Goal: Transaction & Acquisition: Purchase product/service

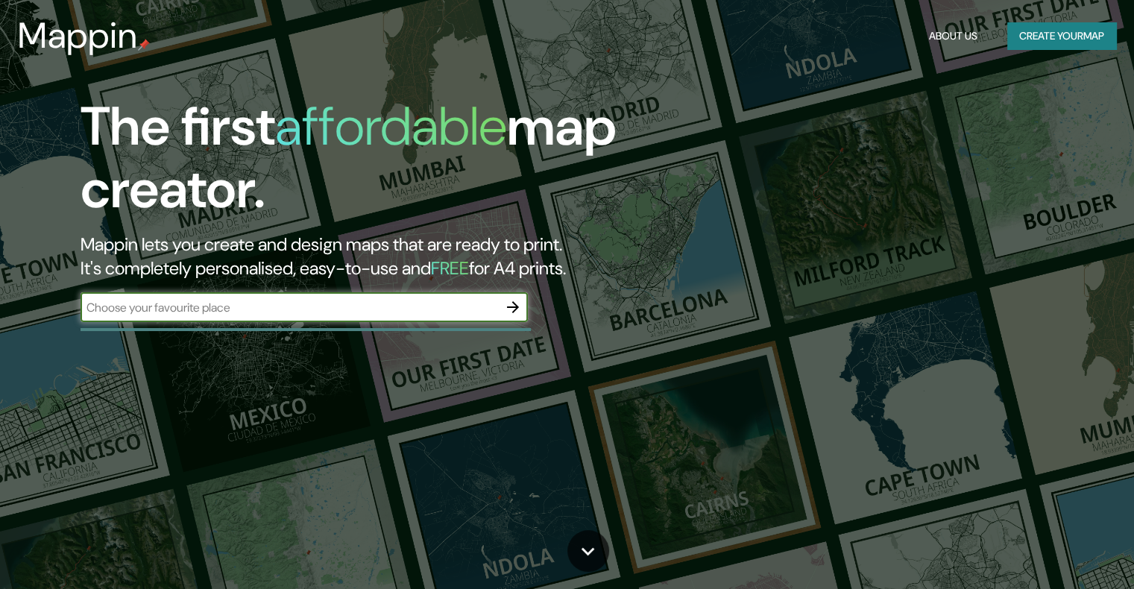
click at [394, 300] on input "text" at bounding box center [289, 307] width 417 height 17
click at [268, 309] on input "text" at bounding box center [289, 307] width 417 height 17
type input "CULIACÁN"
click at [518, 310] on icon "button" at bounding box center [513, 307] width 18 height 18
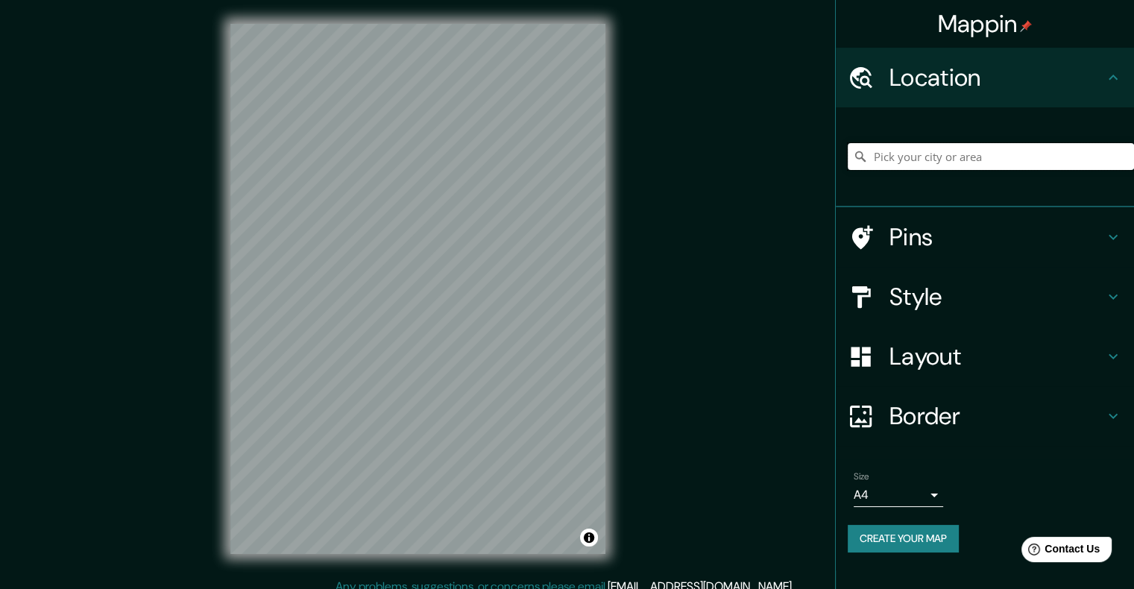
click at [936, 167] on input "Pick your city or area" at bounding box center [991, 156] width 286 height 27
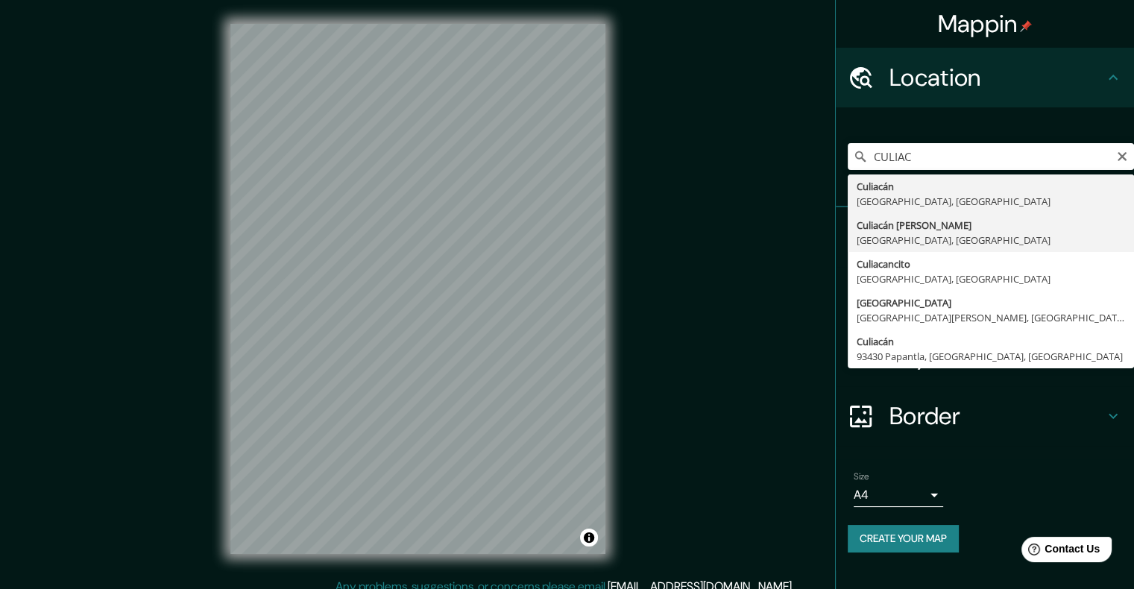
type input "Culiacán Rosales, Sinaloa, México"
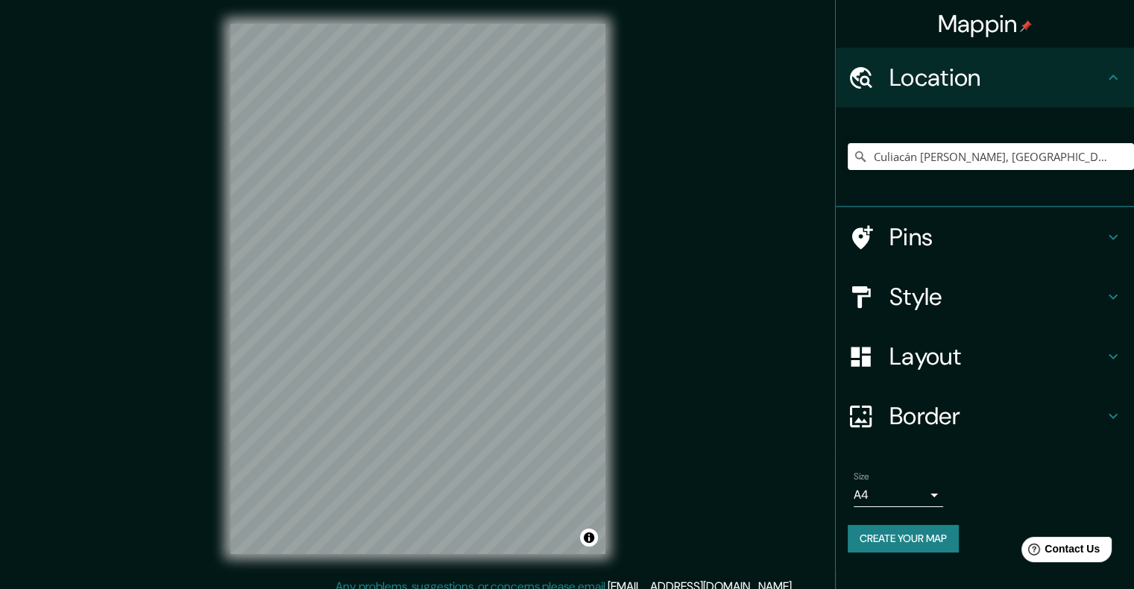
click at [953, 347] on h4 "Layout" at bounding box center [996, 356] width 215 height 30
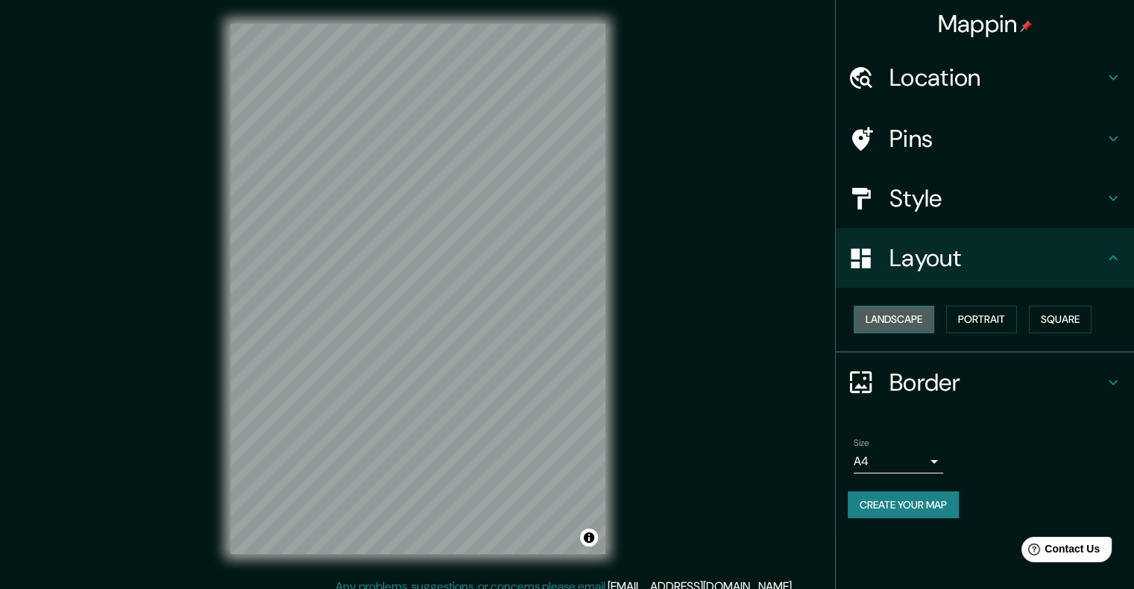
click at [933, 324] on button "Landscape" at bounding box center [894, 320] width 81 height 28
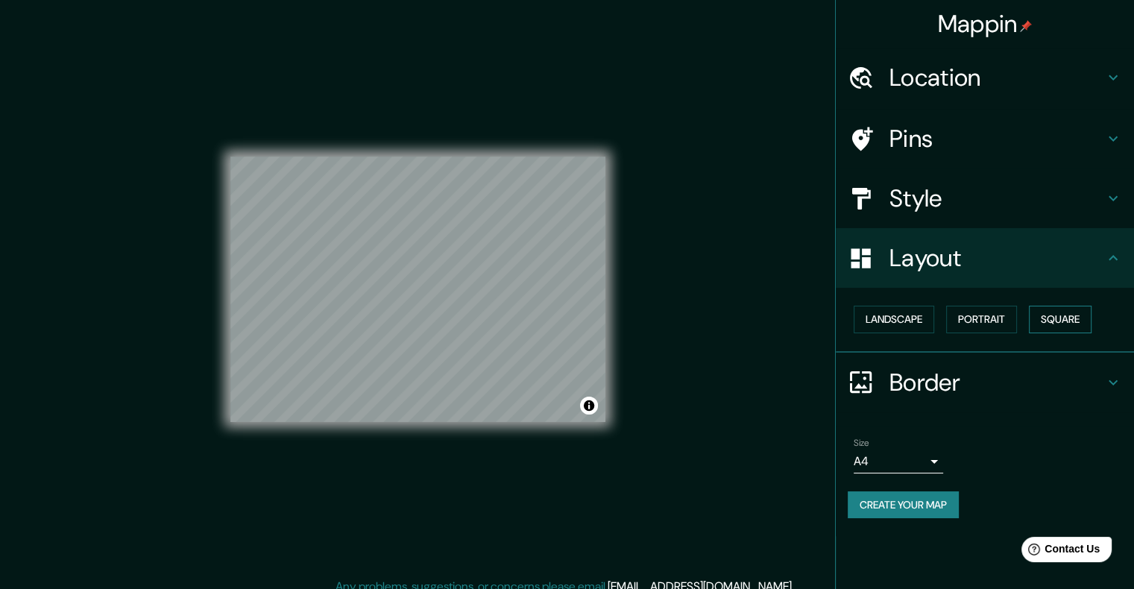
click at [1065, 324] on button "Square" at bounding box center [1060, 320] width 63 height 28
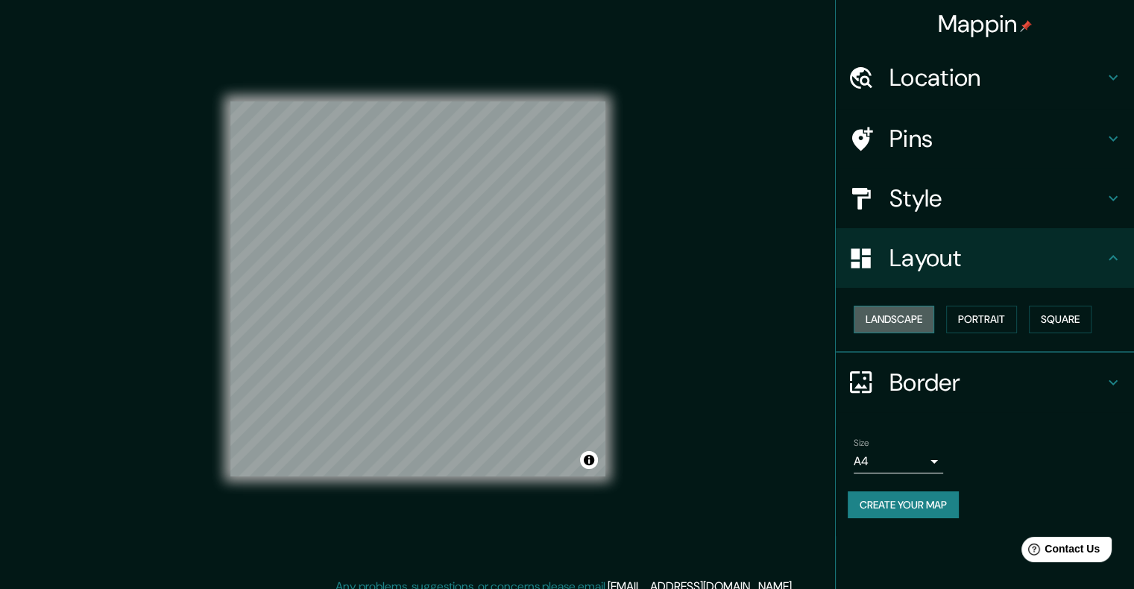
click at [906, 309] on button "Landscape" at bounding box center [894, 320] width 81 height 28
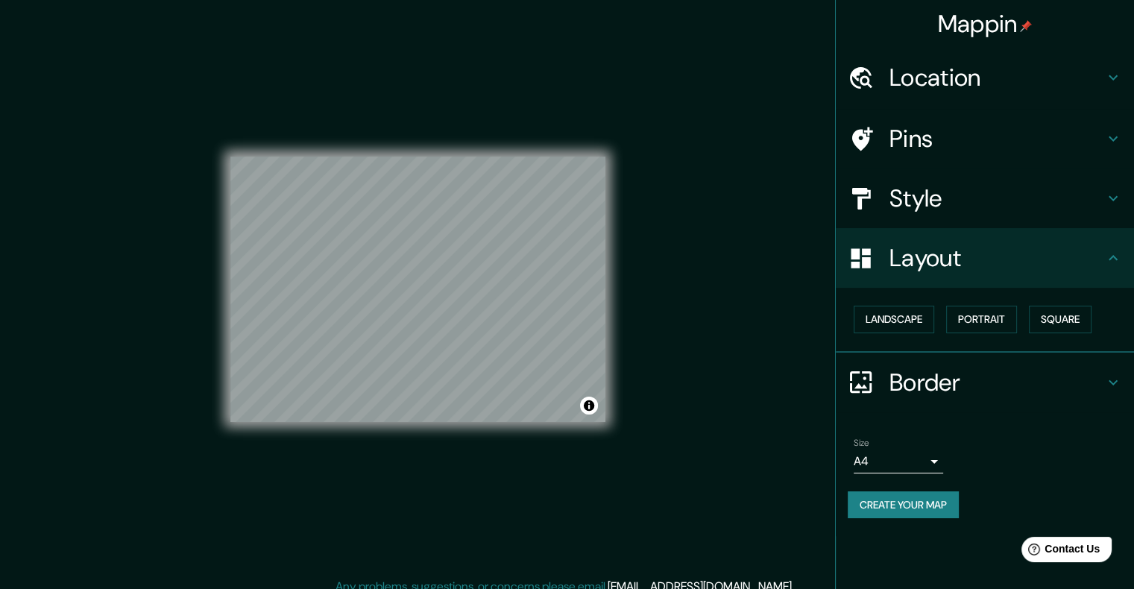
click at [889, 370] on h4 "Border" at bounding box center [996, 383] width 215 height 30
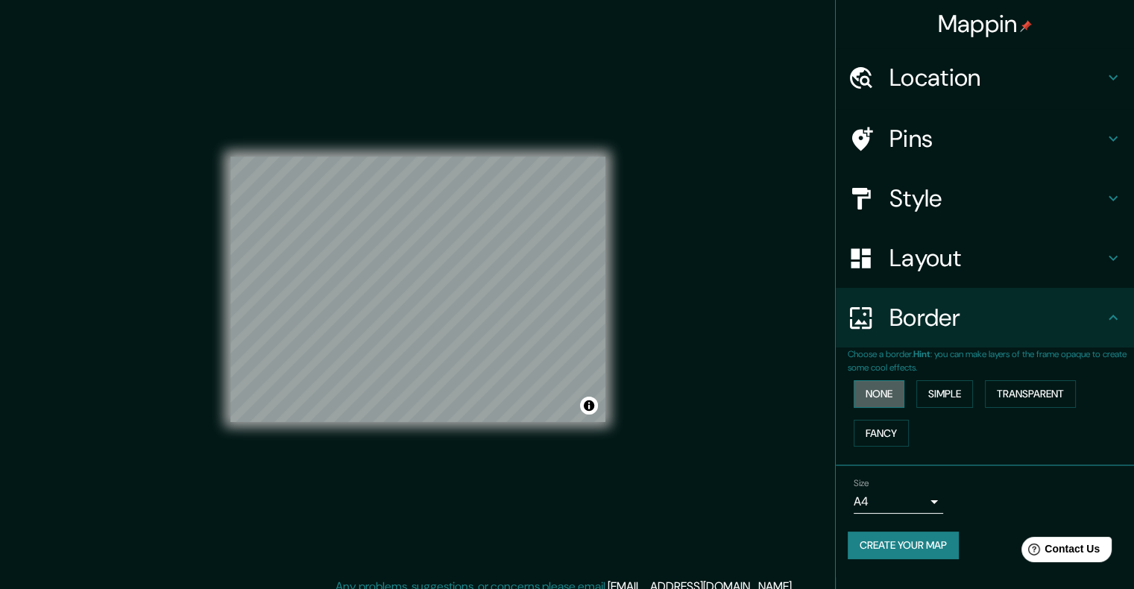
click at [894, 386] on button "None" at bounding box center [879, 394] width 51 height 28
click at [966, 312] on h4 "Border" at bounding box center [996, 318] width 215 height 30
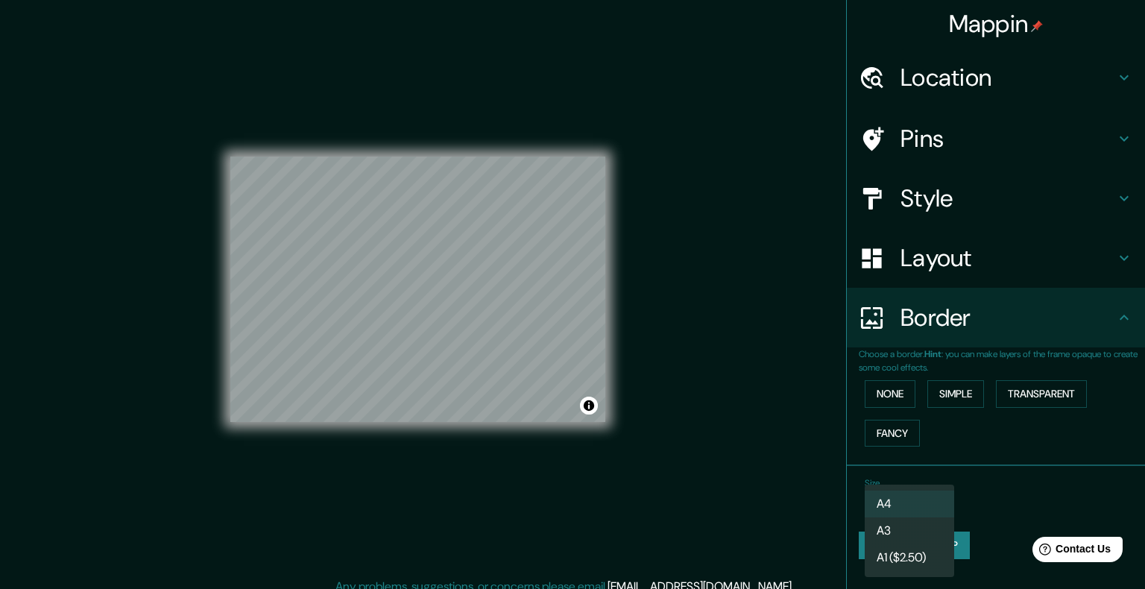
click at [908, 505] on body "Mappin Location Culiacán Rosales, Sinaloa, México Pins Style Layout Border Choo…" at bounding box center [572, 294] width 1145 height 589
drag, startPoint x: 912, startPoint y: 539, endPoint x: 918, endPoint y: 519, distance: 21.0
click at [913, 534] on li "A3" at bounding box center [909, 530] width 89 height 27
type input "a4"
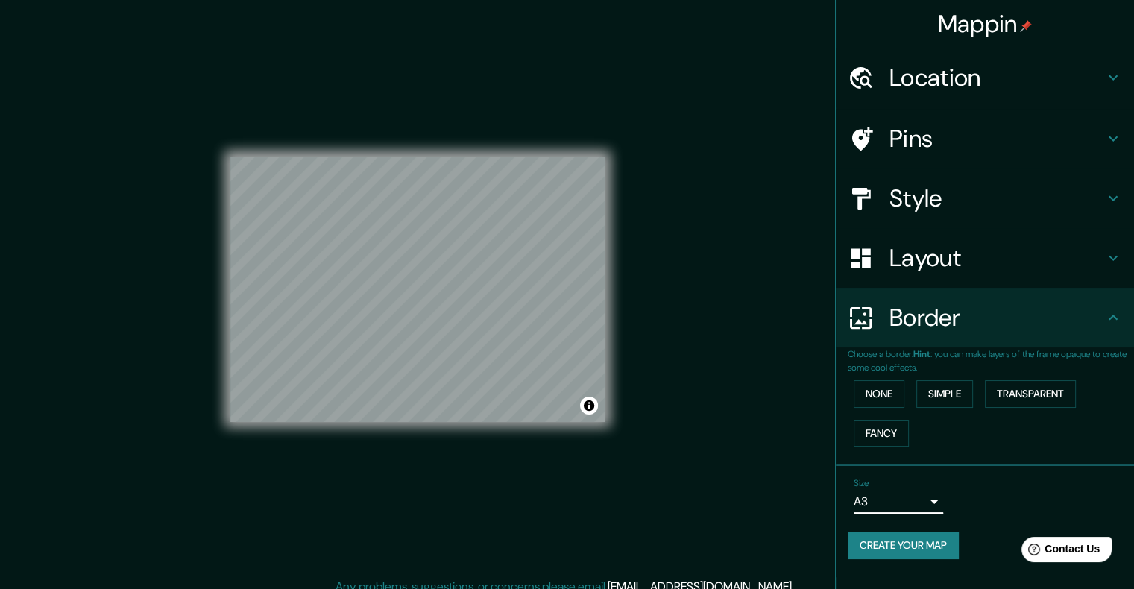
click at [1107, 318] on icon at bounding box center [1113, 318] width 18 height 18
click at [1056, 212] on h4 "Style" at bounding box center [996, 198] width 215 height 30
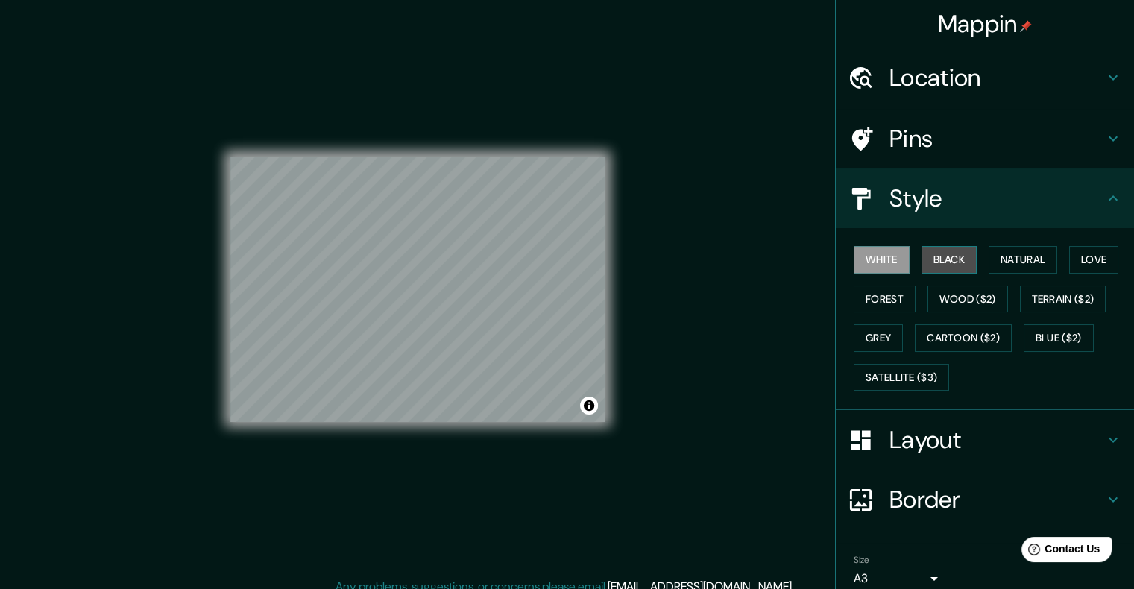
click at [948, 259] on button "Black" at bounding box center [949, 260] width 56 height 28
click at [1018, 255] on button "Natural" at bounding box center [1022, 260] width 69 height 28
click at [701, 211] on div "Mappin Location Culiacán Rosales, Sinaloa, México Pins Style White Black Natura…" at bounding box center [567, 301] width 1134 height 602
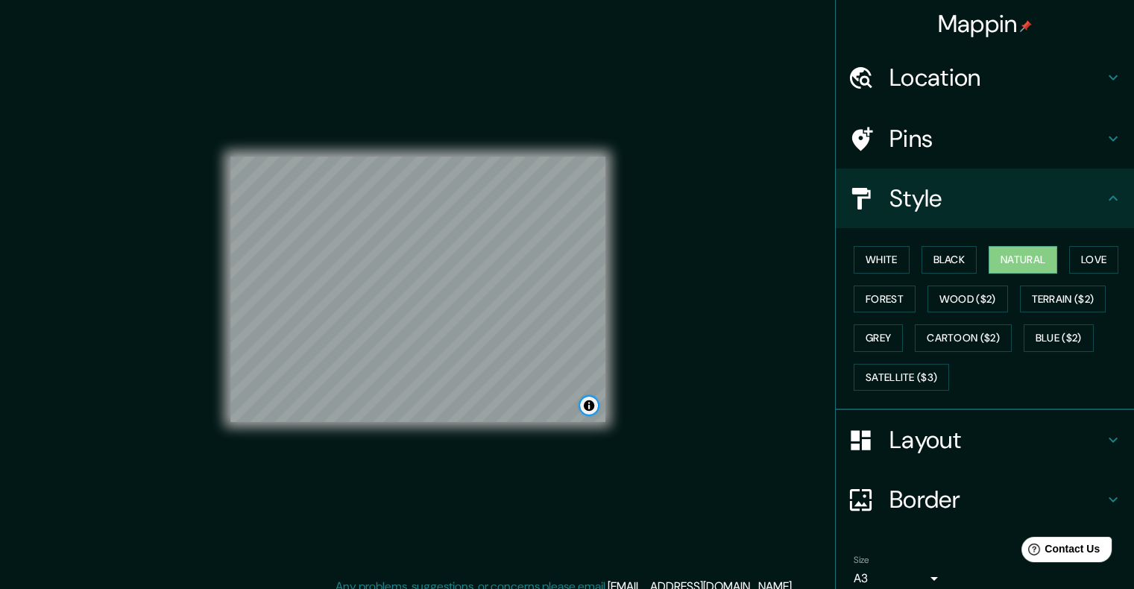
click at [589, 404] on button "Toggle attribution" at bounding box center [589, 406] width 18 height 18
click at [670, 368] on div "Mappin Location Culiacán Rosales, Sinaloa, México Pins Style White Black Natura…" at bounding box center [567, 301] width 1134 height 602
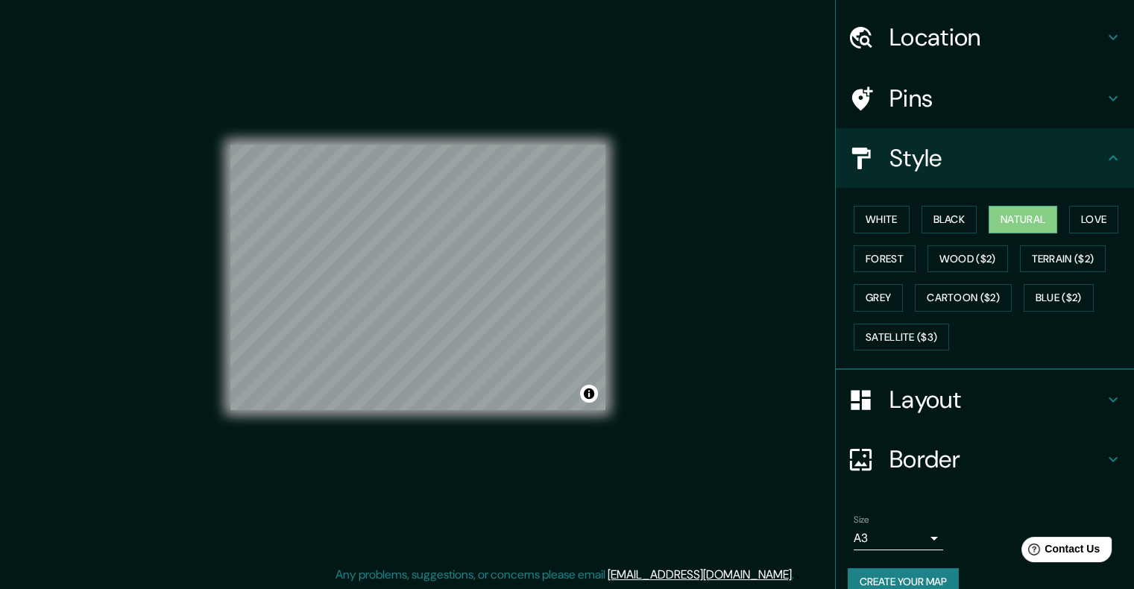
scroll to position [62, 0]
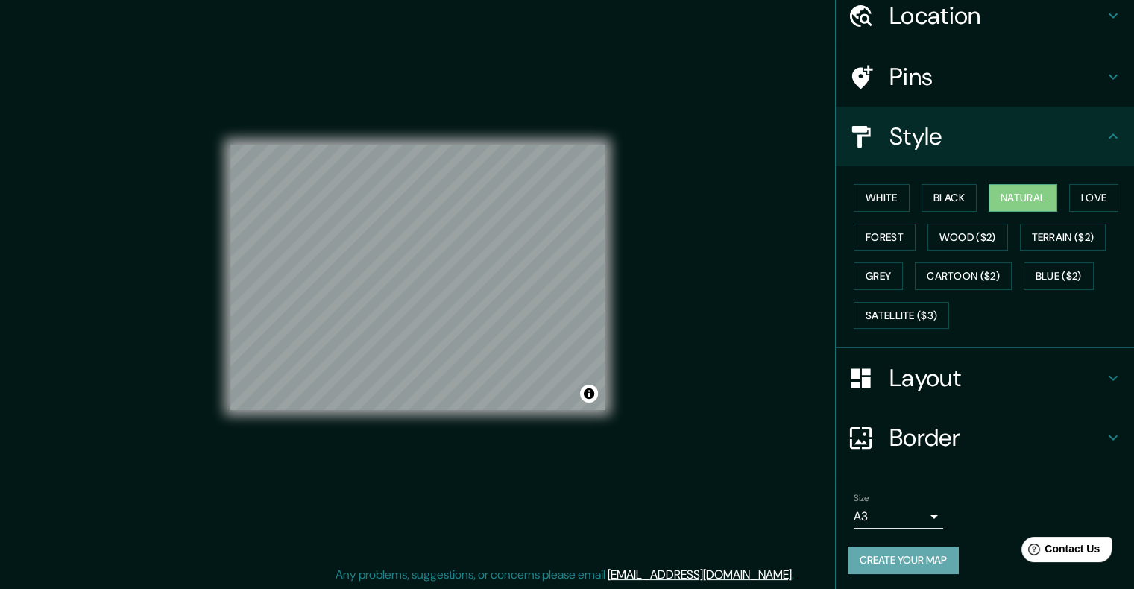
click at [906, 557] on button "Create your map" at bounding box center [903, 560] width 111 height 28
drag, startPoint x: 622, startPoint y: 341, endPoint x: 662, endPoint y: 259, distance: 91.7
click at [662, 259] on div "Mappin Location Culiacán Rosales, Sinaloa, México Pins Style White Black Natura…" at bounding box center [567, 289] width 1134 height 602
drag, startPoint x: 1017, startPoint y: 1, endPoint x: 709, endPoint y: 168, distance: 350.6
click at [709, 168] on div "Mappin Location Culiacán Rosales, Sinaloa, México Pins Style White Black Natura…" at bounding box center [567, 289] width 1134 height 602
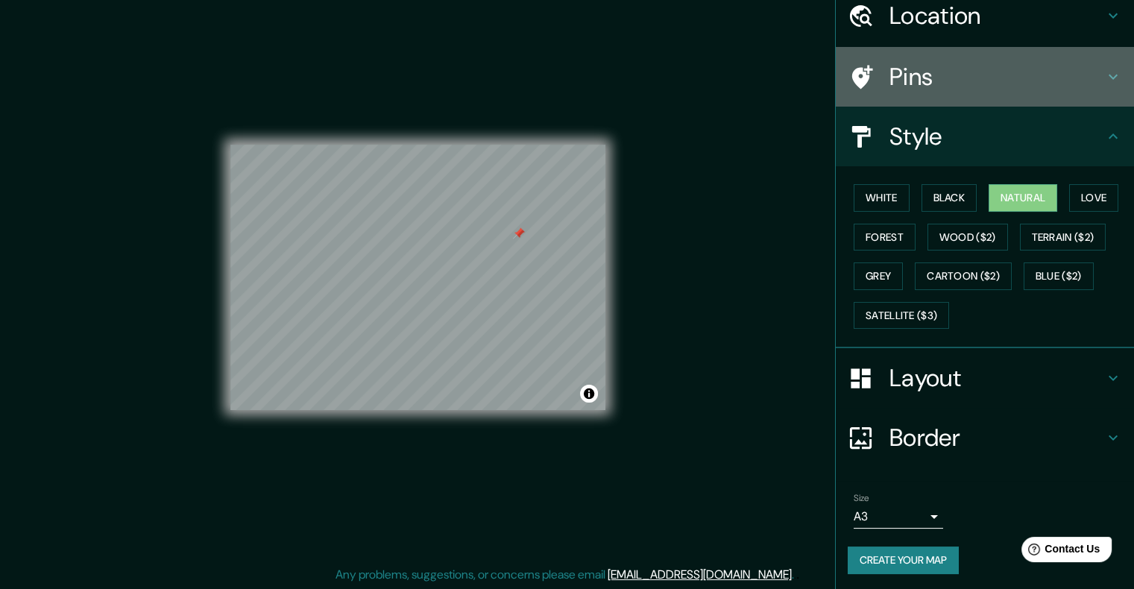
click at [897, 100] on div "Pins" at bounding box center [985, 77] width 298 height 60
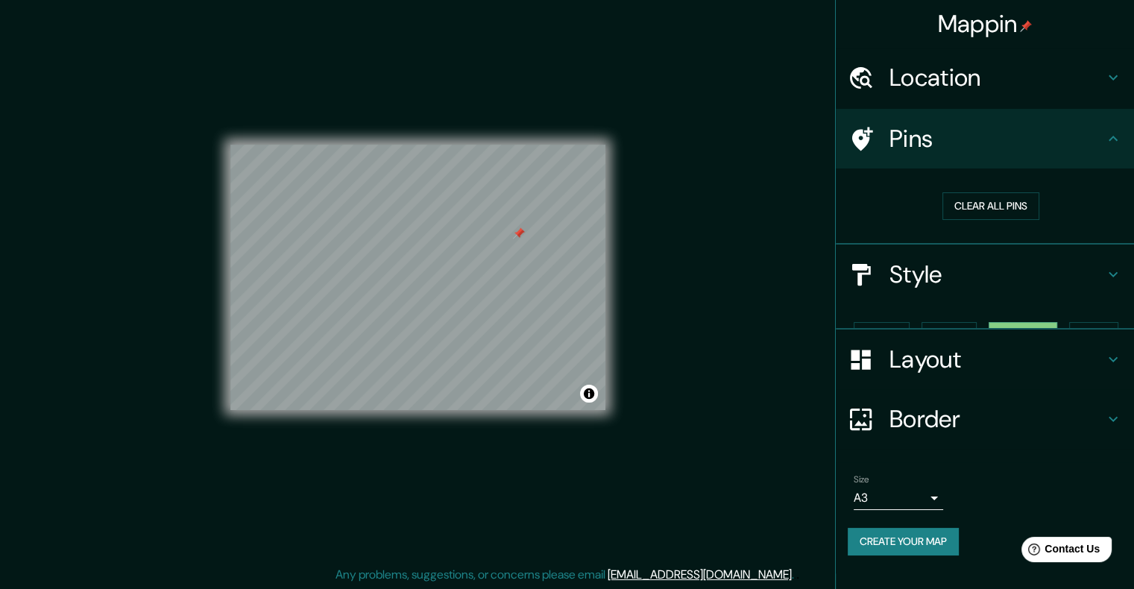
scroll to position [0, 0]
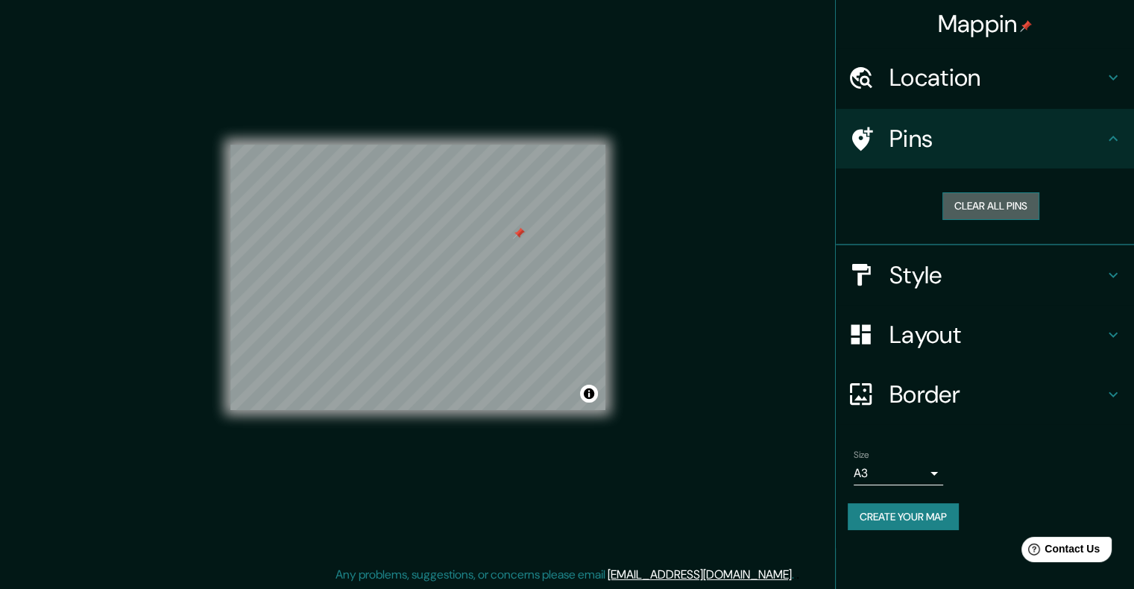
click at [972, 207] on button "Clear all pins" at bounding box center [990, 206] width 97 height 28
drag, startPoint x: 606, startPoint y: 303, endPoint x: 631, endPoint y: 392, distance: 92.3
click at [631, 392] on div "Mappin Location Culiacán Rosales, Sinaloa, México Pins Clear all pins Style Lay…" at bounding box center [567, 289] width 1134 height 602
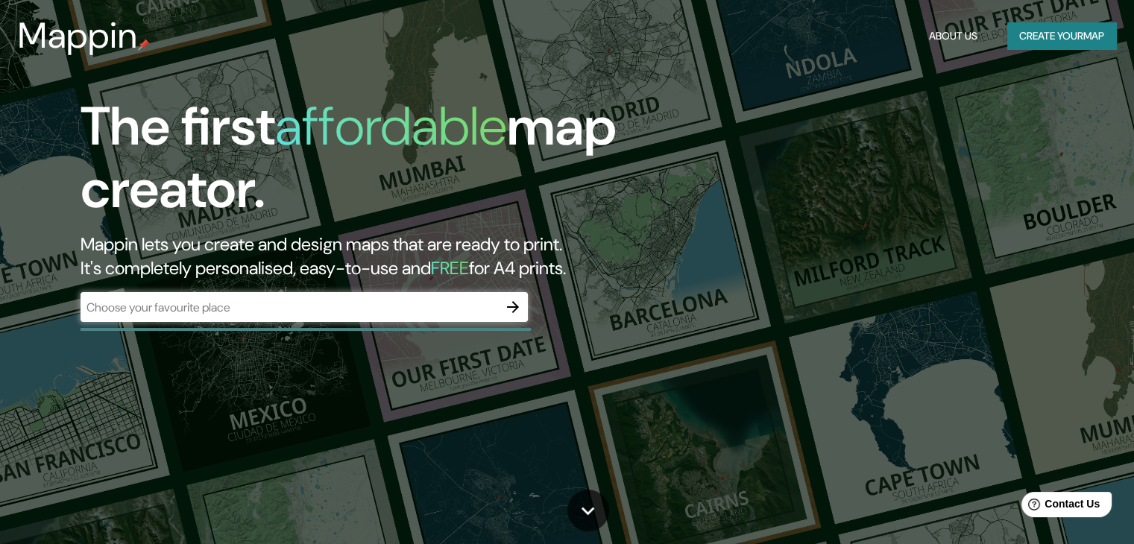
click at [409, 295] on div "​" at bounding box center [304, 307] width 447 height 30
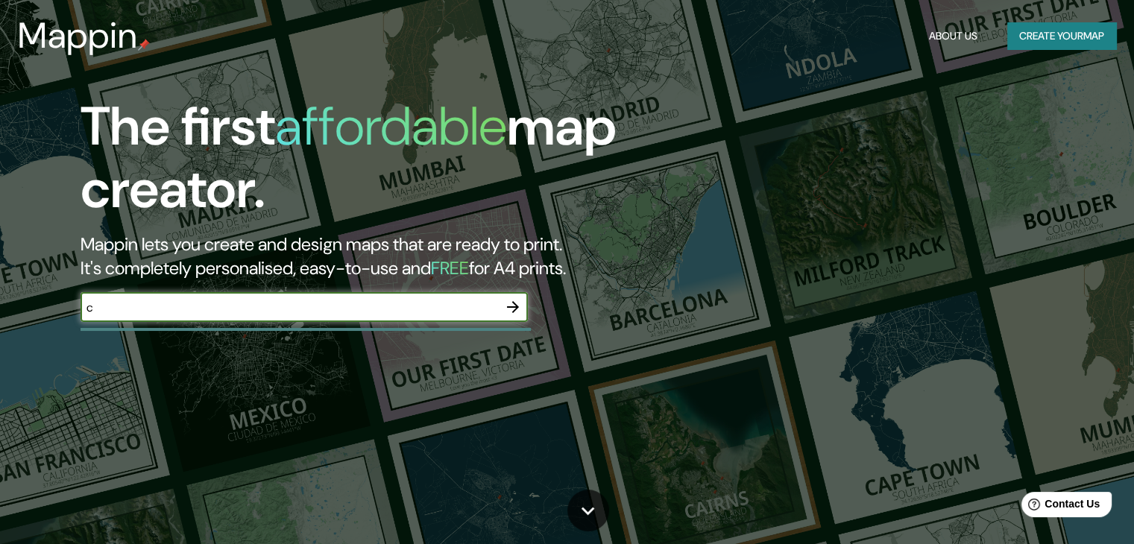
type input "CULIACÁN"
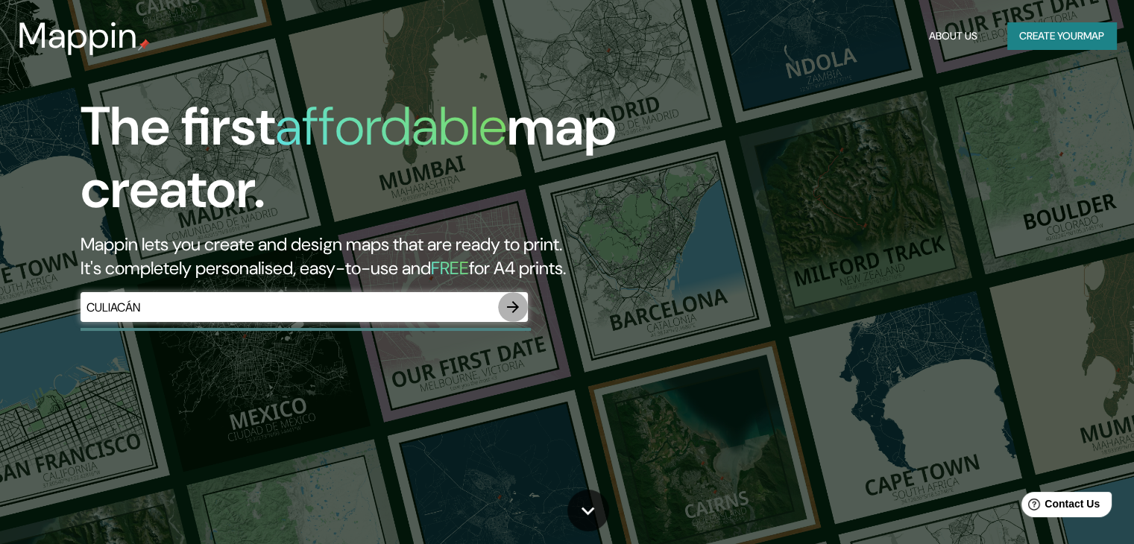
click at [518, 303] on icon "button" at bounding box center [513, 307] width 18 height 18
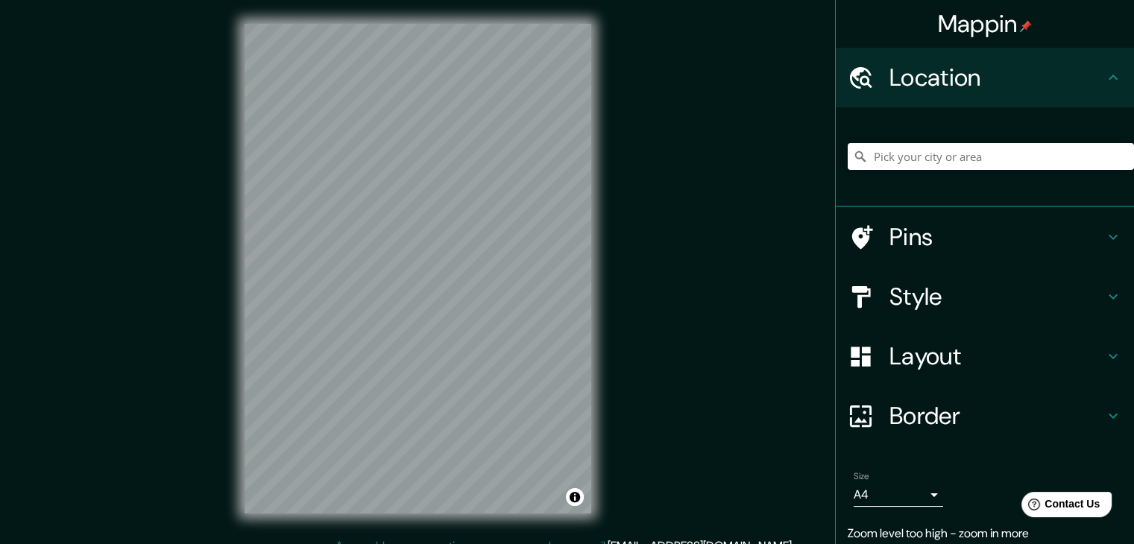
click at [713, 277] on div "Mappin Location Pins Style Layout Border Choose a border. Hint : you can make l…" at bounding box center [567, 280] width 1134 height 561
click at [627, 229] on div "Mappin Location Pins Style Layout Border Choose a border. Hint : you can make l…" at bounding box center [567, 280] width 1134 height 561
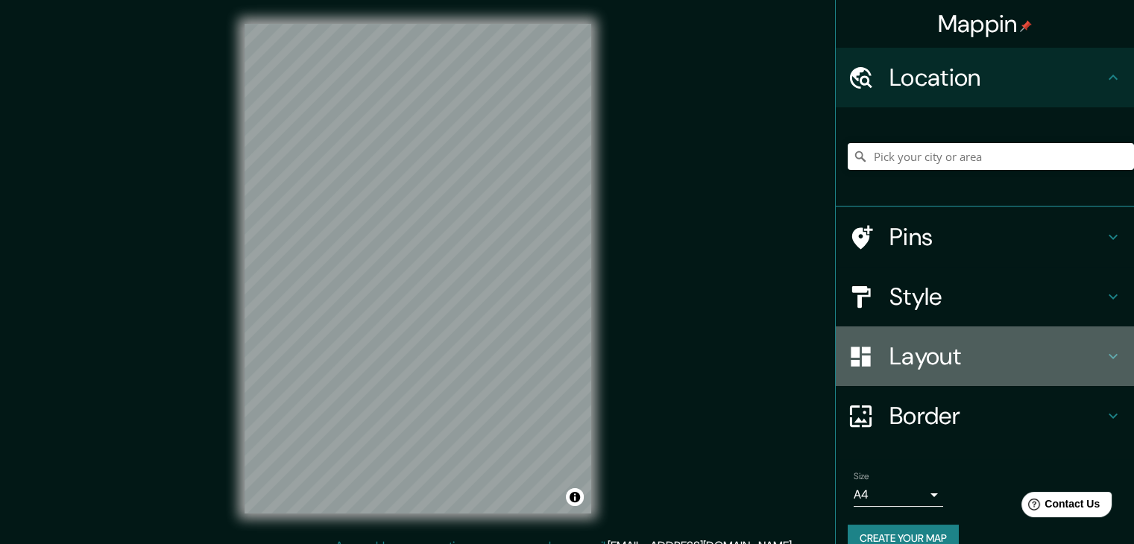
click at [989, 372] on div "Layout" at bounding box center [985, 357] width 298 height 60
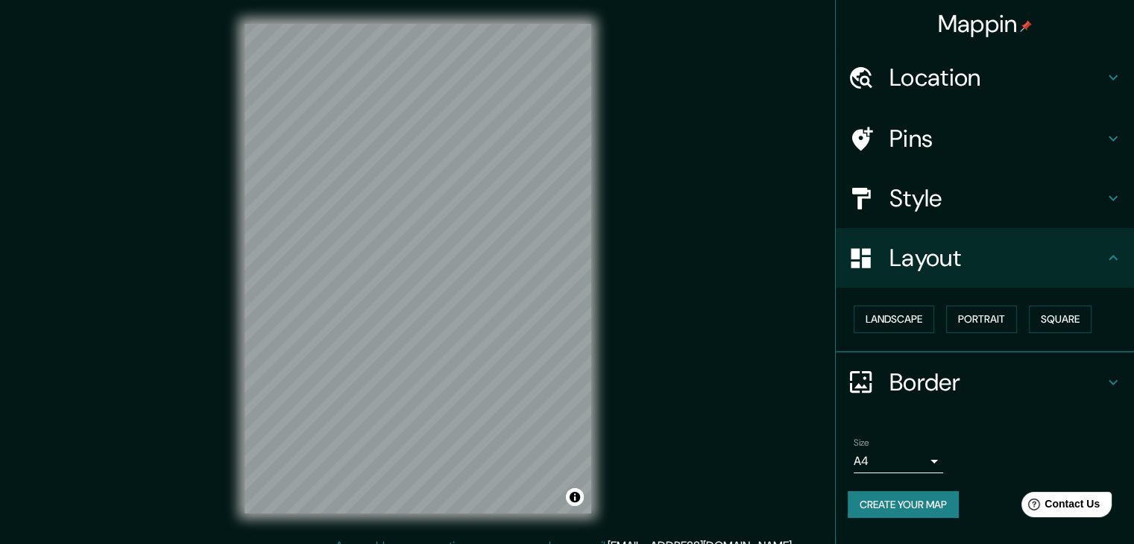
click at [912, 303] on div "Landscape Portrait Square" at bounding box center [991, 320] width 286 height 40
click at [909, 311] on button "Landscape" at bounding box center [894, 320] width 81 height 28
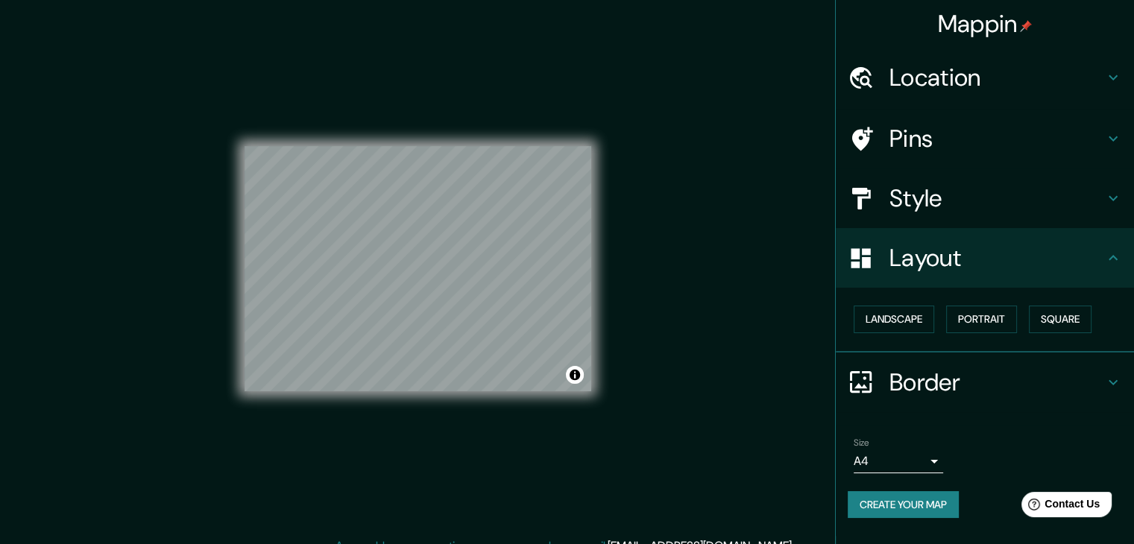
click at [915, 254] on h4 "Layout" at bounding box center [996, 258] width 215 height 30
click at [971, 189] on h4 "Style" at bounding box center [996, 198] width 215 height 30
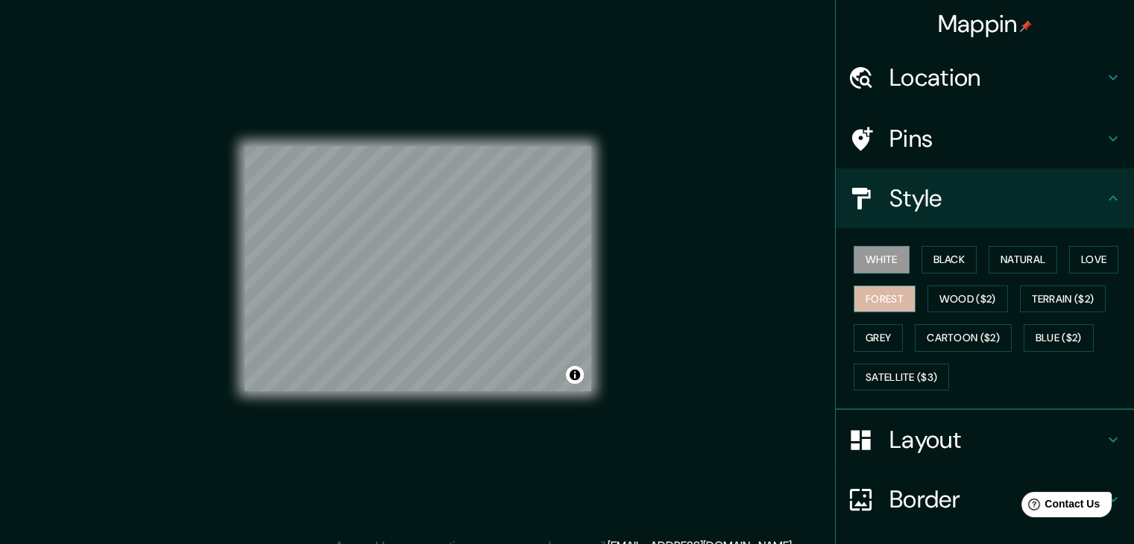
click at [868, 286] on button "Forest" at bounding box center [885, 300] width 62 height 28
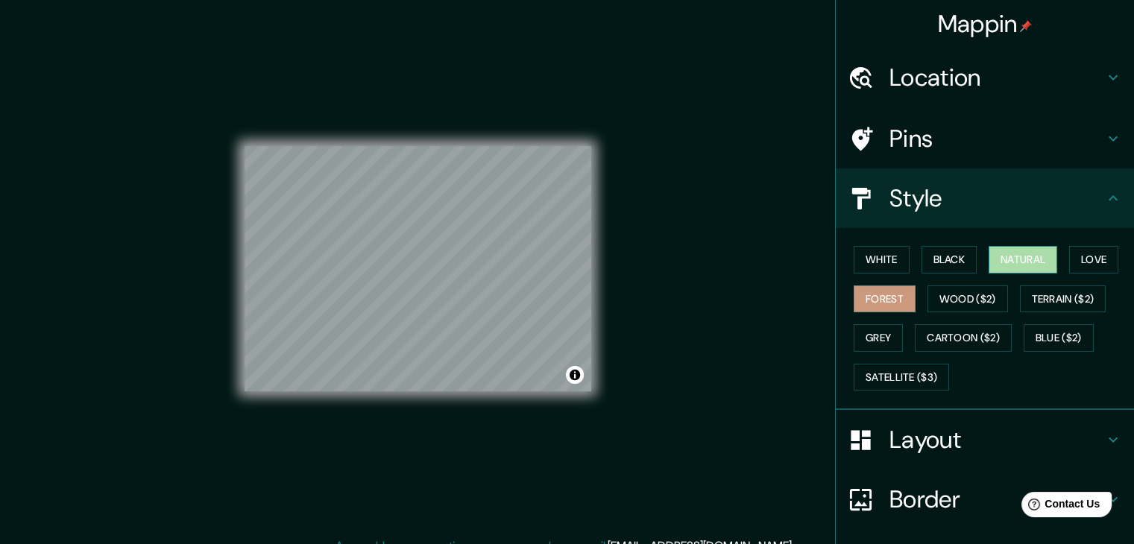
click at [1035, 257] on button "Natural" at bounding box center [1022, 260] width 69 height 28
click at [1104, 198] on icon at bounding box center [1113, 198] width 18 height 18
click at [1107, 188] on div "Style" at bounding box center [985, 198] width 298 height 60
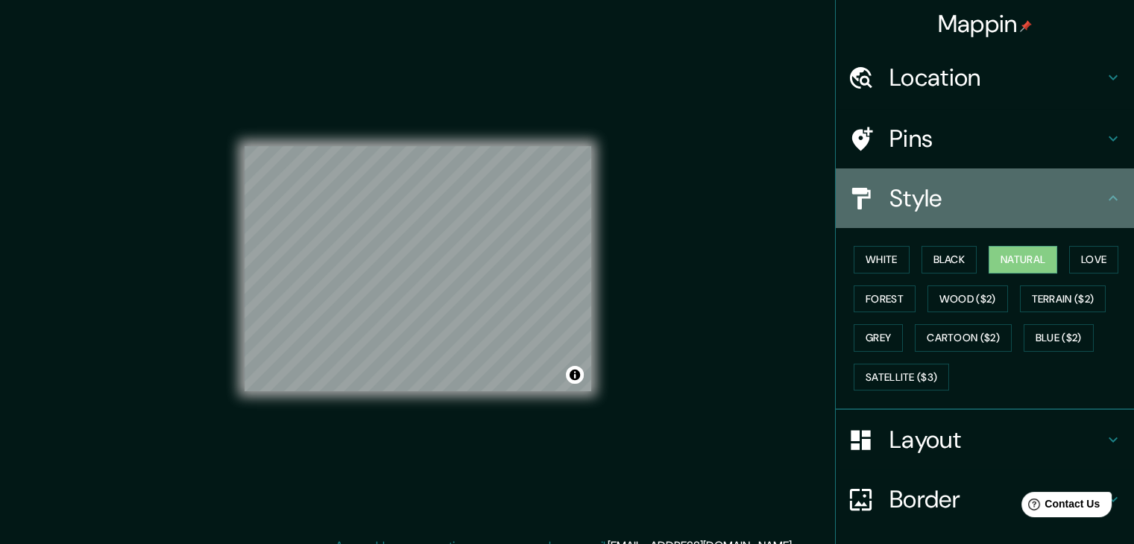
click at [1106, 209] on div "Style" at bounding box center [985, 198] width 298 height 60
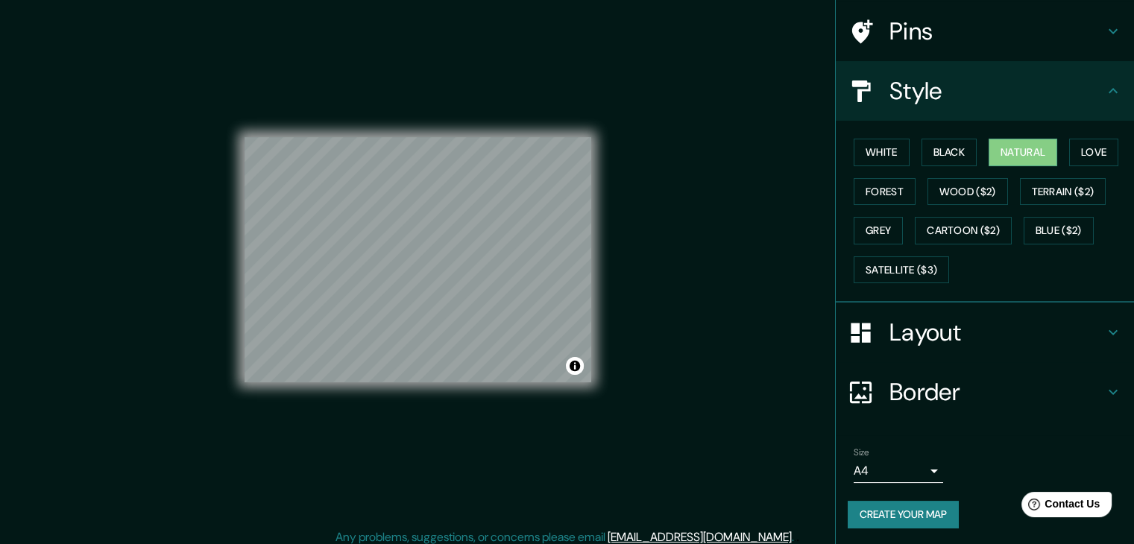
scroll to position [17, 0]
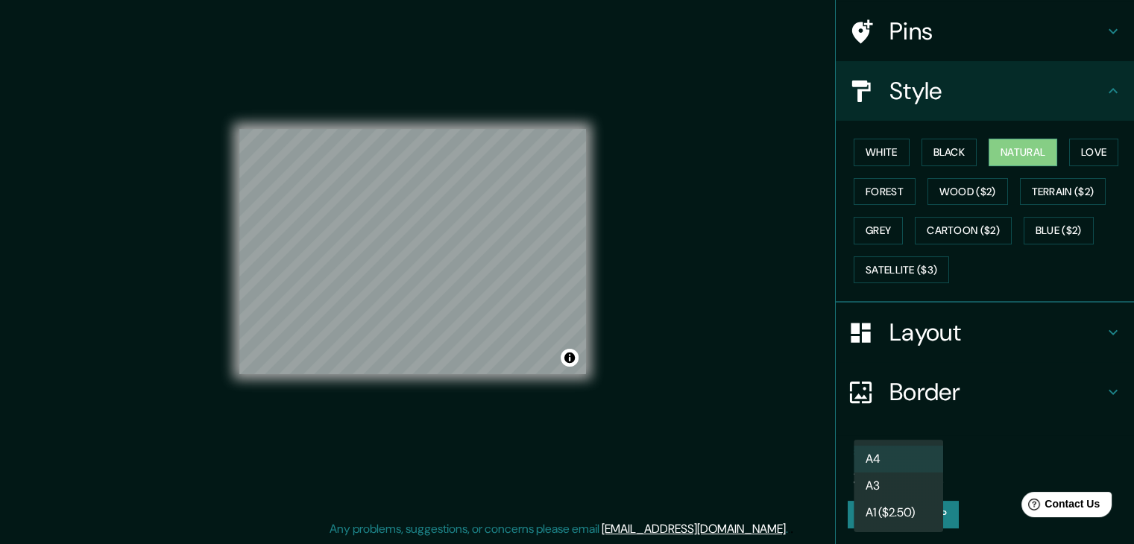
click at [920, 473] on body "Mappin Location Pins Style White Black Natural Love Forest Wood ($2) Terrain ($…" at bounding box center [567, 255] width 1134 height 544
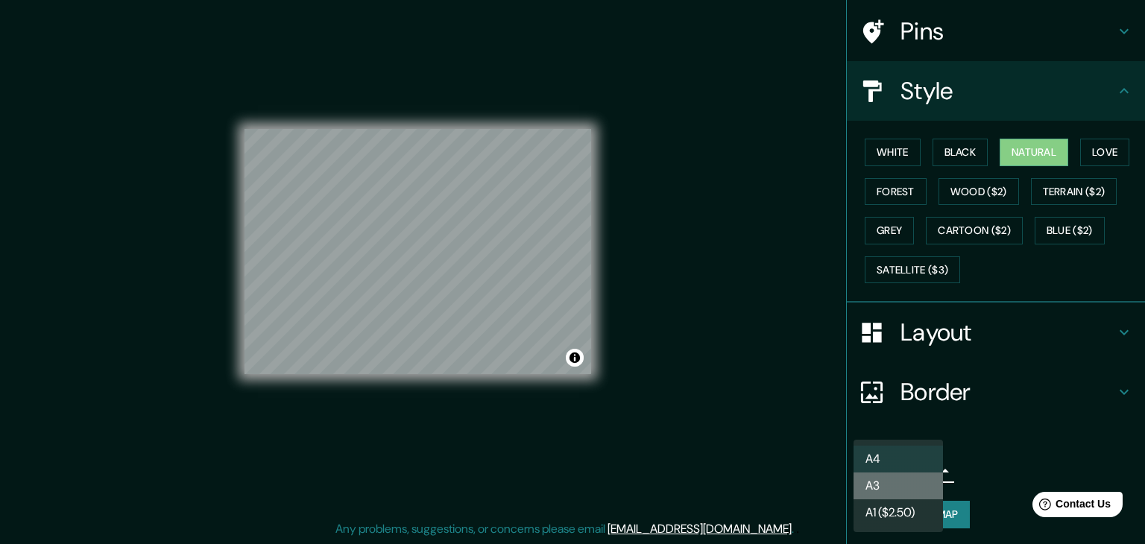
click at [924, 479] on li "A3" at bounding box center [898, 486] width 89 height 27
type input "a4"
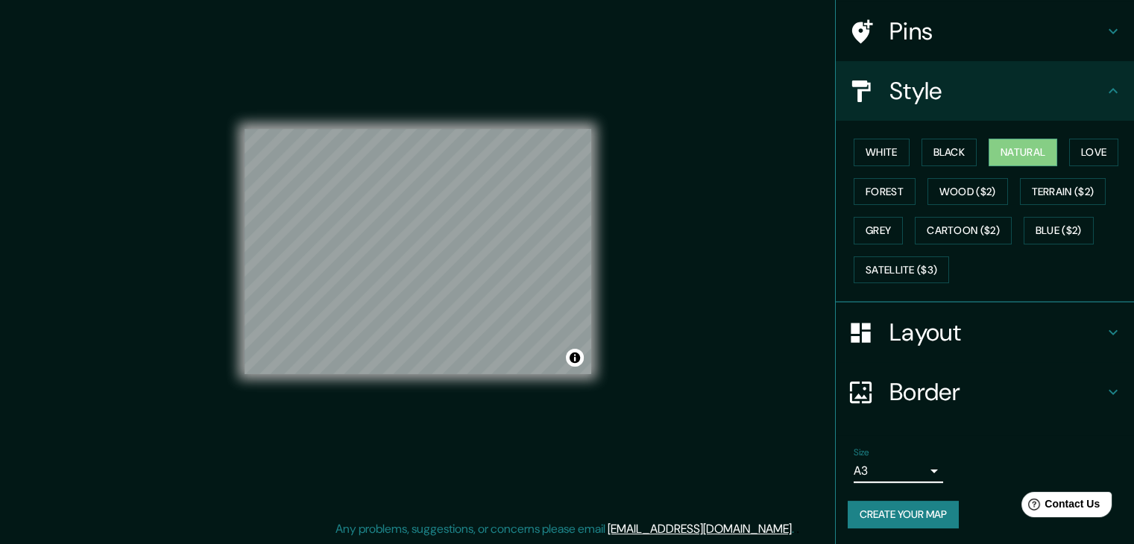
click at [930, 502] on button "Create your map" at bounding box center [903, 515] width 111 height 28
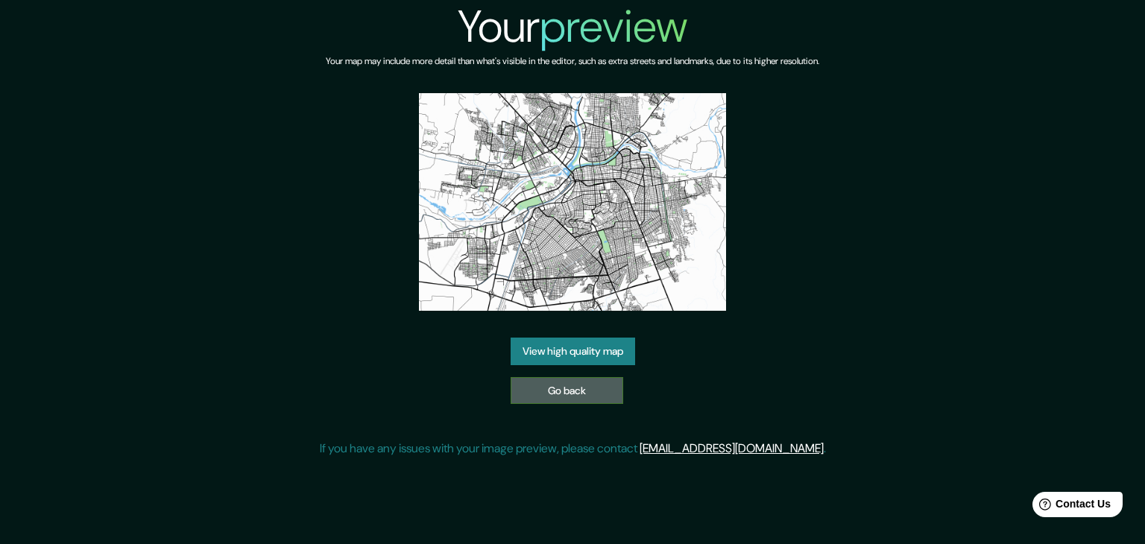
click at [546, 385] on link "Go back" at bounding box center [567, 391] width 113 height 28
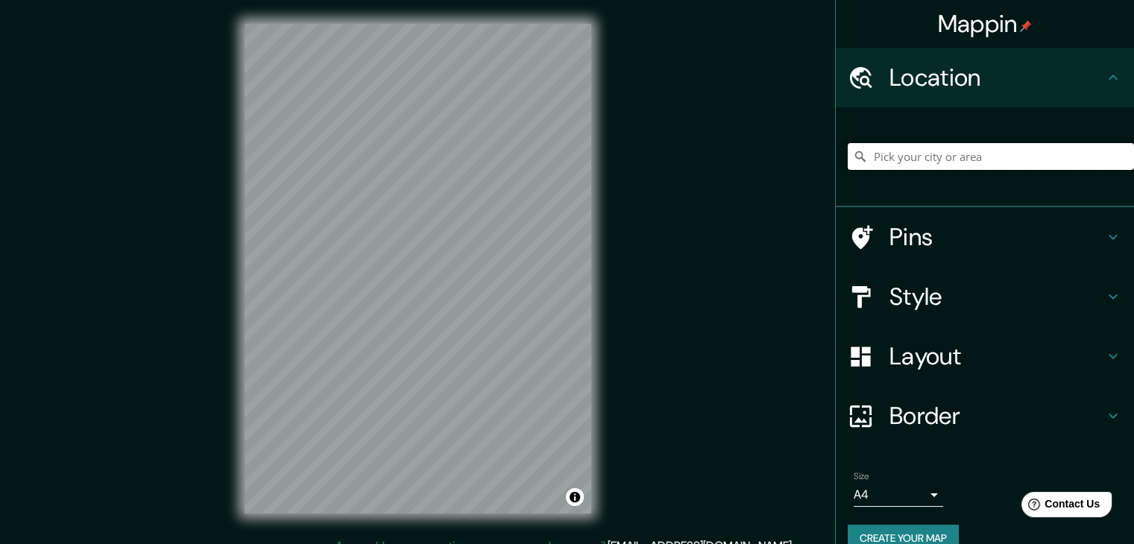
click at [912, 158] on input "Pick your city or area" at bounding box center [991, 156] width 286 height 27
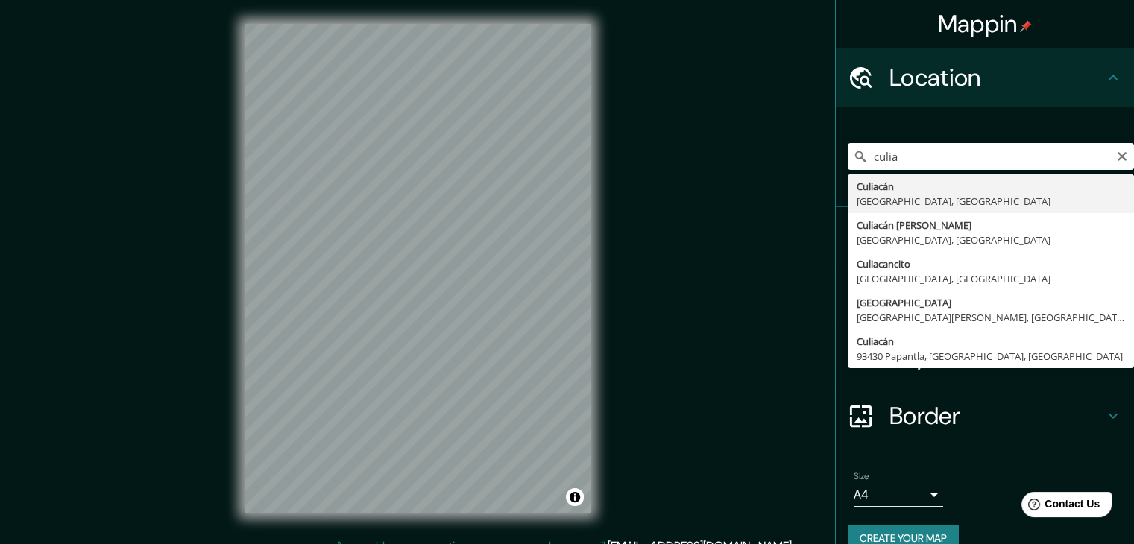
type input "Culiacán, Sinaloa, México"
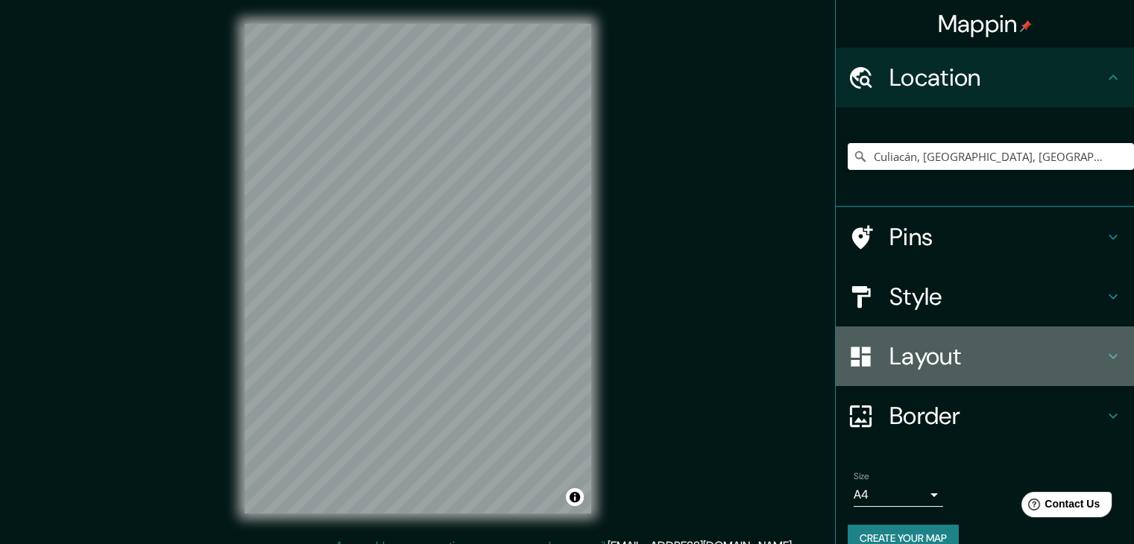
click at [1049, 368] on h4 "Layout" at bounding box center [996, 356] width 215 height 30
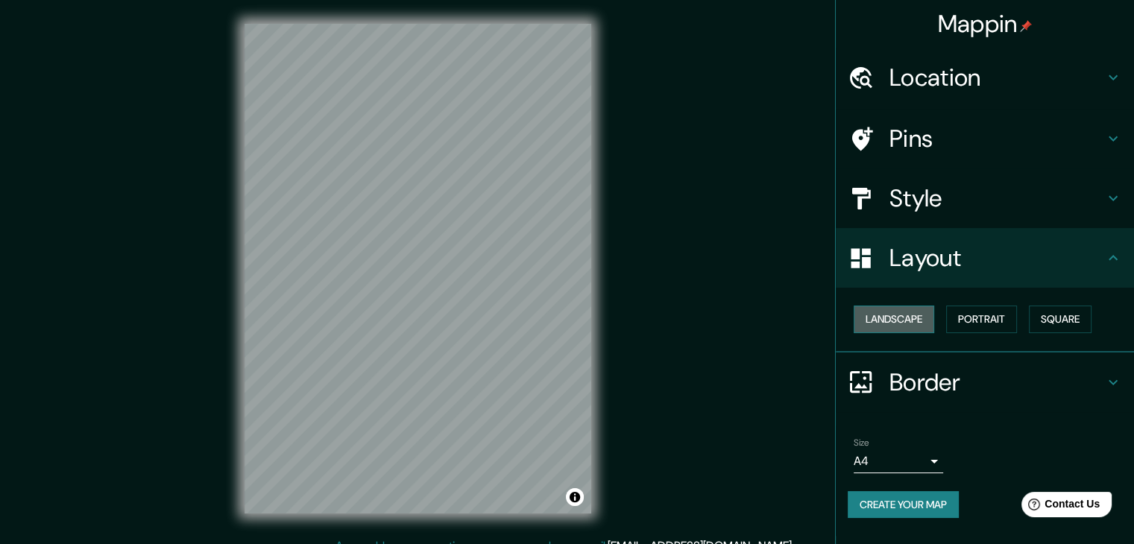
click at [900, 311] on button "Landscape" at bounding box center [894, 320] width 81 height 28
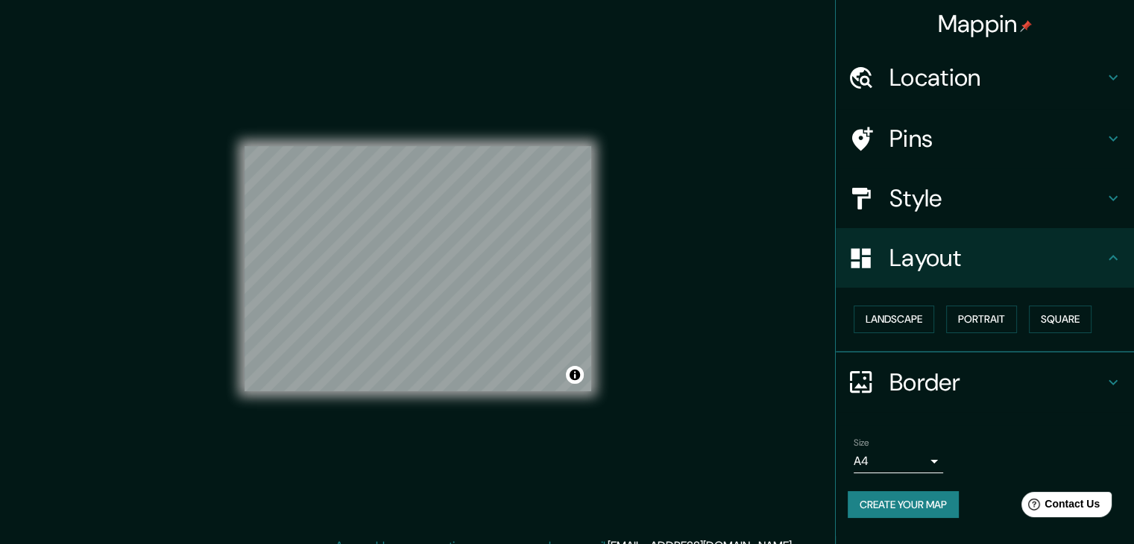
click at [915, 221] on div "Style" at bounding box center [985, 198] width 298 height 60
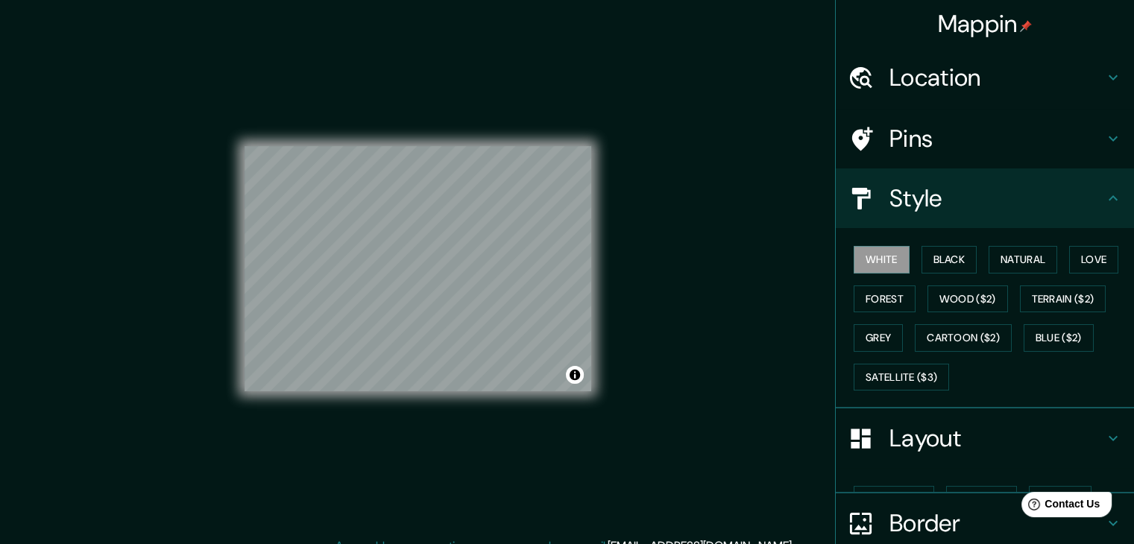
click at [934, 201] on h4 "Style" at bounding box center [996, 198] width 215 height 30
click at [937, 204] on h4 "Style" at bounding box center [996, 198] width 215 height 30
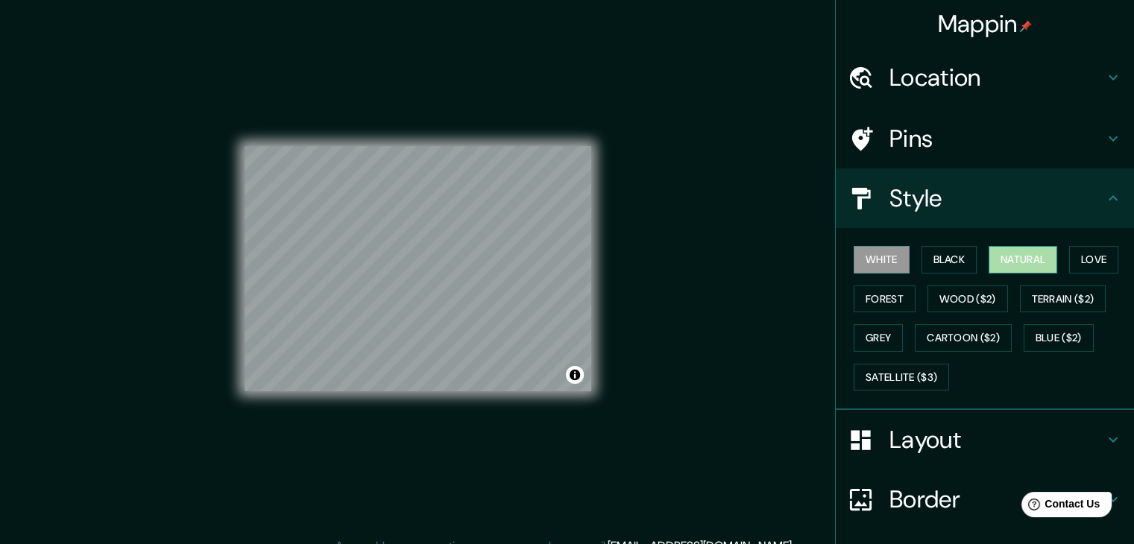
click at [1007, 260] on button "Natural" at bounding box center [1022, 260] width 69 height 28
click at [1044, 198] on h4 "Style" at bounding box center [996, 198] width 215 height 30
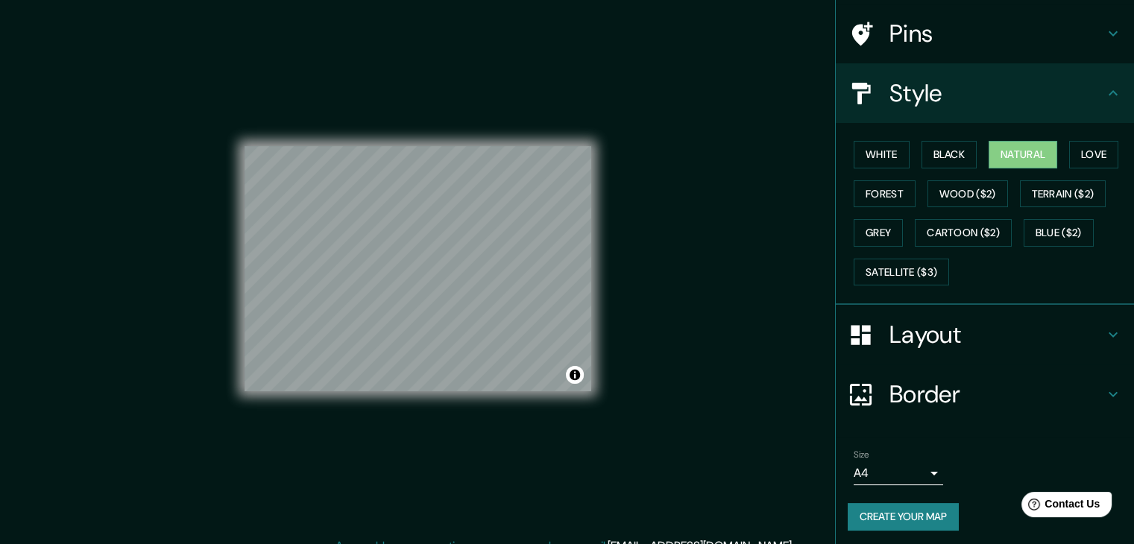
scroll to position [107, 0]
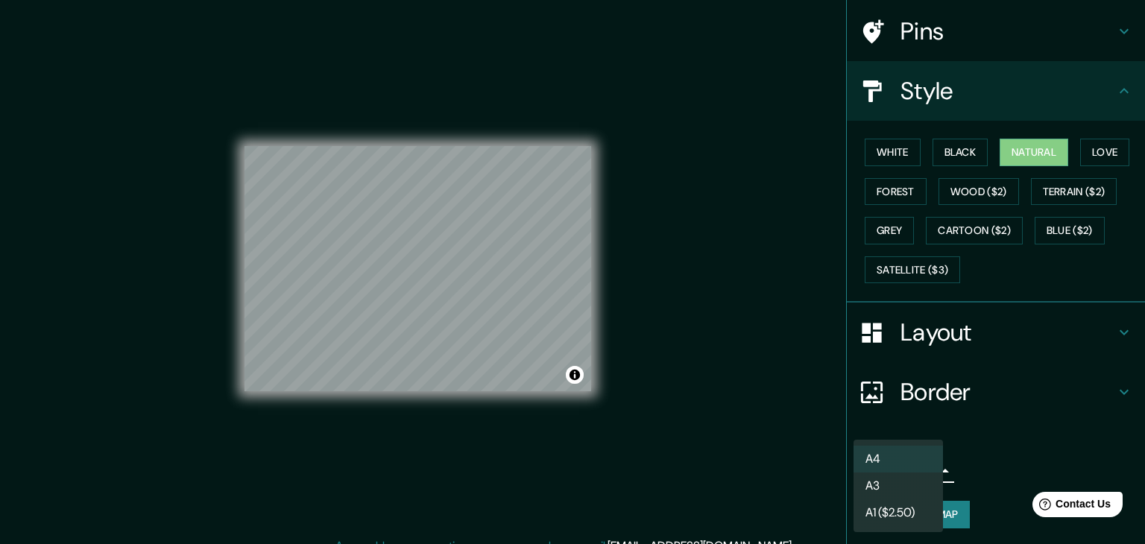
click at [908, 467] on body "Mappin Location Culiacán, Sinaloa, México Pins Style White Black Natural Love F…" at bounding box center [572, 272] width 1145 height 544
click at [898, 486] on li "A3" at bounding box center [898, 486] width 89 height 27
type input "a4"
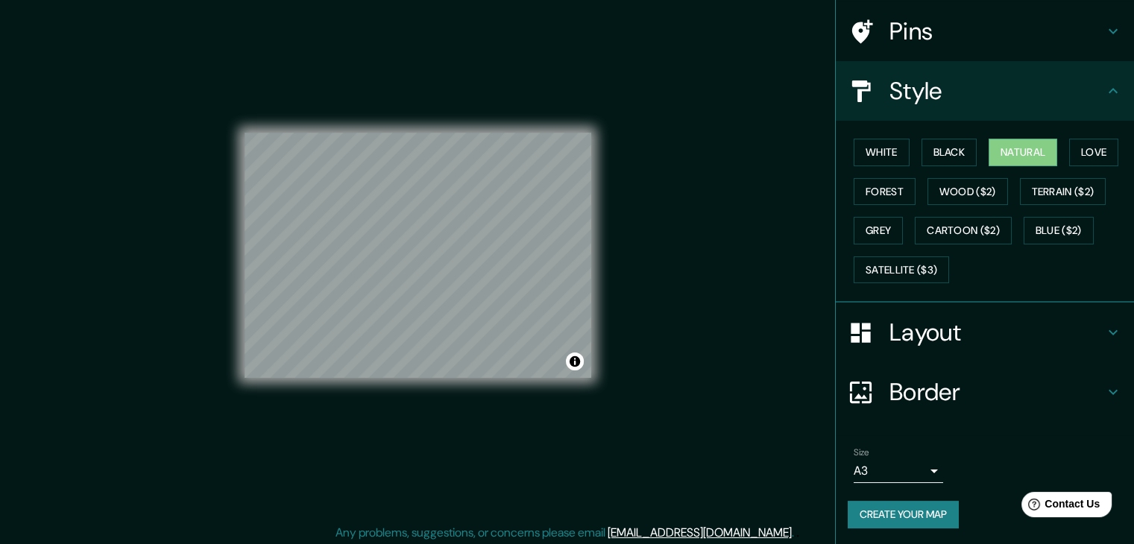
scroll to position [17, 0]
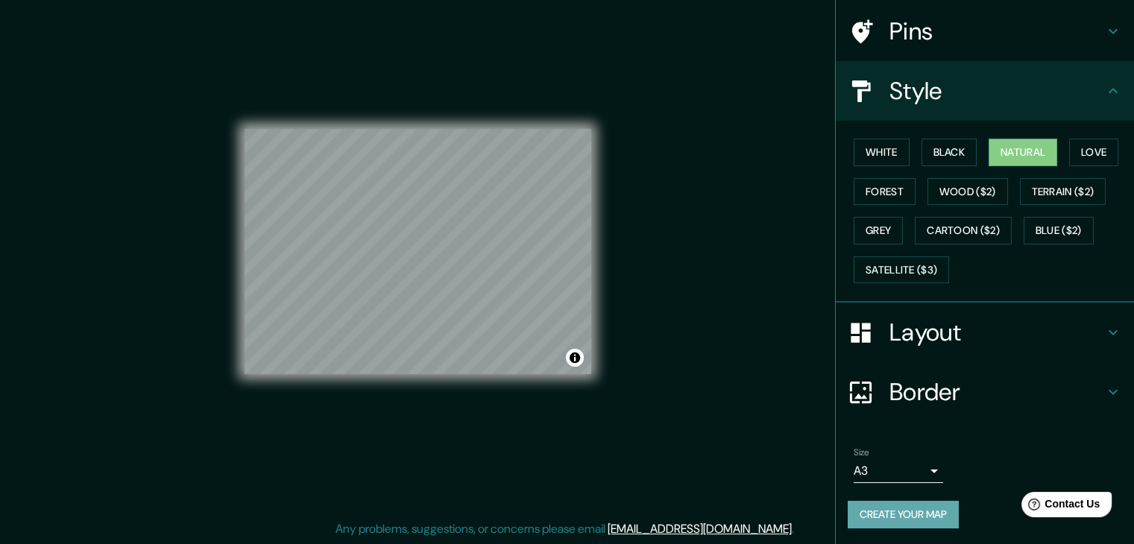
click at [918, 521] on button "Create your map" at bounding box center [903, 515] width 111 height 28
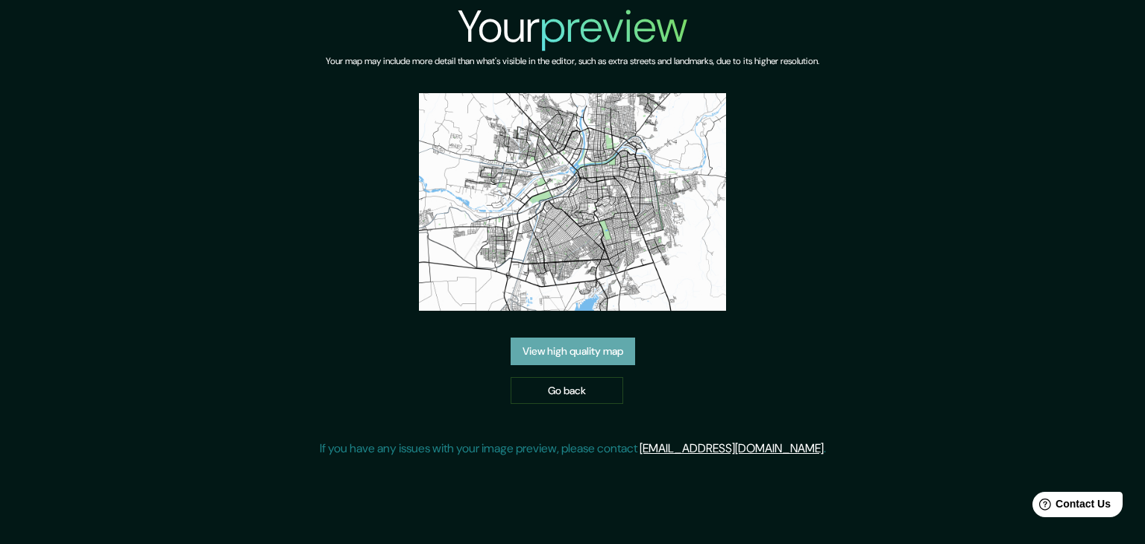
click at [591, 350] on link "View high quality map" at bounding box center [573, 352] width 124 height 28
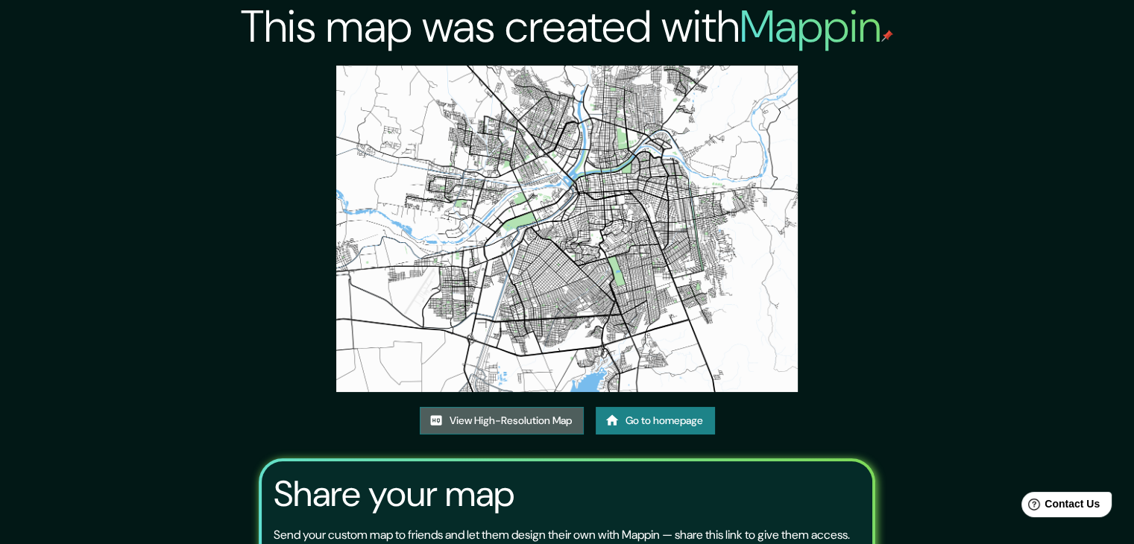
click at [513, 418] on link "View High-Resolution Map" at bounding box center [502, 421] width 164 height 28
drag, startPoint x: 593, startPoint y: 189, endPoint x: 961, endPoint y: 183, distance: 368.3
click at [961, 183] on div "This map was created with Mappin View High-Resolution Map Go to homepage Share …" at bounding box center [567, 340] width 1134 height 681
click at [669, 427] on link "Go to homepage" at bounding box center [655, 421] width 119 height 28
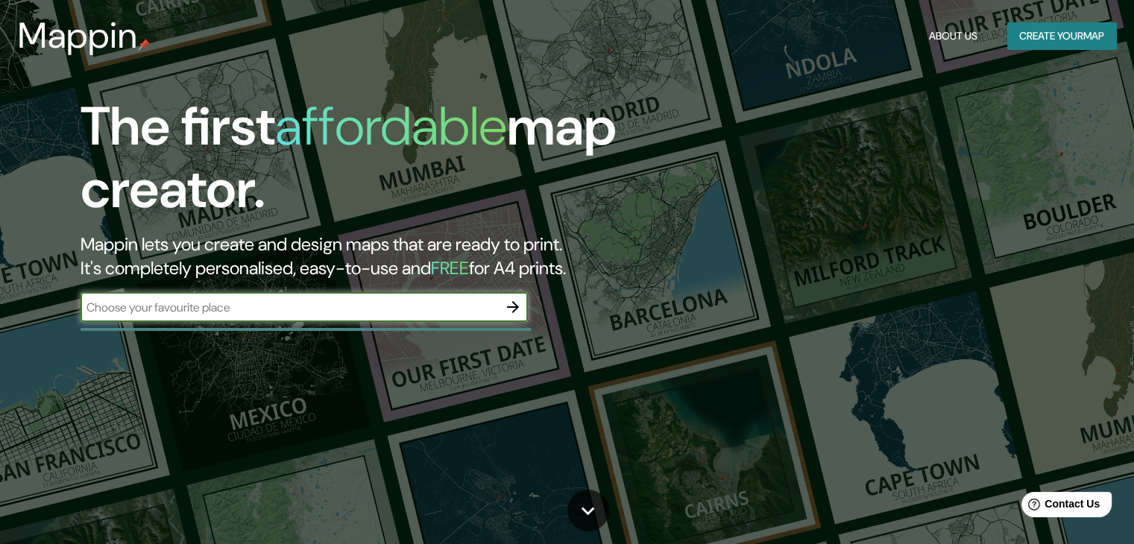
click at [283, 304] on input "text" at bounding box center [289, 307] width 417 height 17
type input "CULIACÁN"
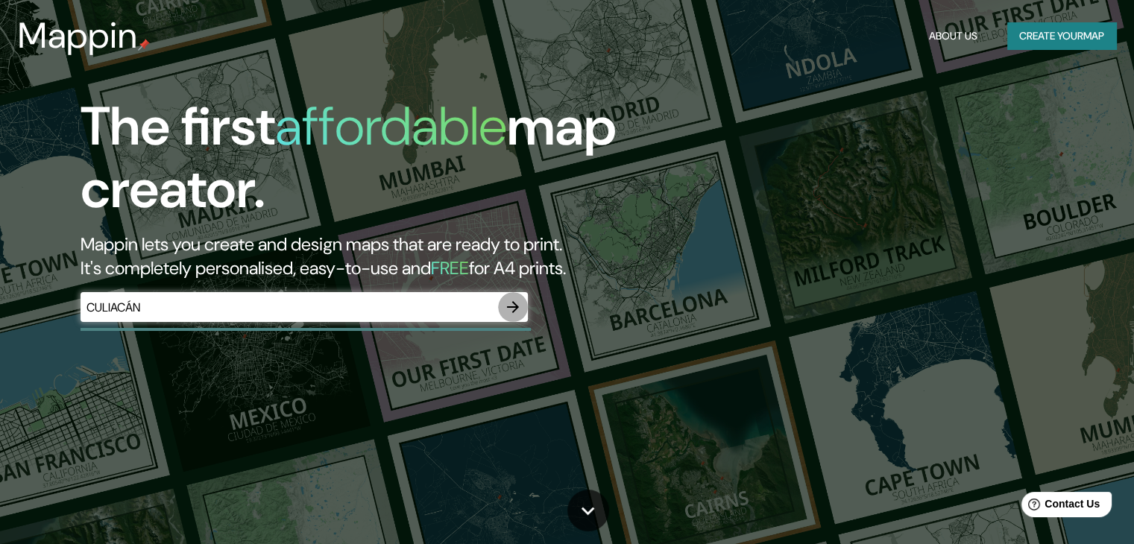
click at [504, 302] on icon "button" at bounding box center [513, 307] width 18 height 18
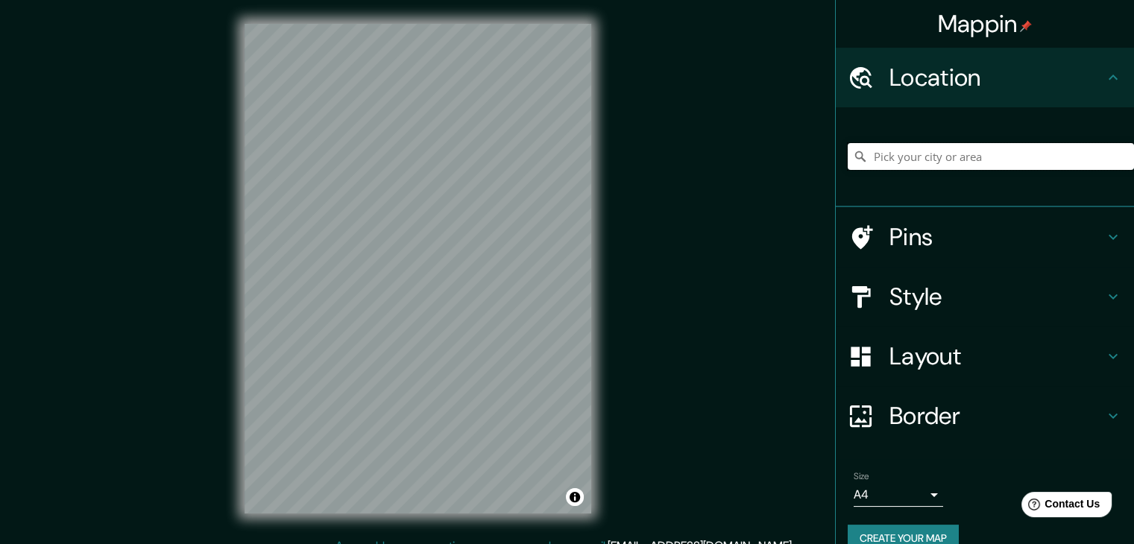
click at [918, 160] on input "Pick your city or area" at bounding box center [991, 156] width 286 height 27
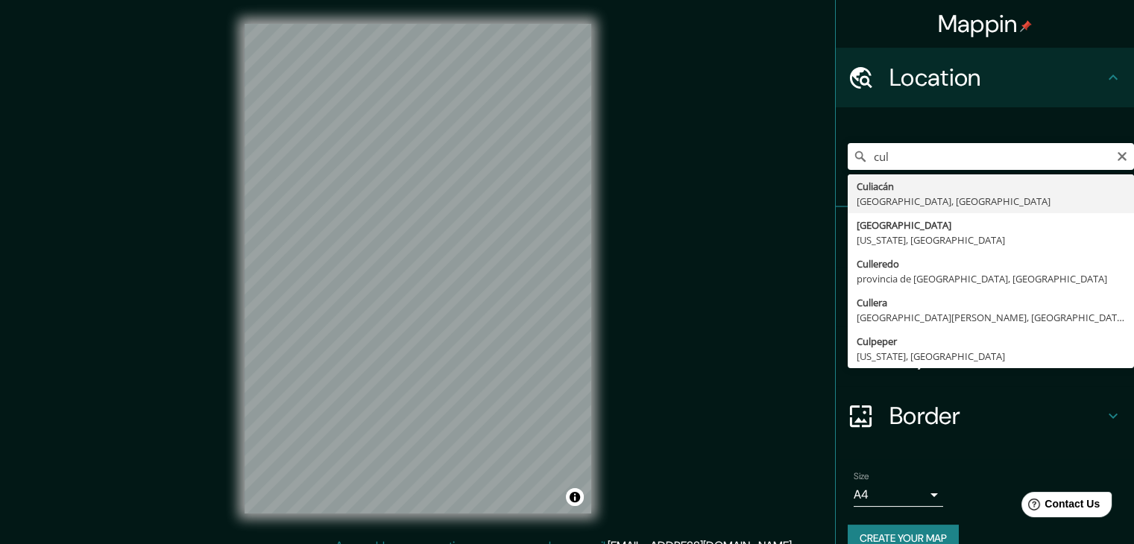
type input "Culiacán, Sinaloa, México"
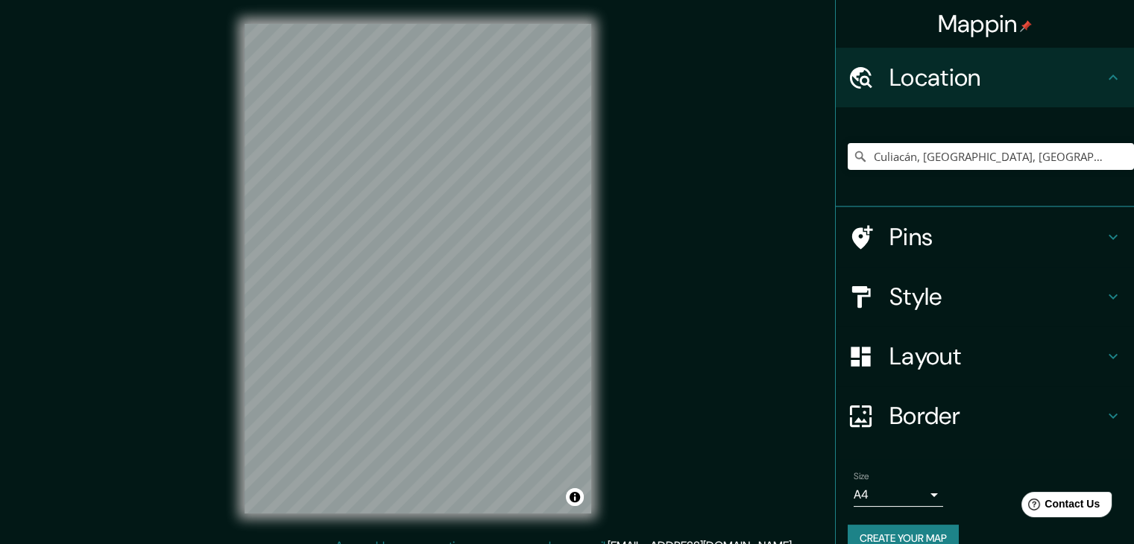
click at [1001, 299] on h4 "Style" at bounding box center [996, 297] width 215 height 30
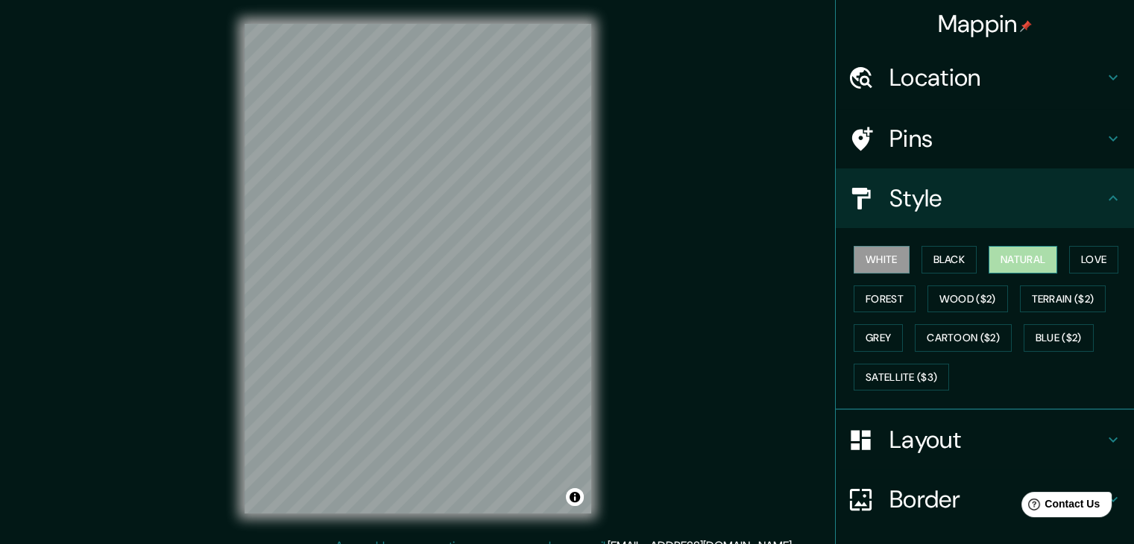
click at [1006, 265] on button "Natural" at bounding box center [1022, 260] width 69 height 28
click at [978, 209] on h4 "Style" at bounding box center [996, 198] width 215 height 30
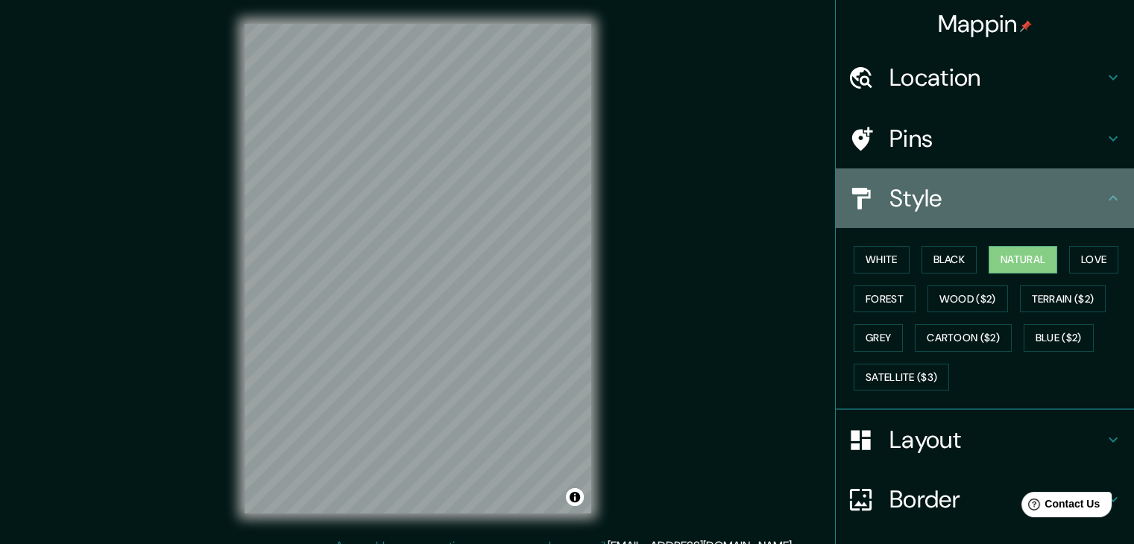
click at [1094, 207] on div "Style" at bounding box center [985, 198] width 298 height 60
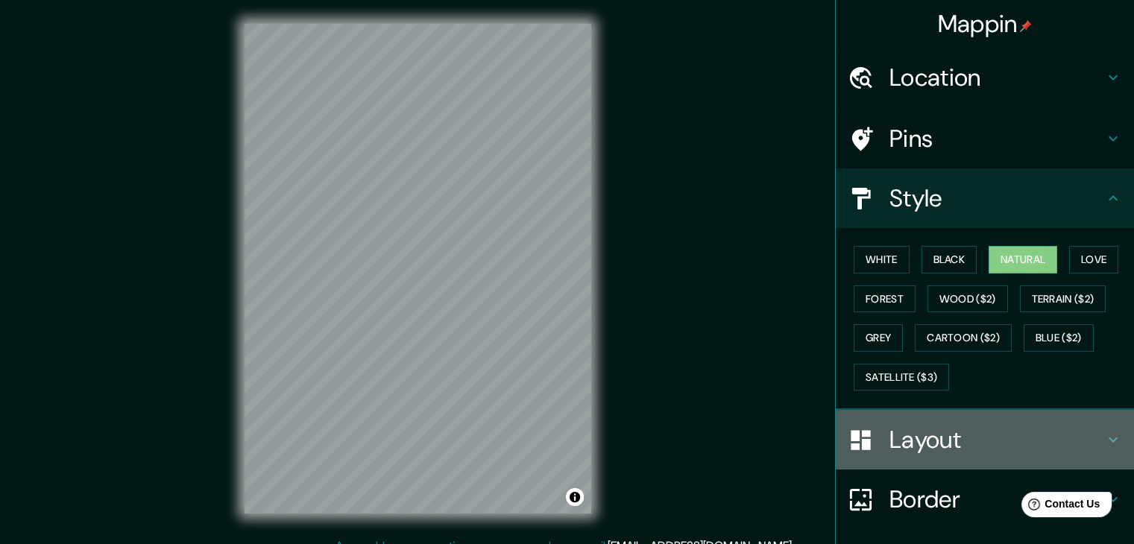
click at [1003, 432] on h4 "Layout" at bounding box center [996, 440] width 215 height 30
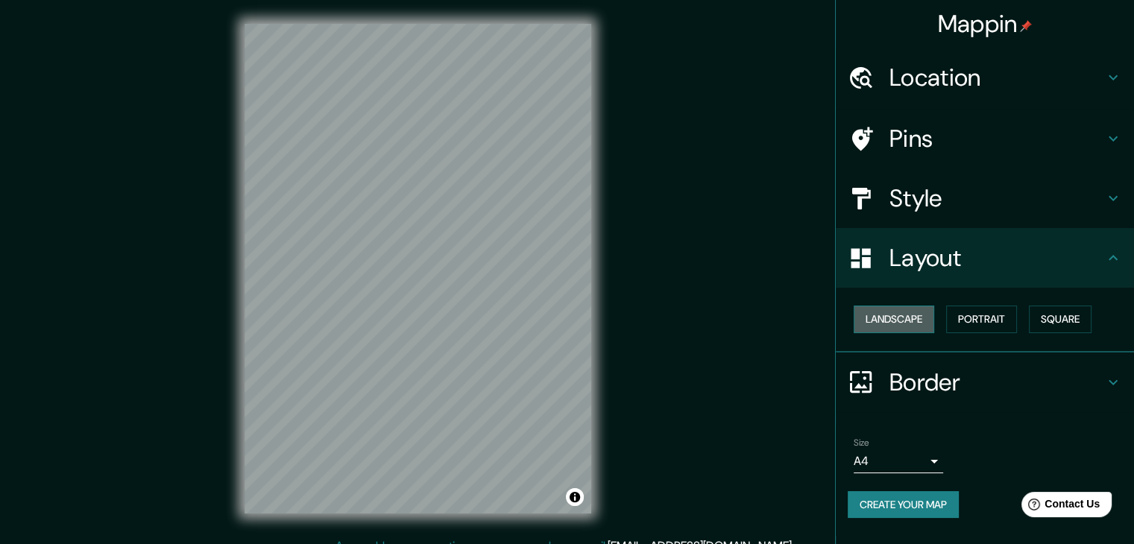
click at [918, 318] on button "Landscape" at bounding box center [894, 320] width 81 height 28
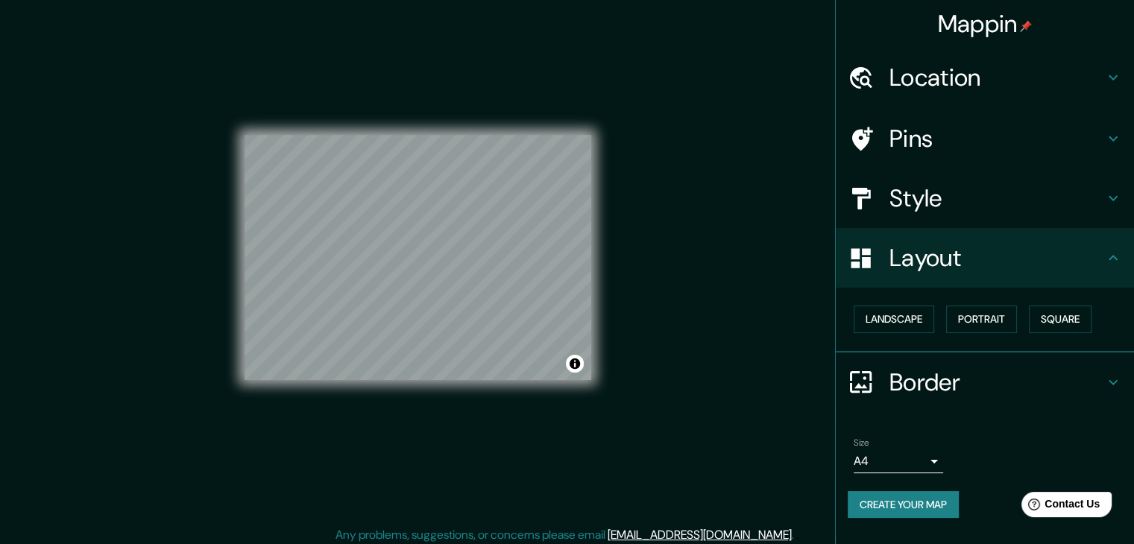
scroll to position [17, 0]
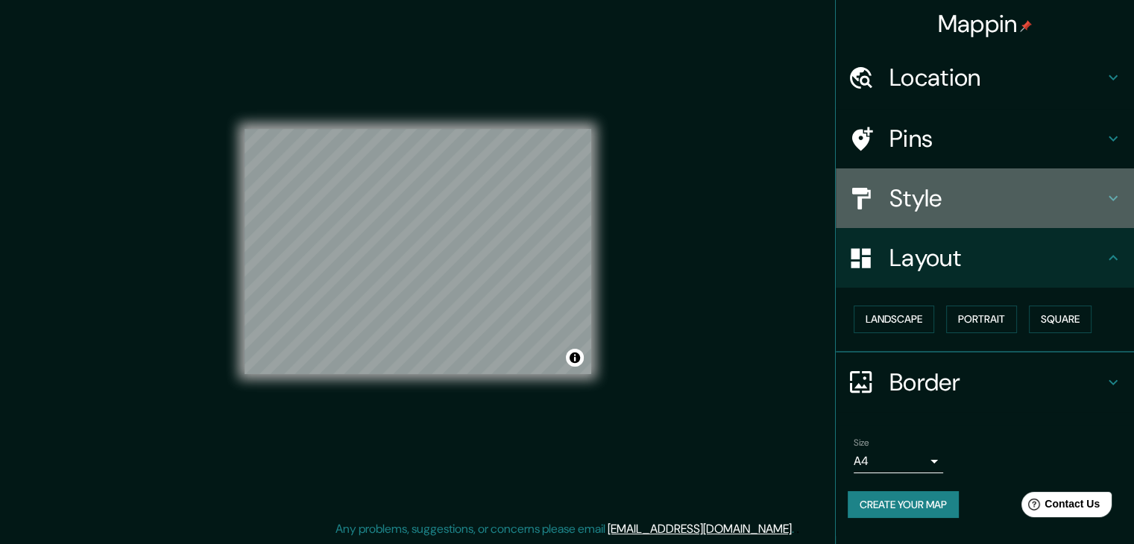
click at [960, 198] on h4 "Style" at bounding box center [996, 198] width 215 height 30
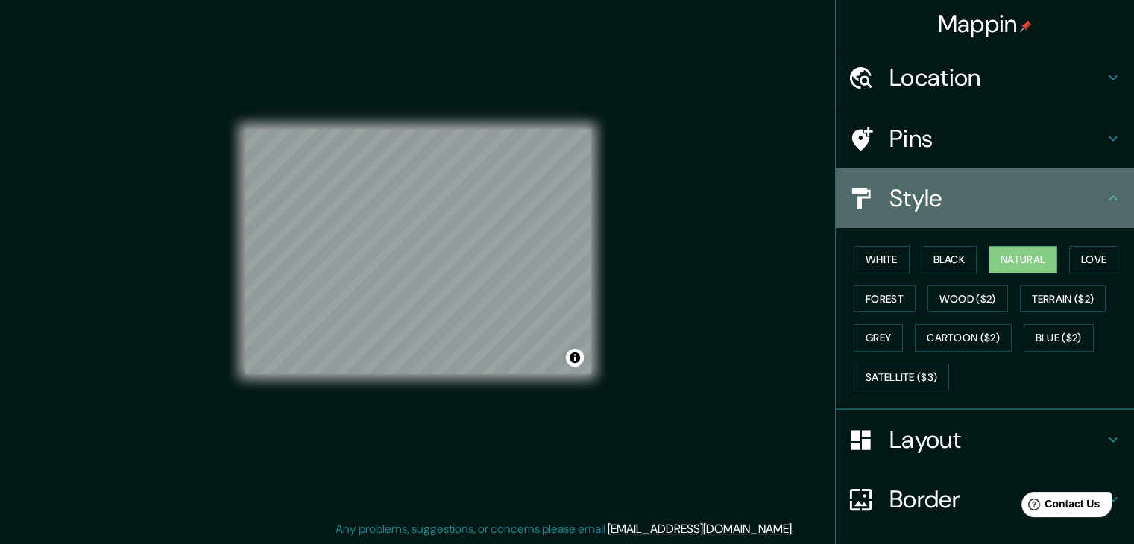
click at [990, 197] on h4 "Style" at bounding box center [996, 198] width 215 height 30
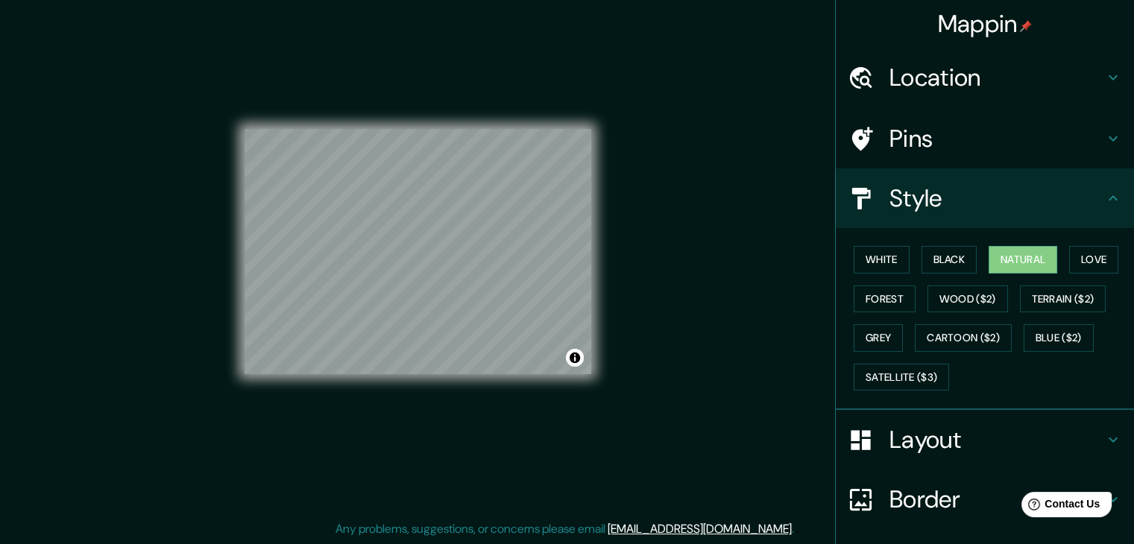
click at [970, 141] on h4 "Pins" at bounding box center [996, 139] width 215 height 30
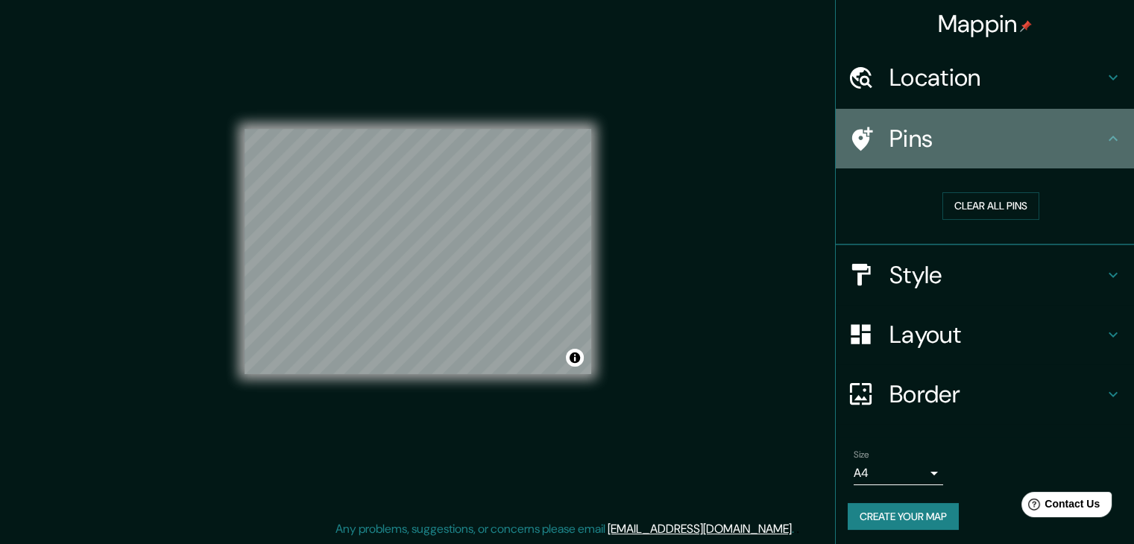
click at [970, 141] on h4 "Pins" at bounding box center [996, 139] width 215 height 30
click at [1104, 135] on icon at bounding box center [1113, 139] width 18 height 18
click at [1104, 132] on icon at bounding box center [1113, 139] width 18 height 18
click at [1106, 119] on div "Pins" at bounding box center [985, 139] width 298 height 60
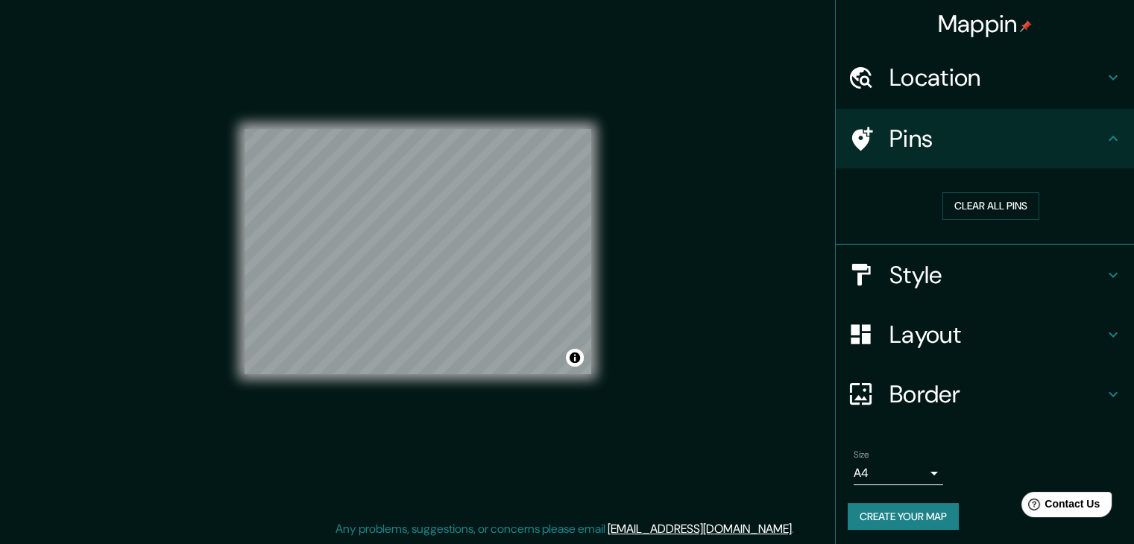
click at [1104, 135] on icon at bounding box center [1113, 139] width 18 height 18
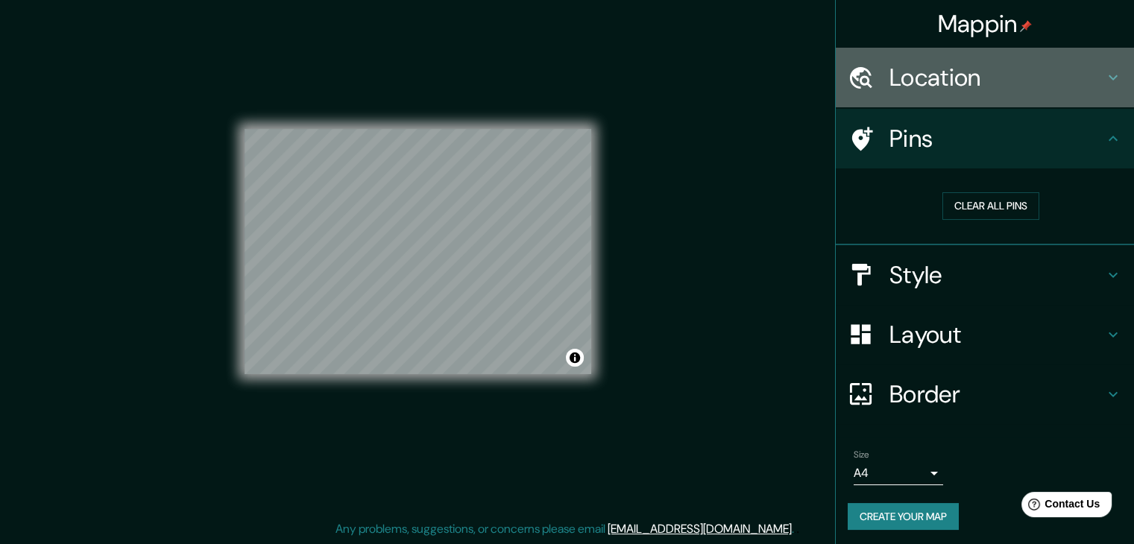
click at [1106, 81] on icon at bounding box center [1113, 78] width 18 height 18
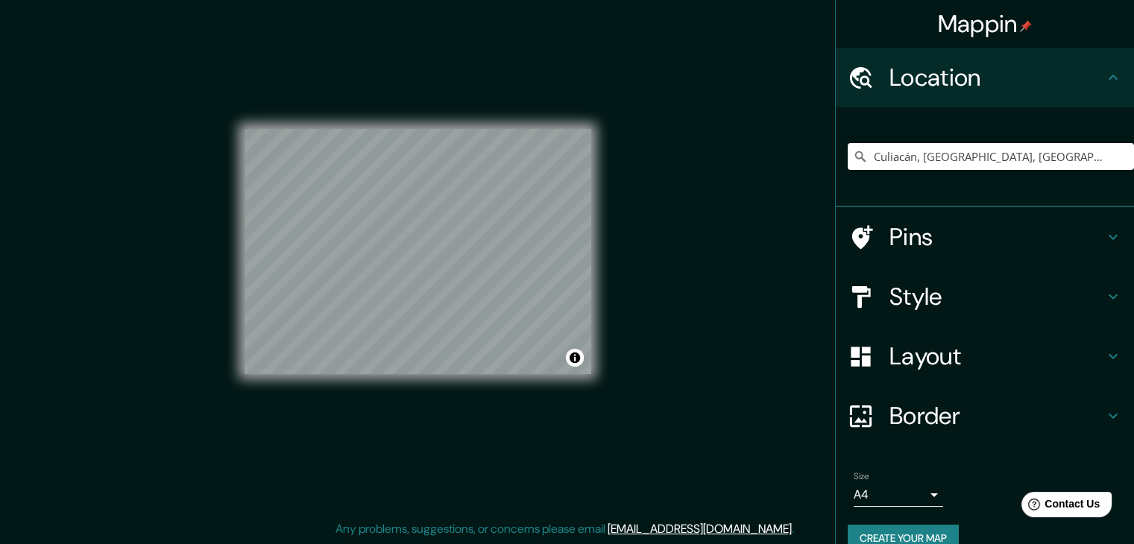
click at [1106, 81] on icon at bounding box center [1113, 78] width 18 height 18
click at [1104, 302] on icon at bounding box center [1113, 297] width 18 height 18
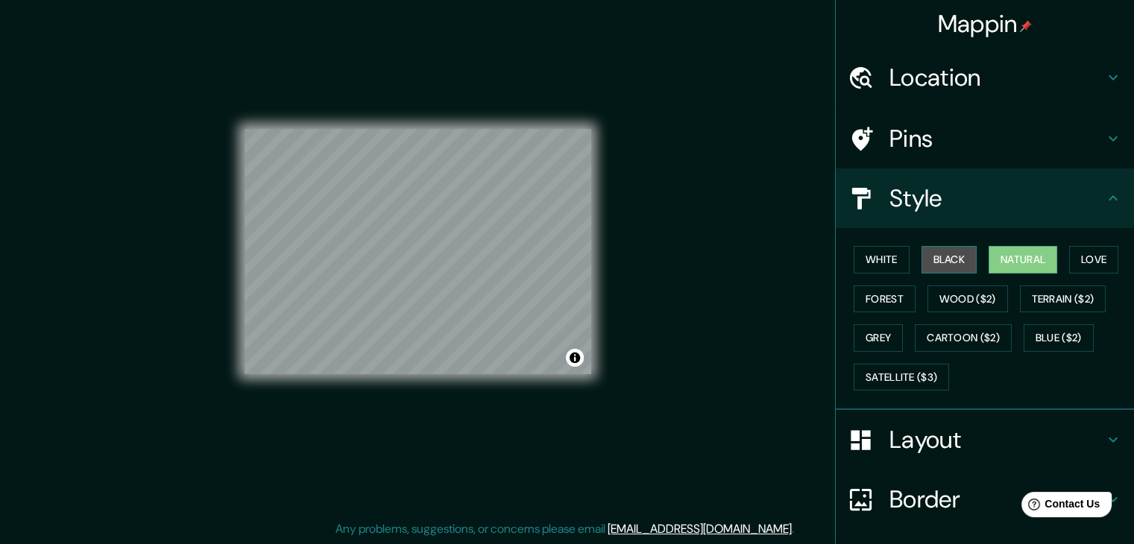
click at [944, 257] on button "Black" at bounding box center [949, 260] width 56 height 28
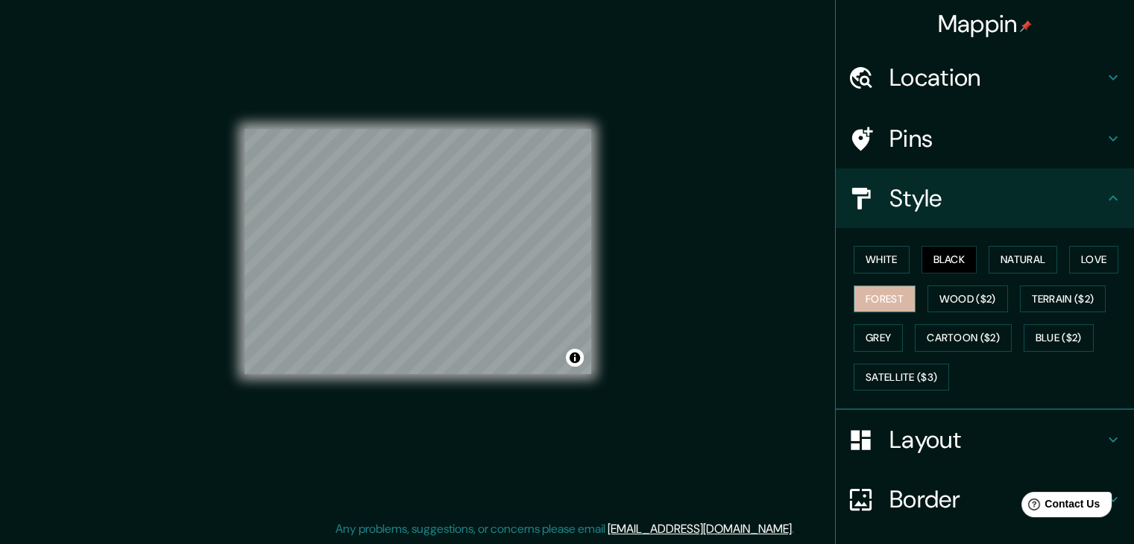
click at [874, 297] on button "Forest" at bounding box center [885, 300] width 62 height 28
click at [950, 265] on button "Black" at bounding box center [949, 260] width 56 height 28
click at [1029, 257] on button "Natural" at bounding box center [1022, 260] width 69 height 28
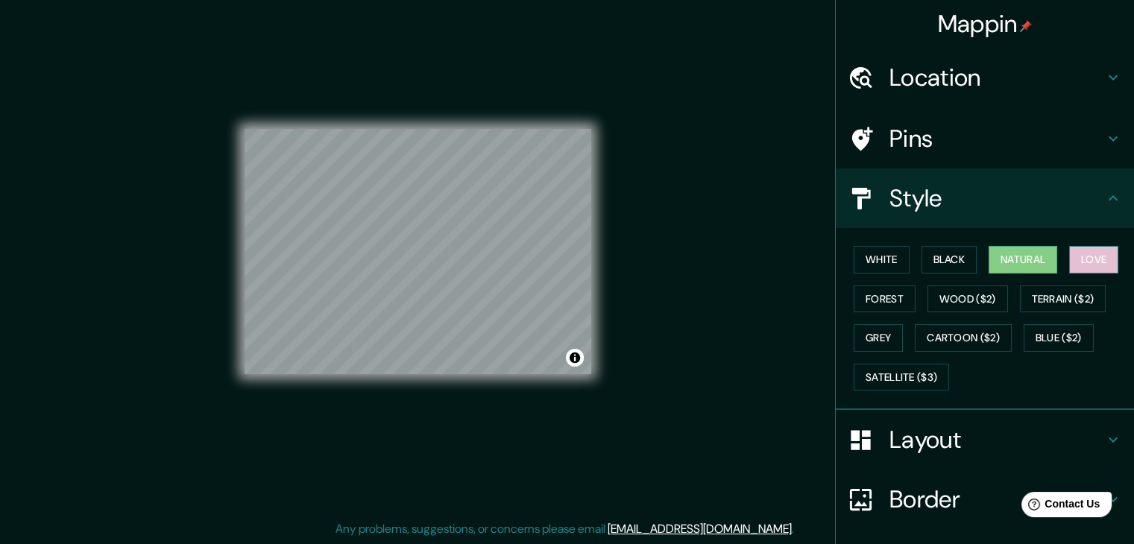
click at [1069, 256] on button "Love" at bounding box center [1093, 260] width 49 height 28
click at [895, 256] on button "White" at bounding box center [882, 260] width 56 height 28
click at [1016, 256] on button "Natural" at bounding box center [1022, 260] width 69 height 28
click at [926, 442] on h4 "Layout" at bounding box center [996, 440] width 215 height 30
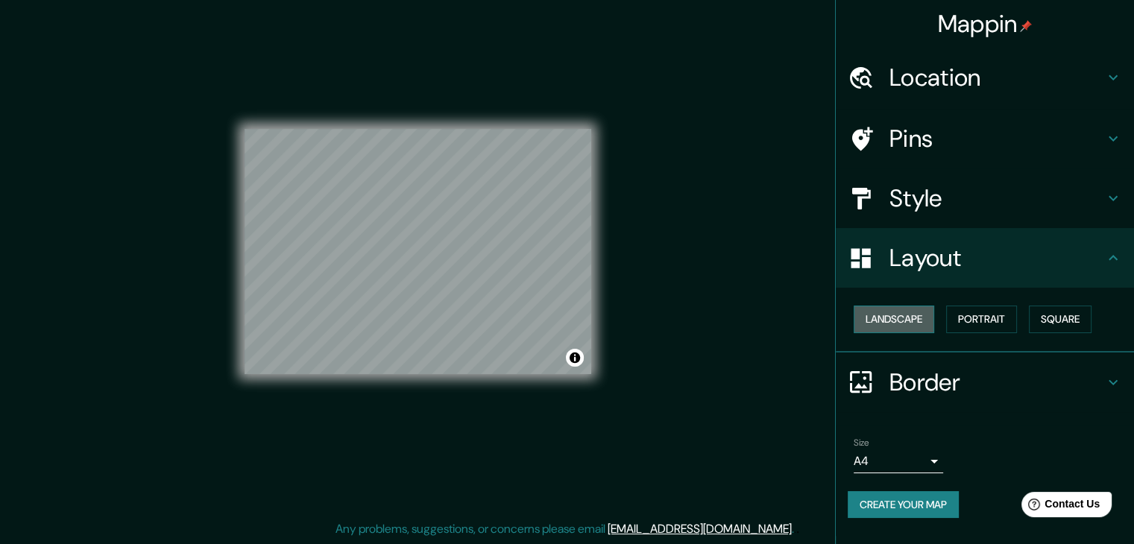
click at [898, 319] on button "Landscape" at bounding box center [894, 320] width 81 height 28
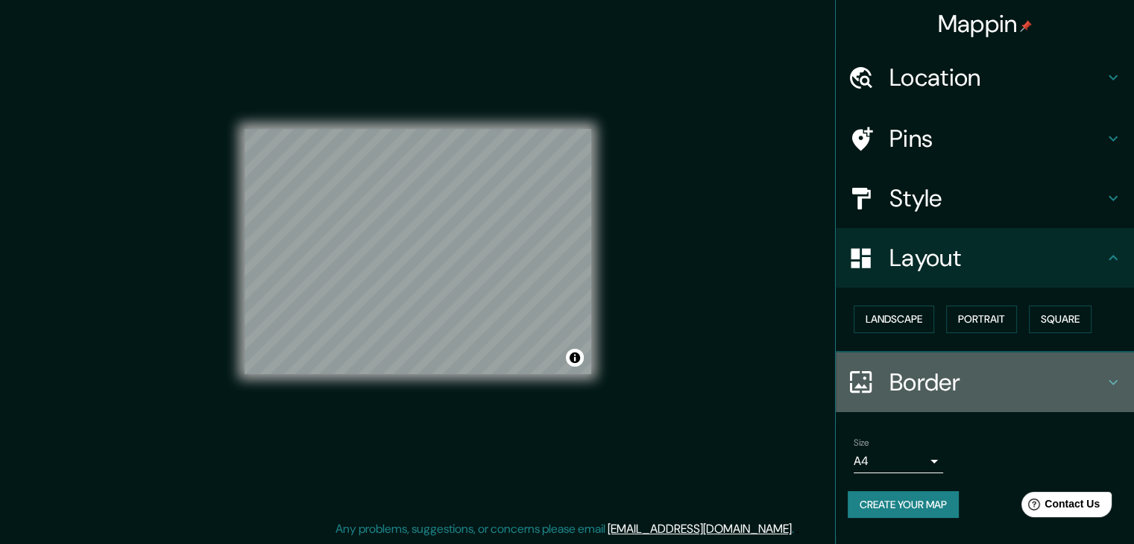
click at [921, 378] on h4 "Border" at bounding box center [996, 383] width 215 height 30
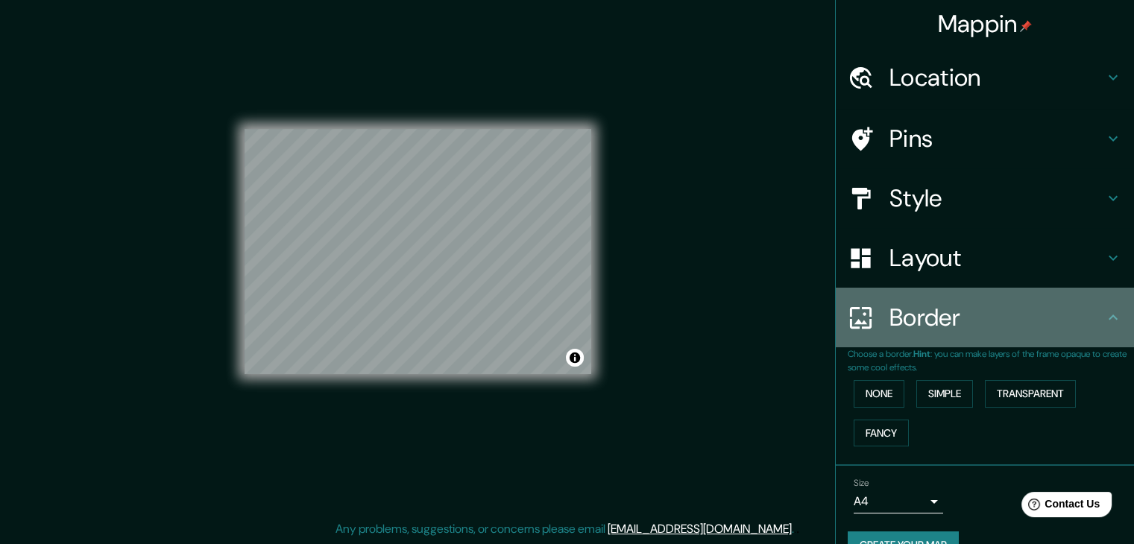
click at [913, 336] on div "Border" at bounding box center [985, 318] width 298 height 60
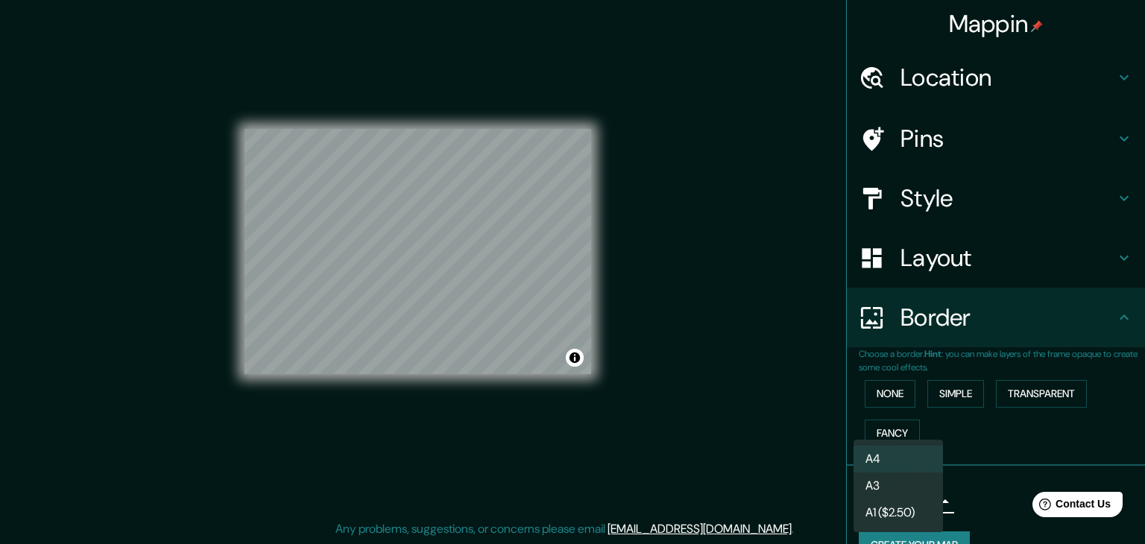
click at [904, 499] on body "Mappin Location Culiacán, Sinaloa, México Pins Style Layout Border Choose a bor…" at bounding box center [572, 255] width 1145 height 544
click at [892, 463] on li "A4" at bounding box center [898, 459] width 89 height 27
click at [892, 489] on body "Mappin Location Culiacán, Sinaloa, México Pins Style Layout Border Choose a bor…" at bounding box center [572, 255] width 1145 height 544
click at [892, 496] on li "A3" at bounding box center [898, 486] width 89 height 27
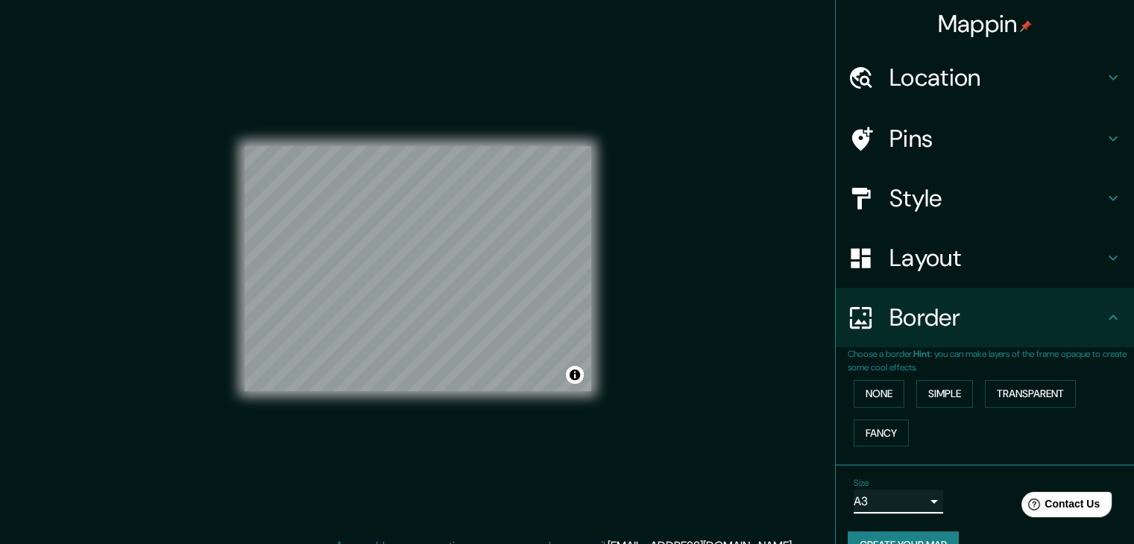
scroll to position [31, 0]
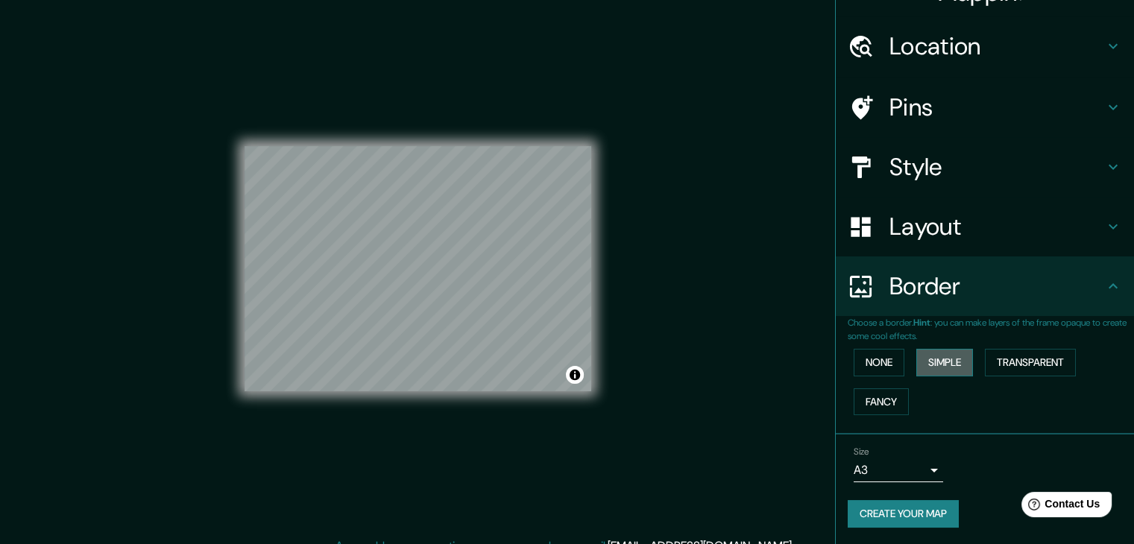
click at [954, 368] on button "Simple" at bounding box center [944, 363] width 57 height 28
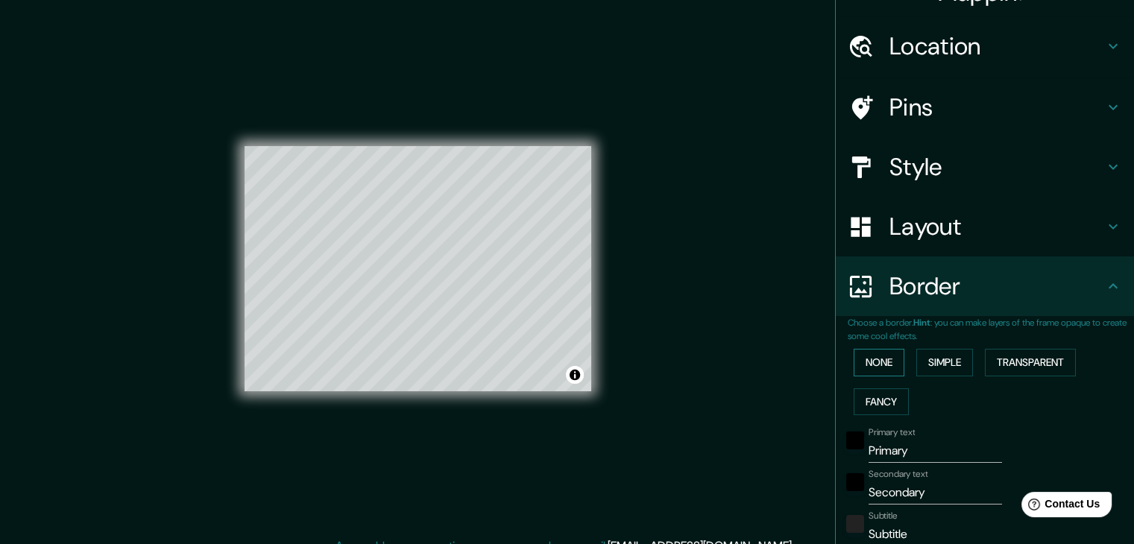
click at [871, 365] on button "None" at bounding box center [879, 363] width 51 height 28
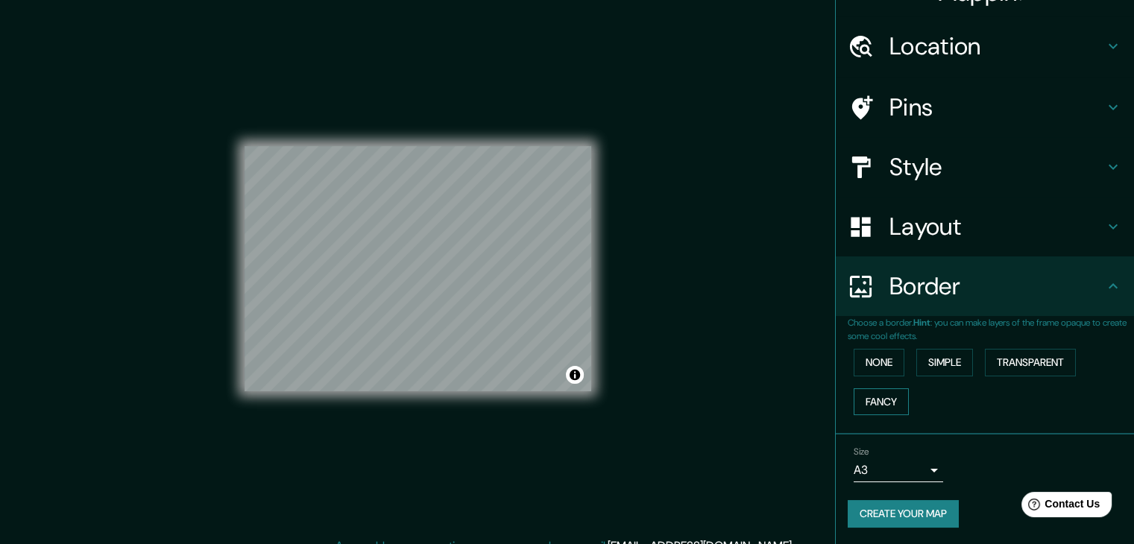
click at [865, 399] on button "Fancy" at bounding box center [881, 402] width 55 height 28
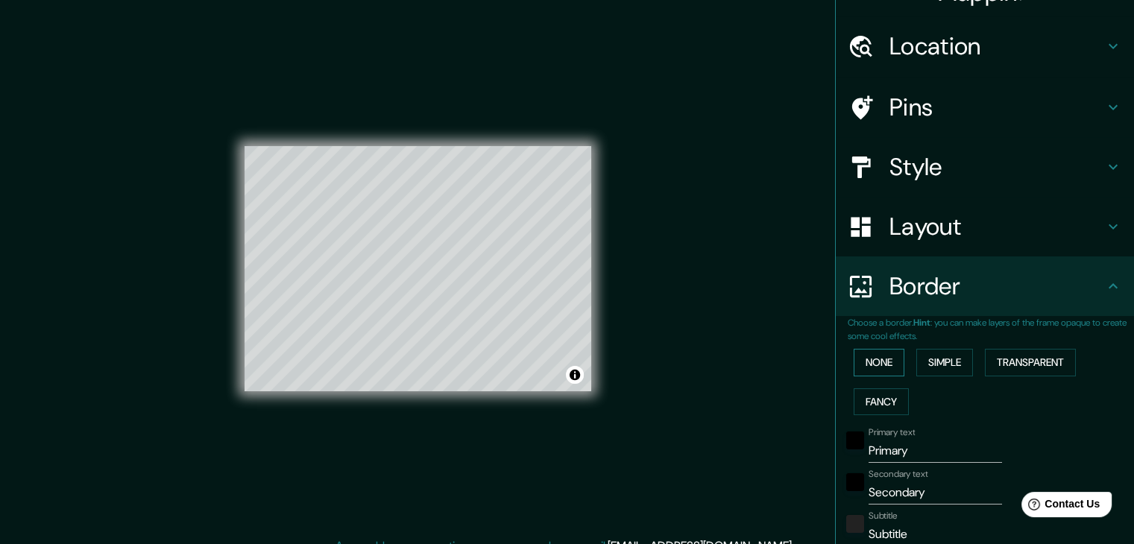
click at [859, 370] on button "None" at bounding box center [879, 363] width 51 height 28
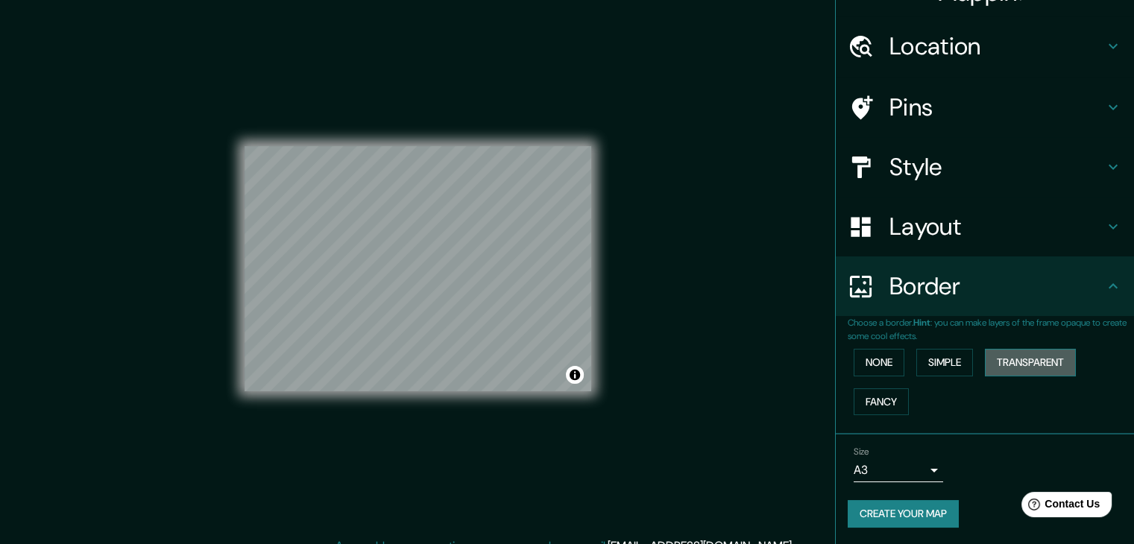
click at [1000, 372] on button "Transparent" at bounding box center [1030, 363] width 91 height 28
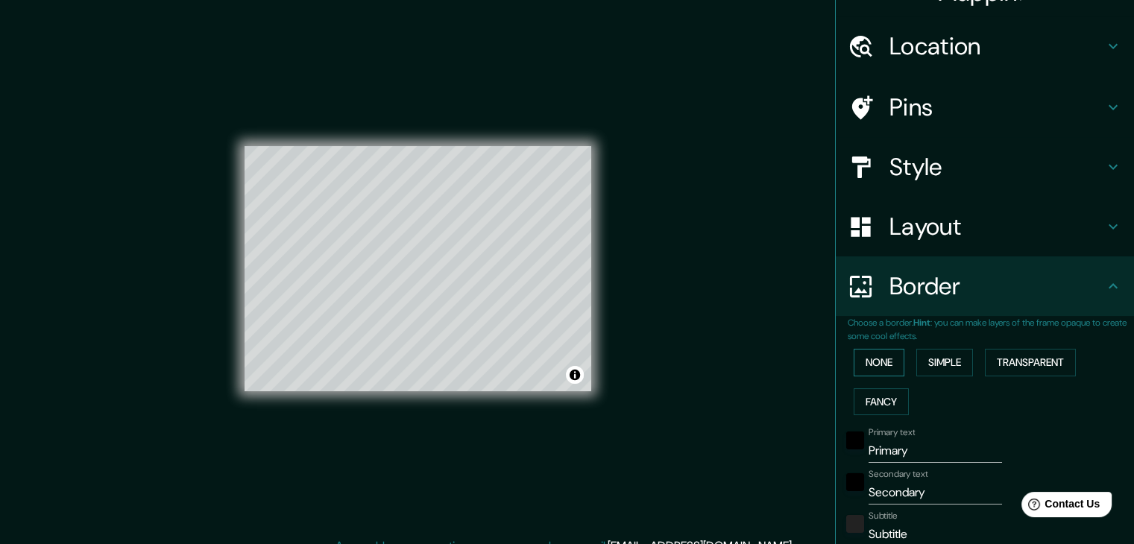
click at [882, 372] on button "None" at bounding box center [879, 363] width 51 height 28
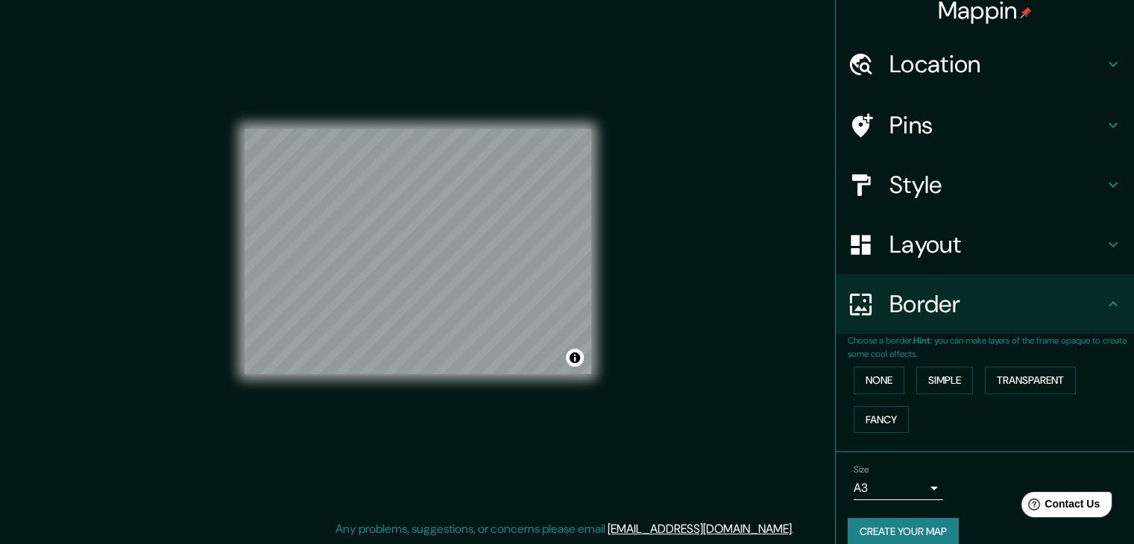
scroll to position [0, 0]
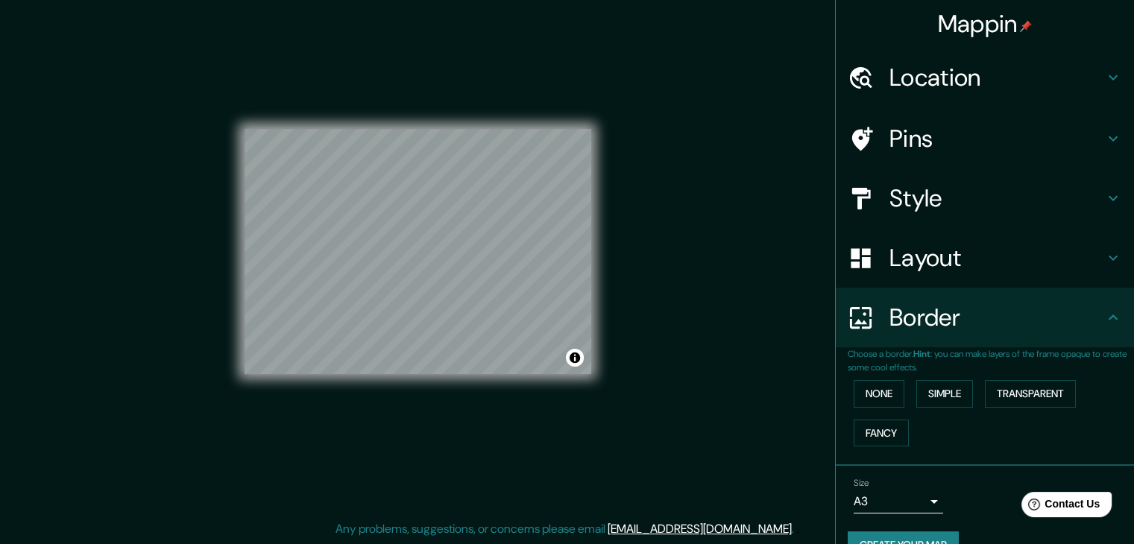
click at [979, 202] on h4 "Style" at bounding box center [996, 198] width 215 height 30
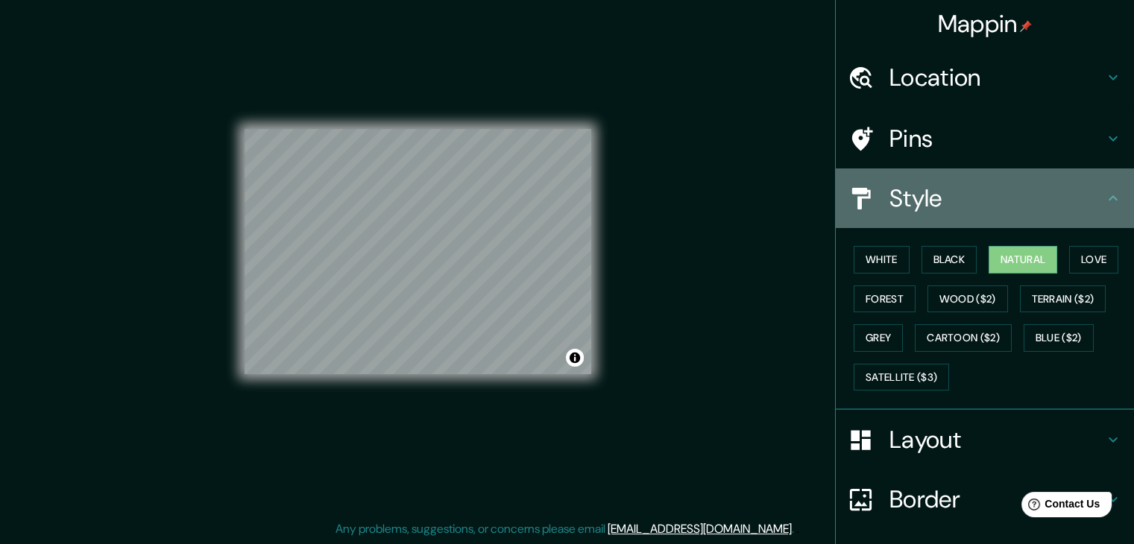
click at [979, 202] on h4 "Style" at bounding box center [996, 198] width 215 height 30
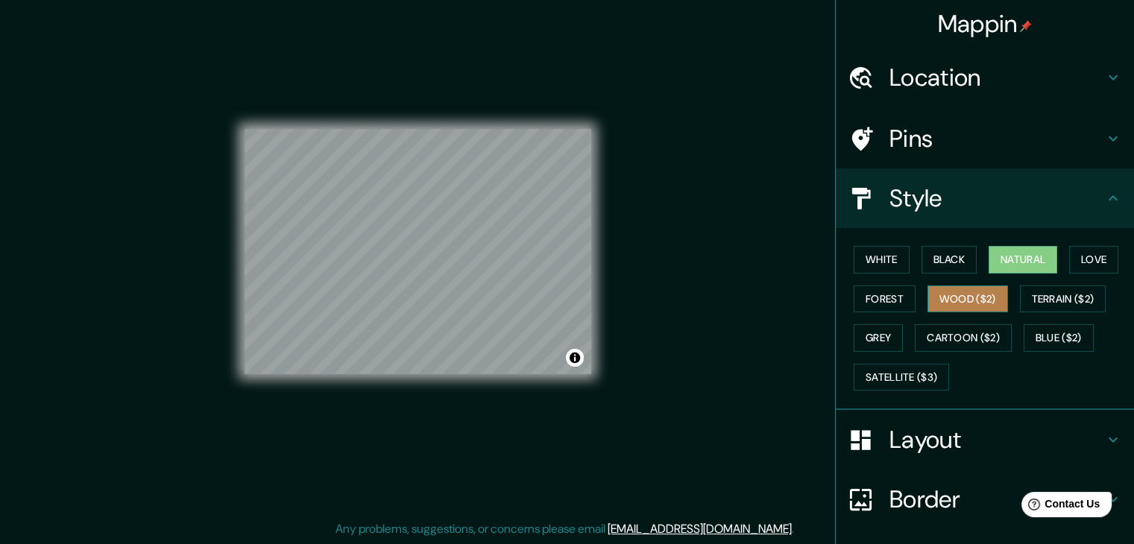
click at [959, 302] on button "Wood ($2)" at bounding box center [967, 300] width 81 height 28
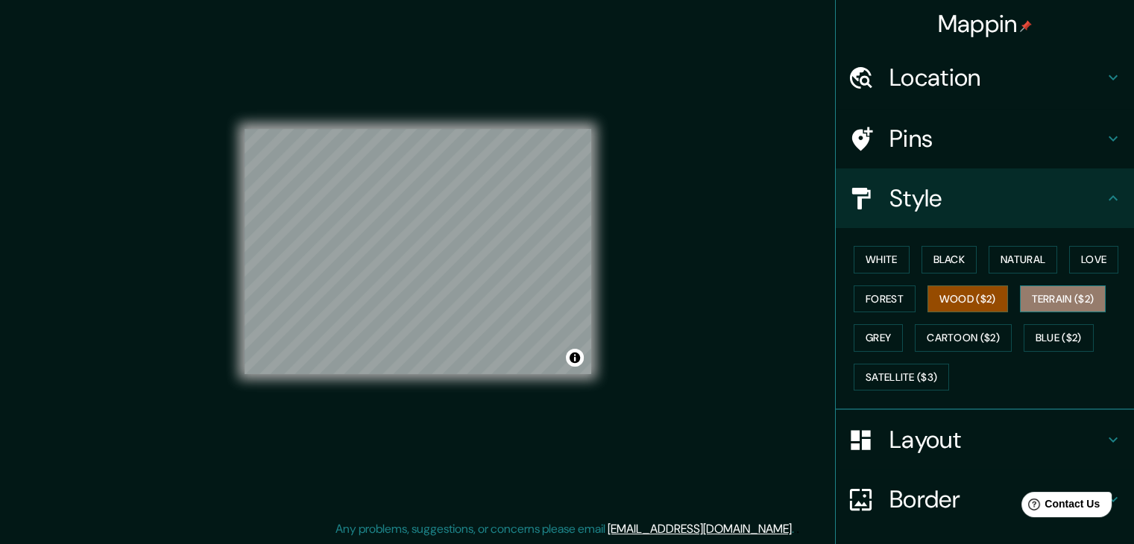
click at [1065, 300] on button "Terrain ($2)" at bounding box center [1063, 300] width 86 height 28
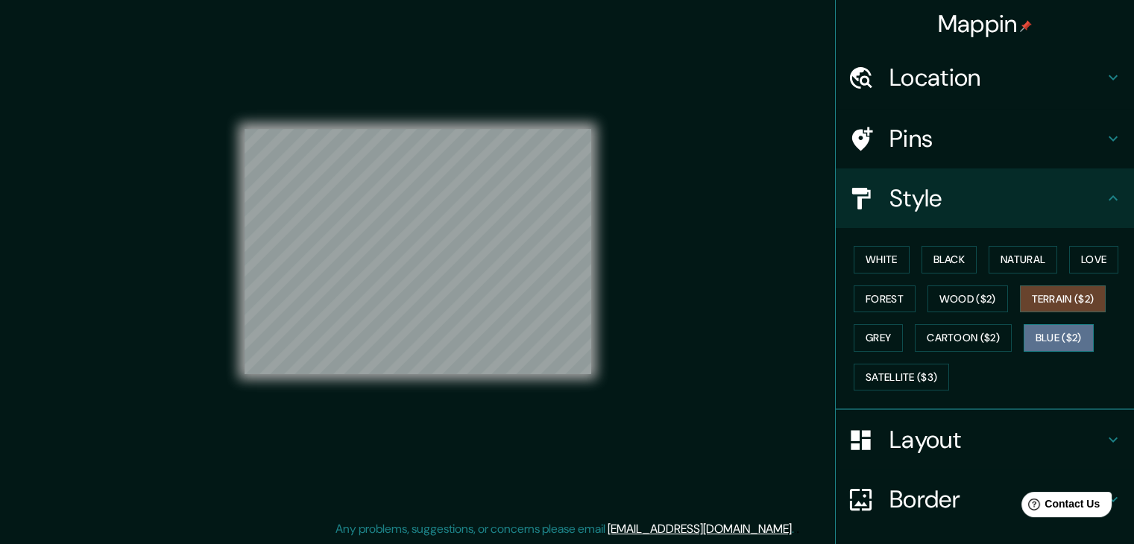
click at [1051, 333] on button "Blue ($2)" at bounding box center [1059, 338] width 70 height 28
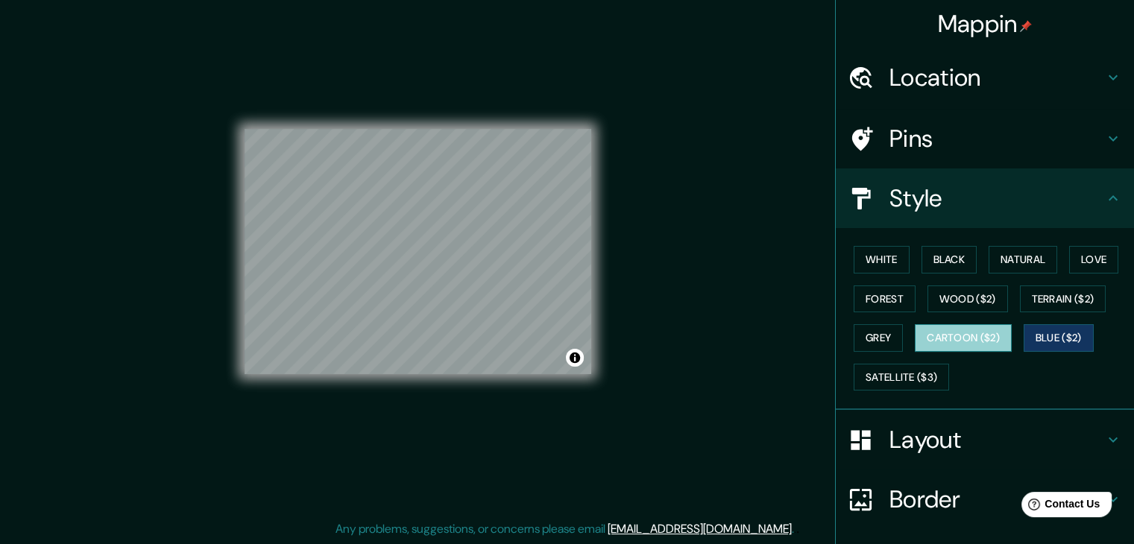
click at [956, 337] on button "Cartoon ($2)" at bounding box center [963, 338] width 97 height 28
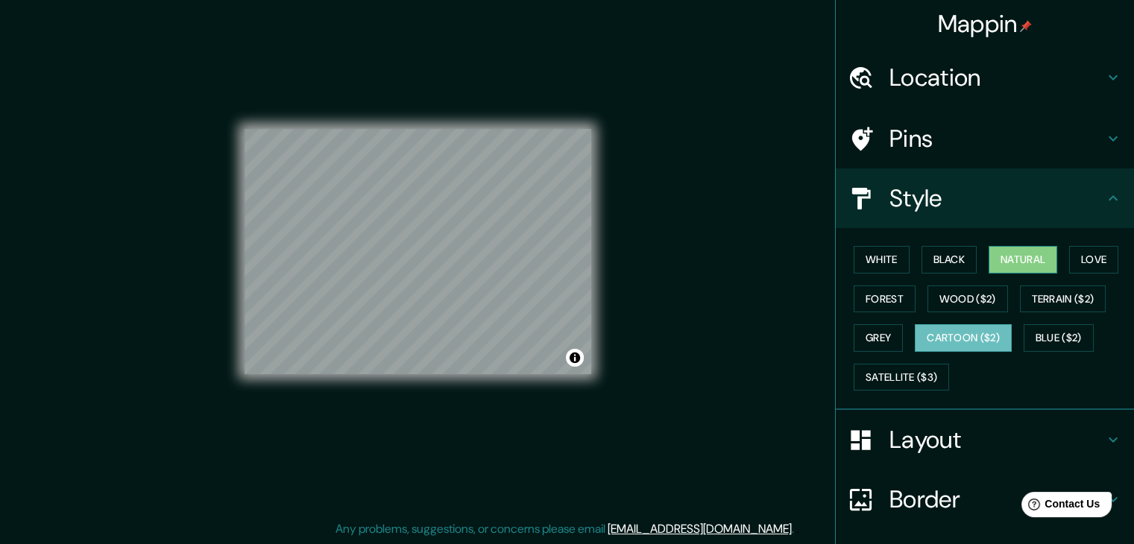
click at [1003, 267] on button "Natural" at bounding box center [1022, 260] width 69 height 28
click at [921, 262] on button "Black" at bounding box center [949, 260] width 56 height 28
click at [994, 257] on button "Natural" at bounding box center [1022, 260] width 69 height 28
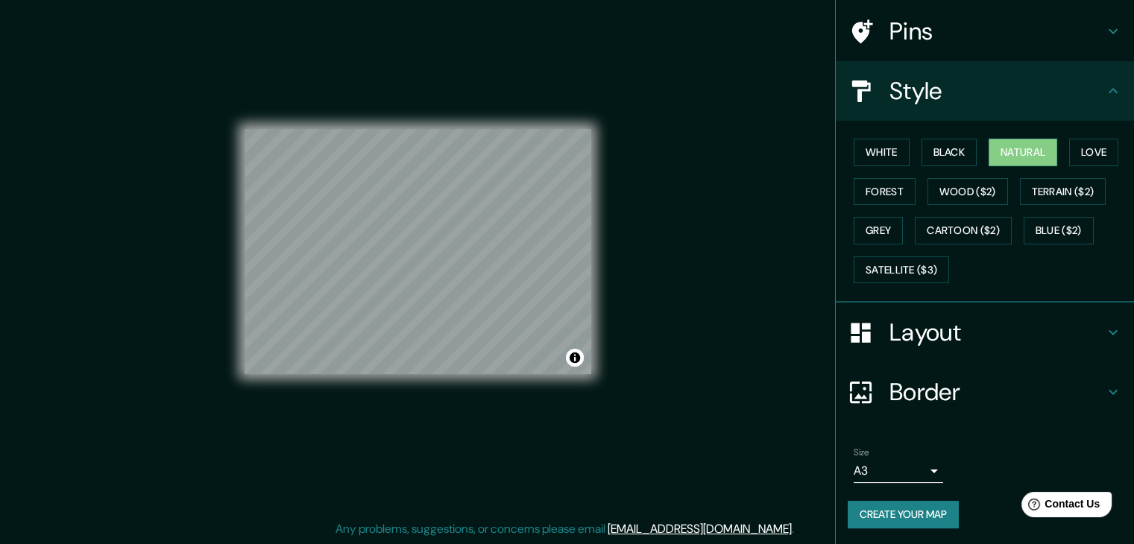
click at [892, 481] on div "Size A3 a4" at bounding box center [985, 465] width 274 height 48
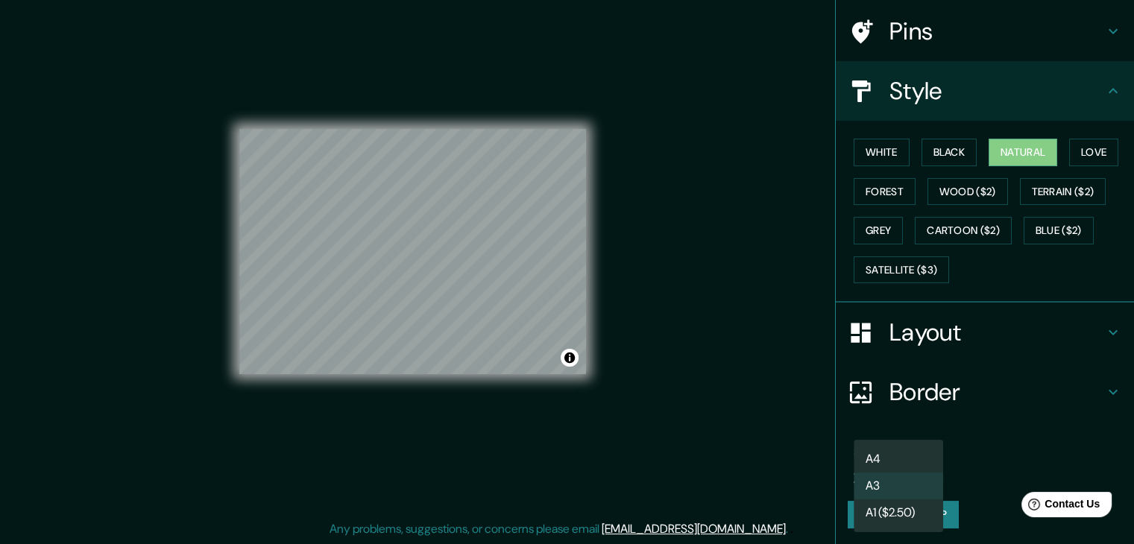
click at [889, 473] on body "Mappin Location Culiacán, Sinaloa, México Pins Style White Black Natural Love F…" at bounding box center [567, 255] width 1134 height 544
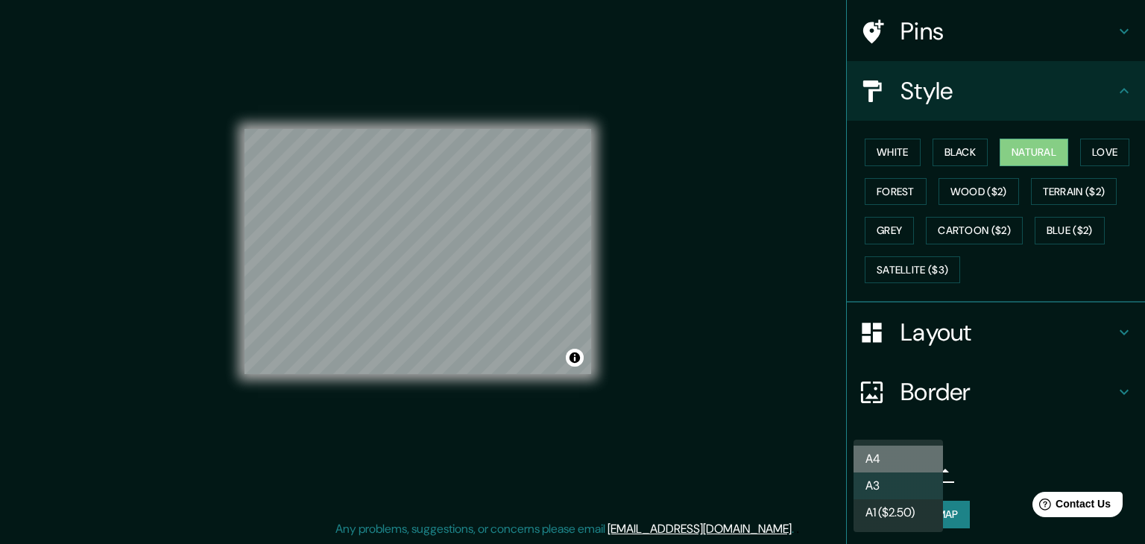
click at [885, 464] on li "A4" at bounding box center [898, 459] width 89 height 27
type input "single"
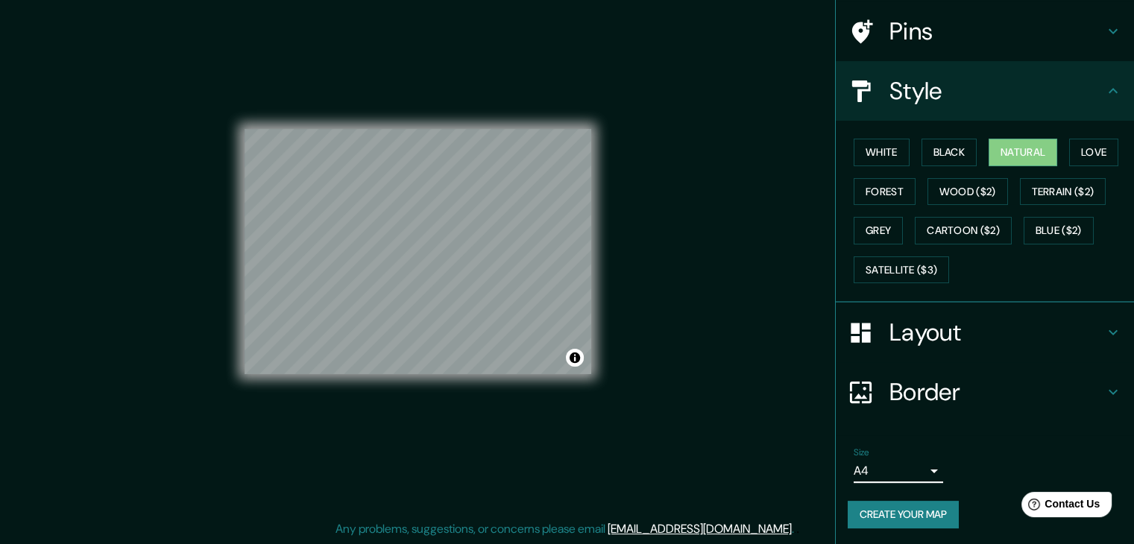
click at [890, 505] on button "Create your map" at bounding box center [903, 515] width 111 height 28
click at [881, 511] on button "Create your map" at bounding box center [903, 515] width 111 height 28
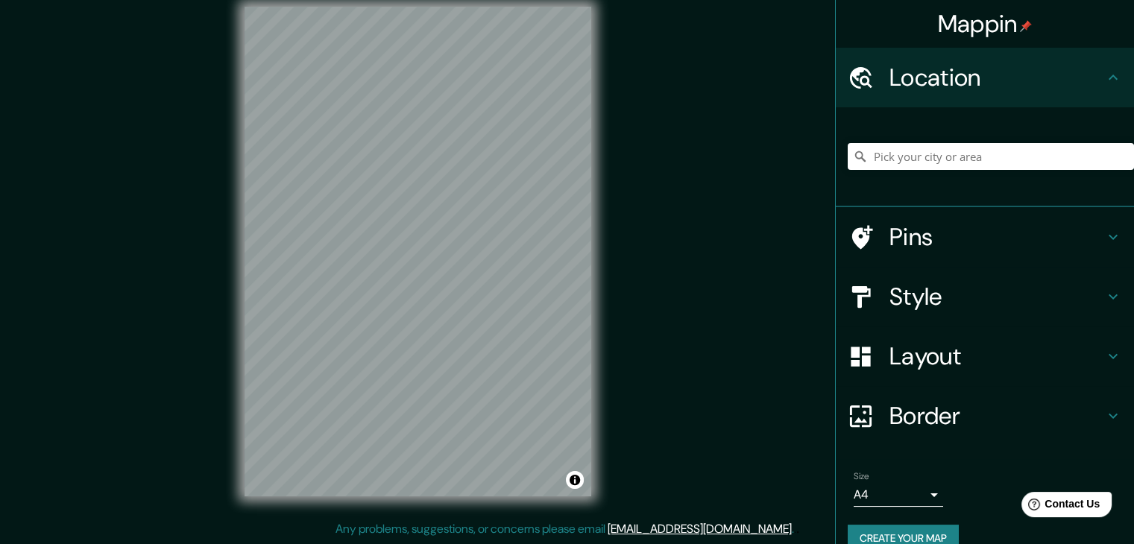
click at [909, 355] on h4 "Layout" at bounding box center [996, 356] width 215 height 30
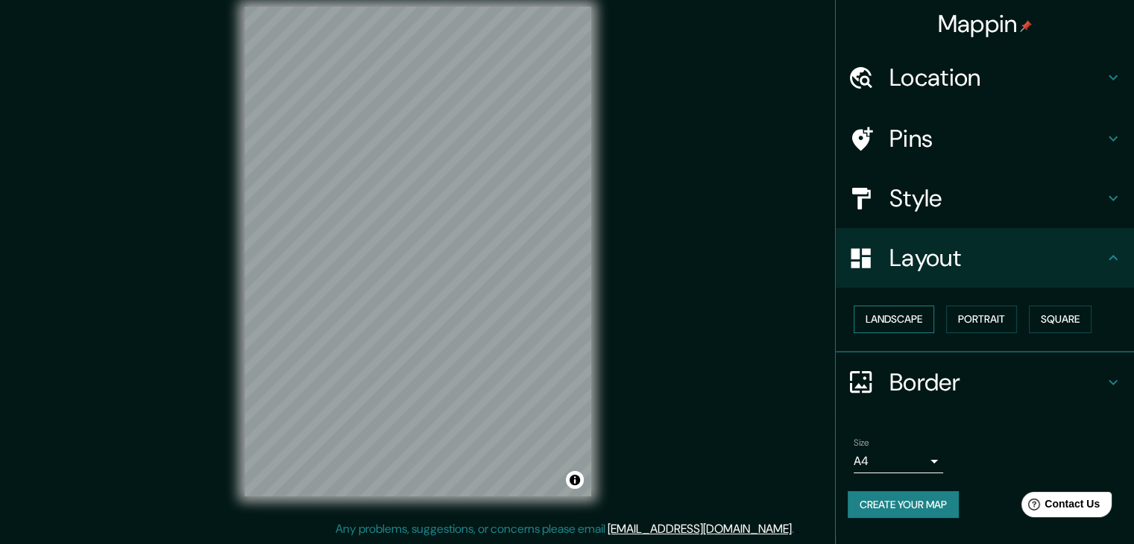
click at [895, 311] on button "Landscape" at bounding box center [894, 320] width 81 height 28
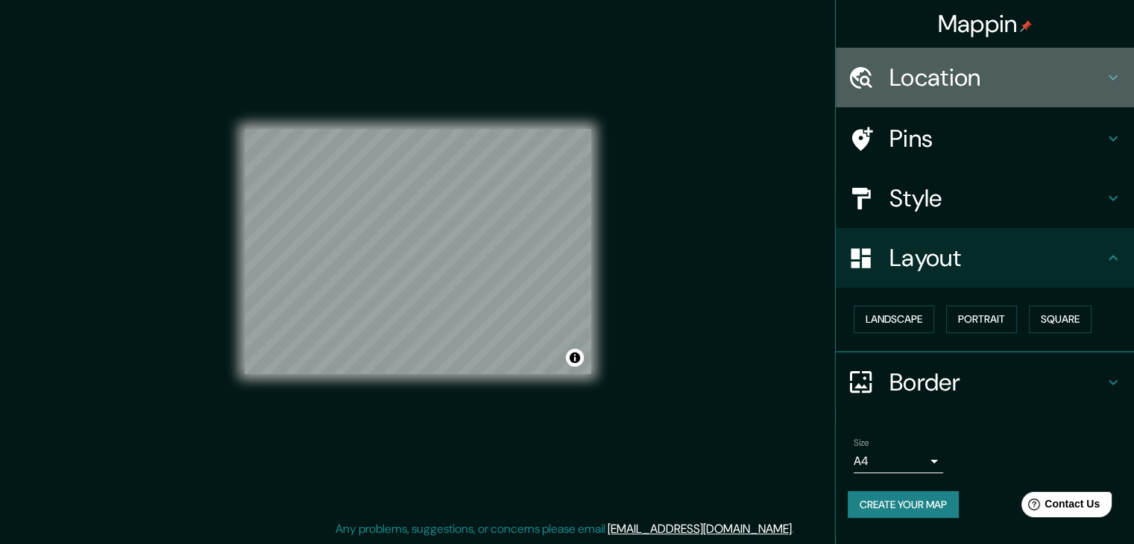
click at [987, 77] on h4 "Location" at bounding box center [996, 78] width 215 height 30
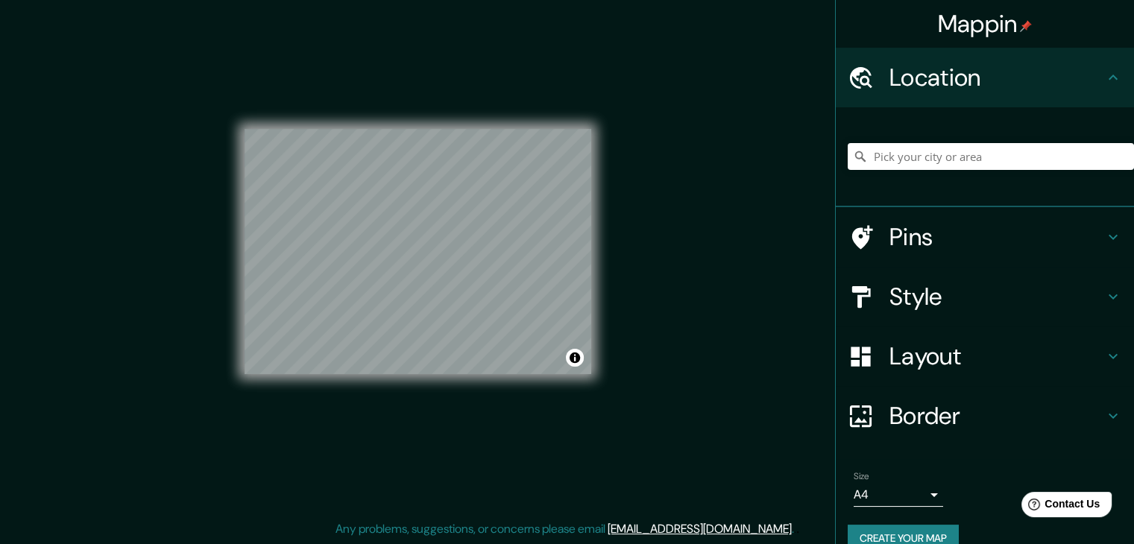
click at [939, 138] on div at bounding box center [991, 156] width 286 height 75
click at [930, 151] on input "Pick your city or area" at bounding box center [991, 156] width 286 height 27
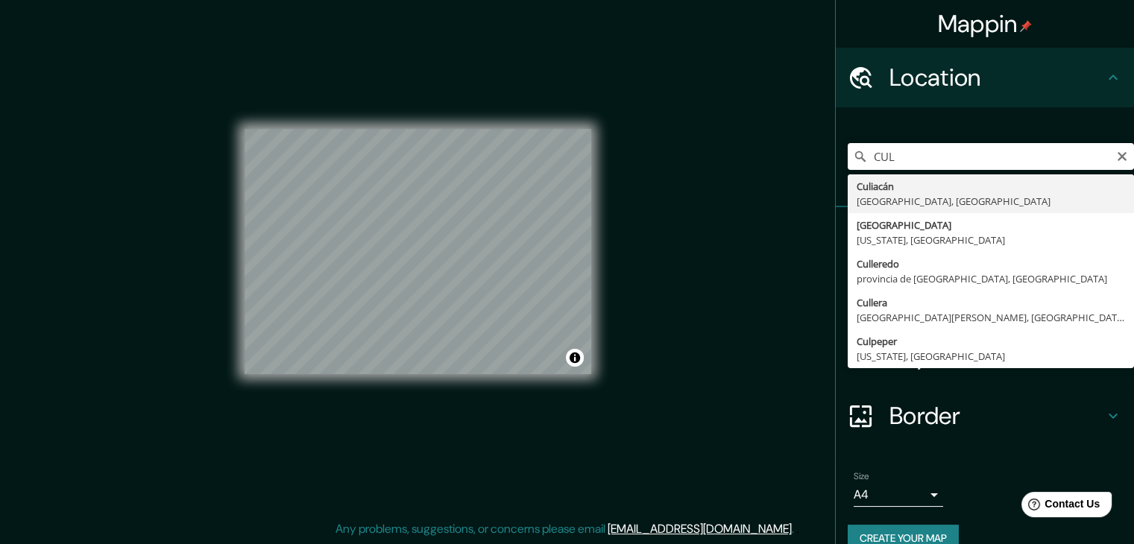
type input "Culiacán, Sinaloa, México"
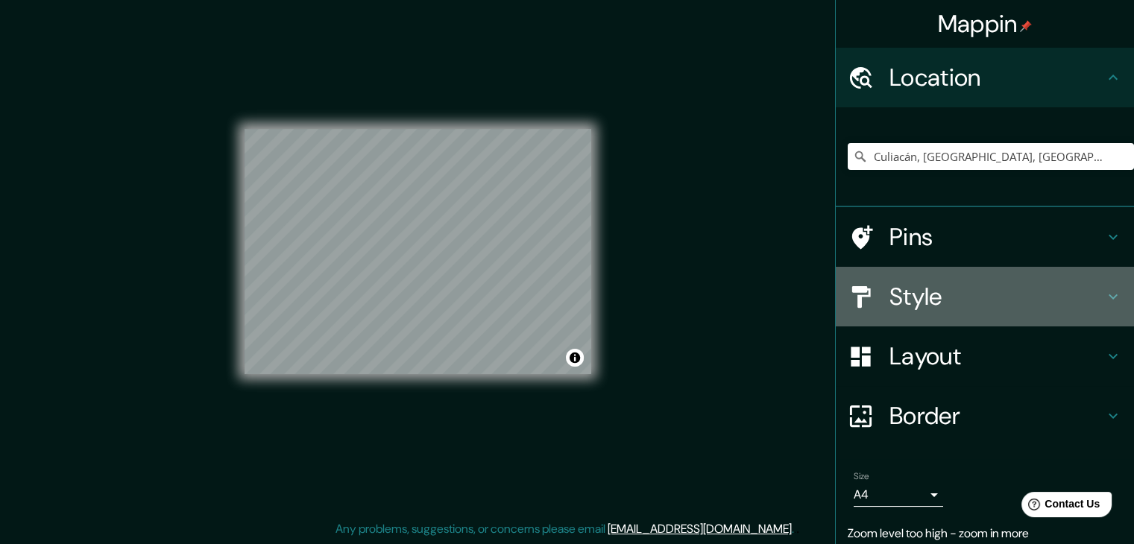
click at [898, 297] on h4 "Style" at bounding box center [996, 297] width 215 height 30
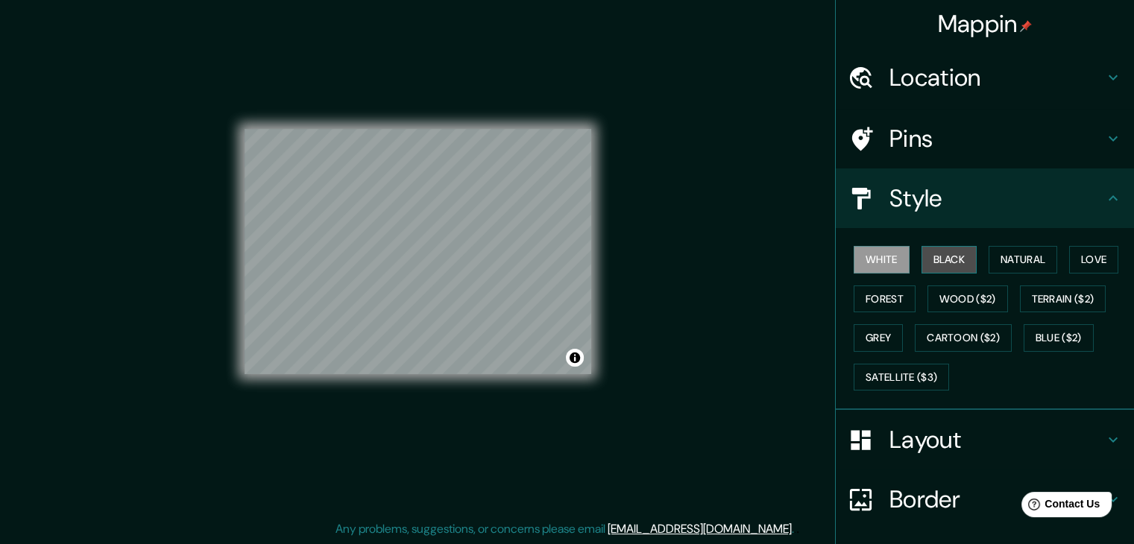
click at [935, 262] on button "Black" at bounding box center [949, 260] width 56 height 28
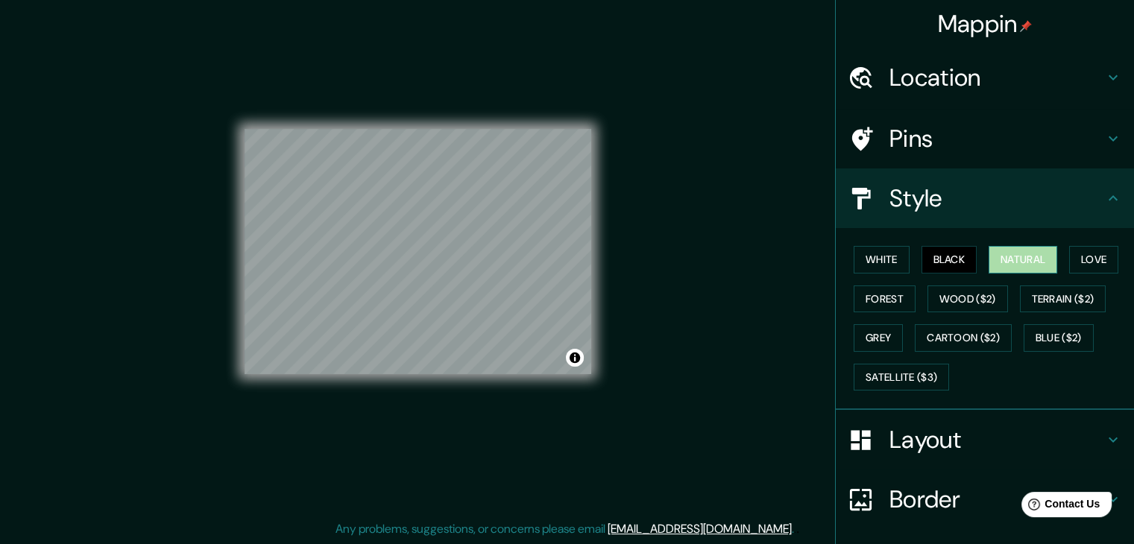
click at [1010, 260] on button "Natural" at bounding box center [1022, 260] width 69 height 28
click at [921, 254] on button "Black" at bounding box center [949, 260] width 56 height 28
click at [873, 250] on button "White" at bounding box center [882, 260] width 56 height 28
click at [1040, 253] on button "Natural" at bounding box center [1022, 260] width 69 height 28
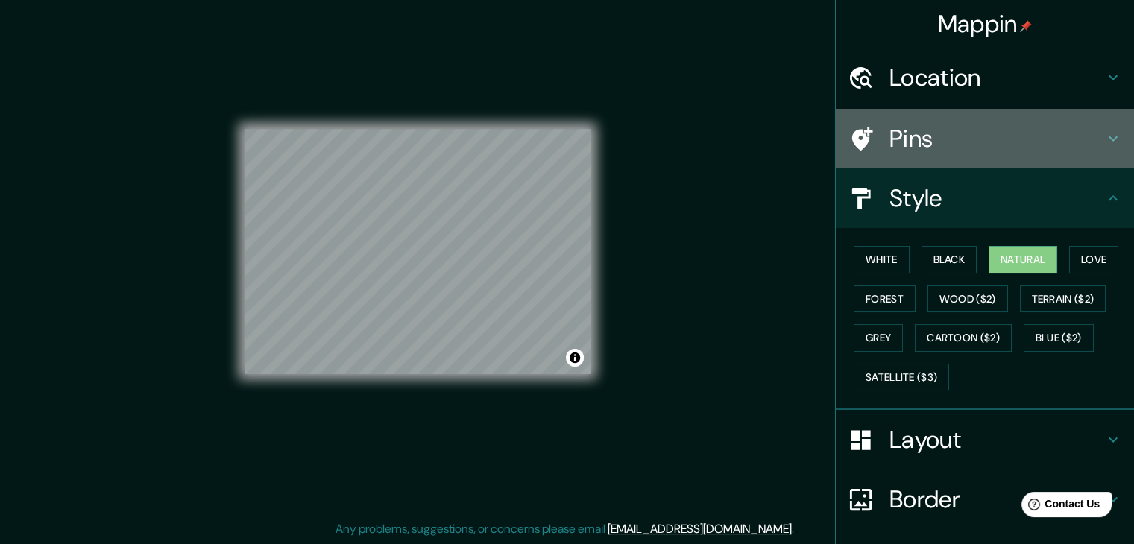
click at [1085, 133] on h4 "Pins" at bounding box center [996, 139] width 215 height 30
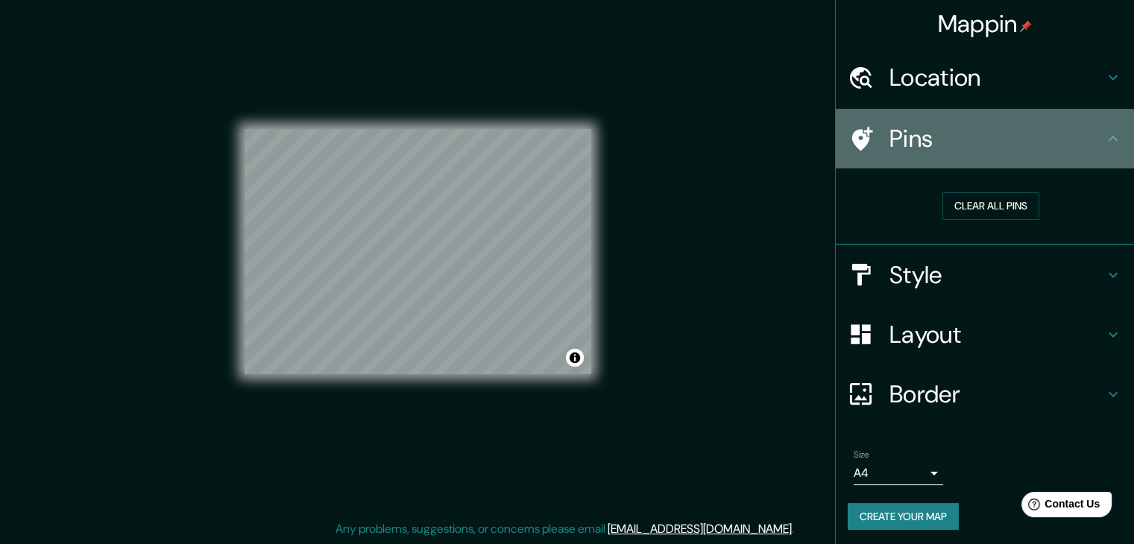
click at [1085, 133] on h4 "Pins" at bounding box center [996, 139] width 215 height 30
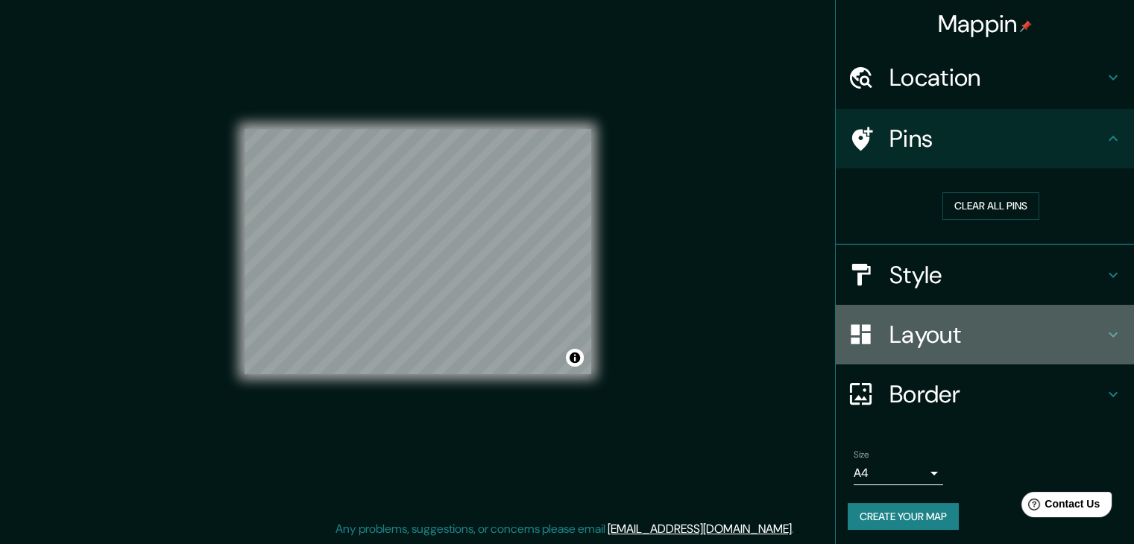
click at [1063, 332] on h4 "Layout" at bounding box center [996, 335] width 215 height 30
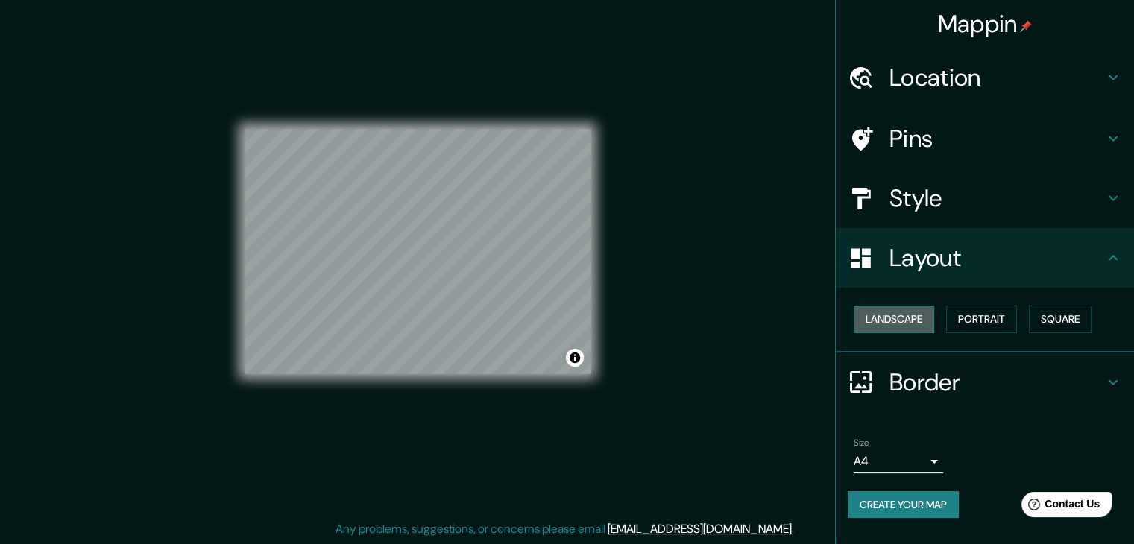
click at [914, 310] on button "Landscape" at bounding box center [894, 320] width 81 height 28
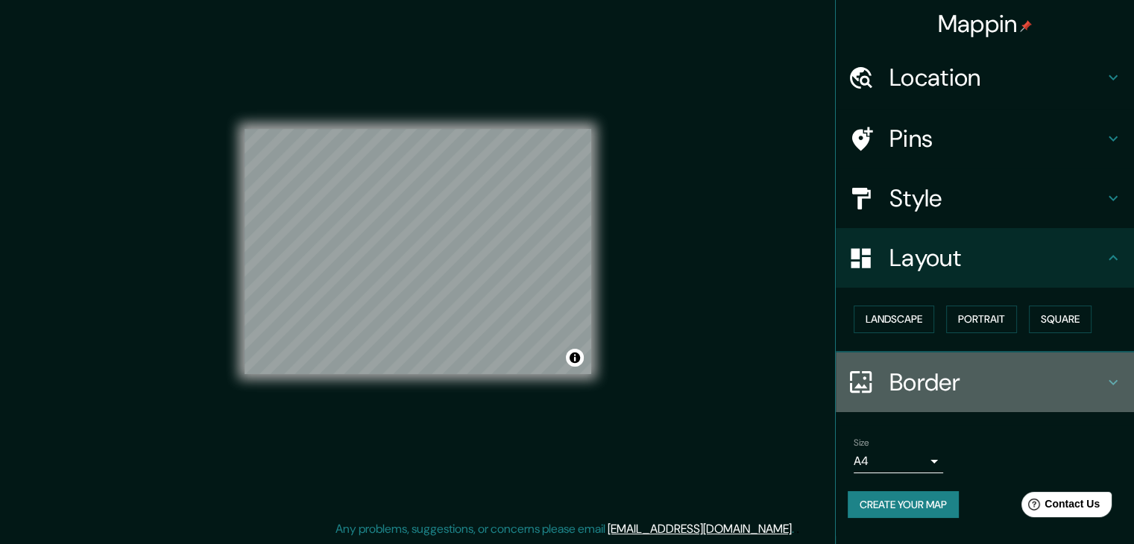
click at [951, 380] on h4 "Border" at bounding box center [996, 383] width 215 height 30
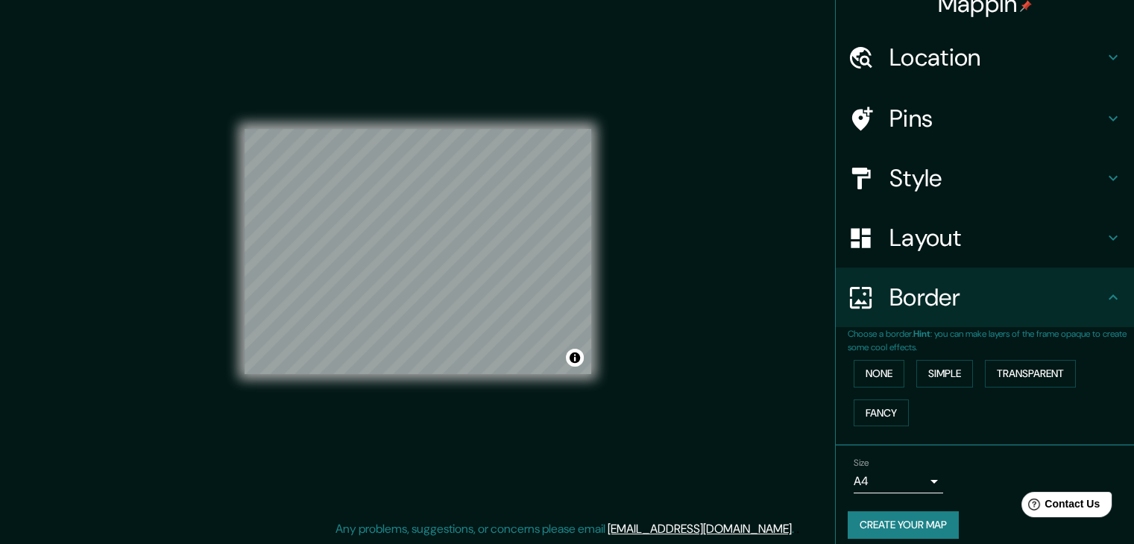
scroll to position [31, 0]
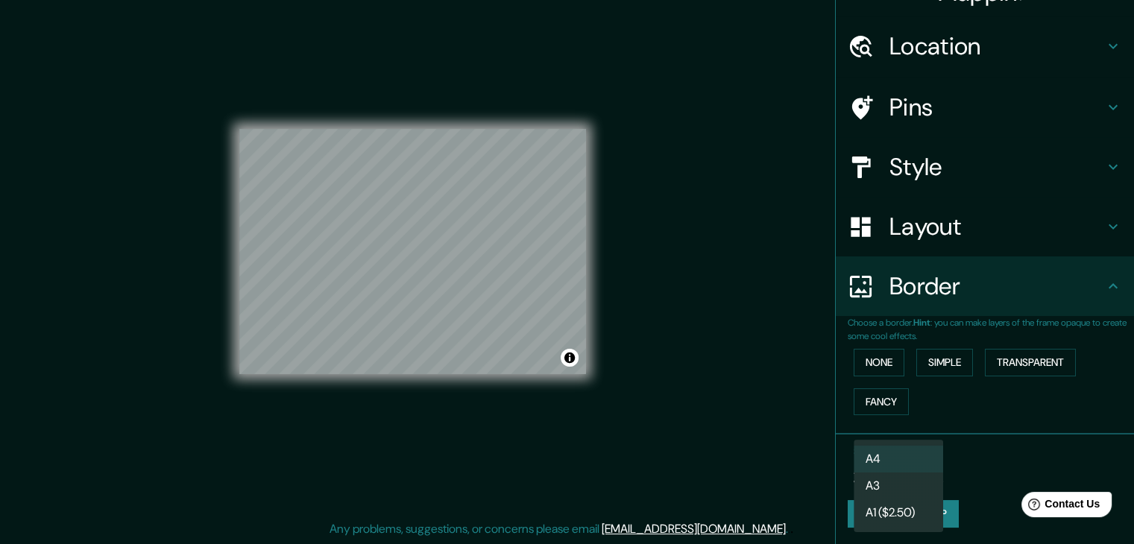
click at [912, 466] on body "Mappin Location Culiacán, Sinaloa, México Pins Style Layout Border Choose a bor…" at bounding box center [567, 255] width 1134 height 544
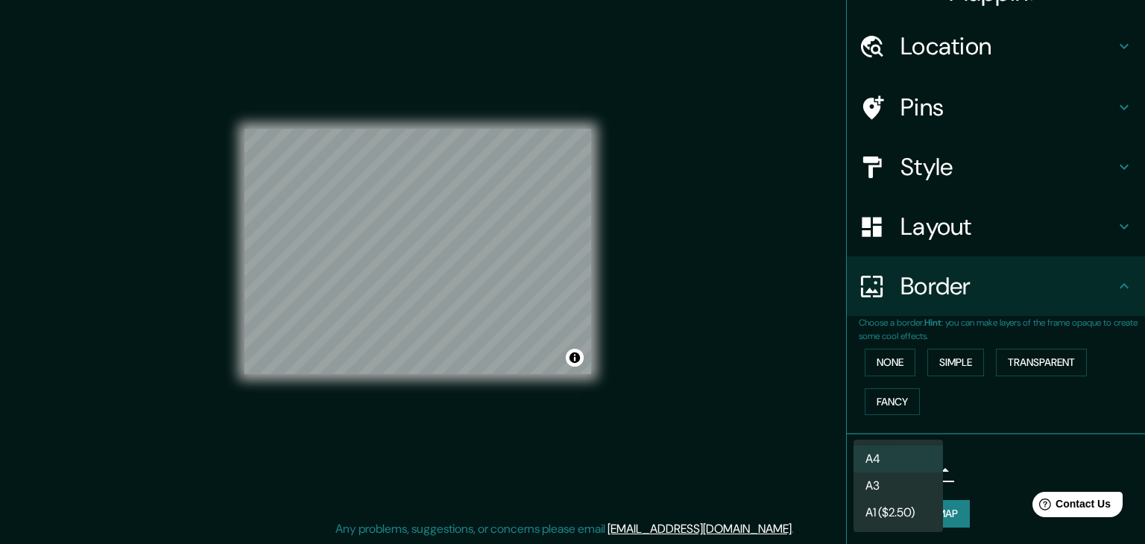
drag, startPoint x: 1023, startPoint y: 461, endPoint x: 993, endPoint y: 479, distance: 34.4
click at [1021, 462] on div at bounding box center [572, 272] width 1145 height 544
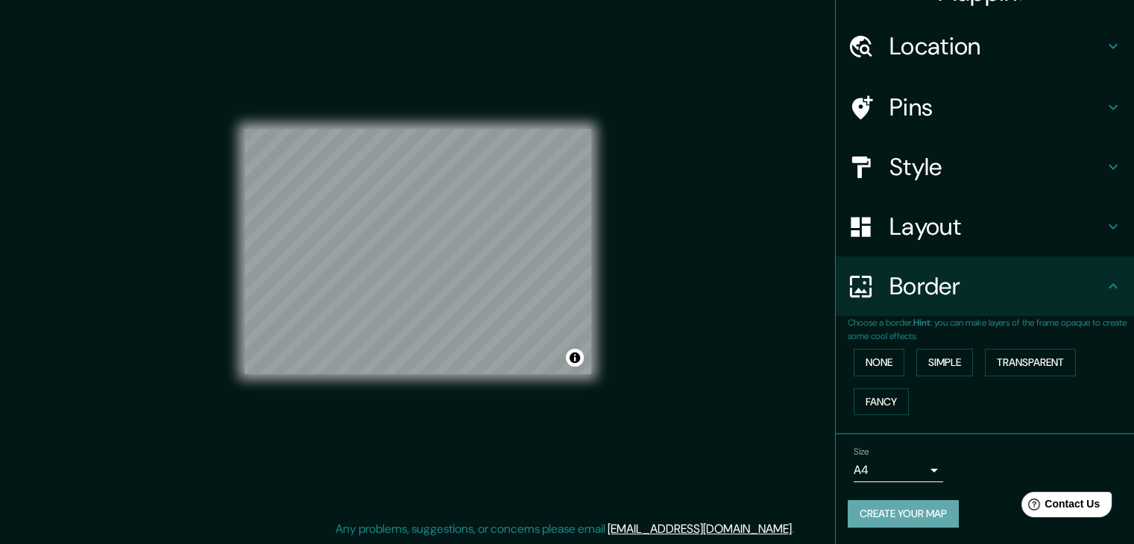
click at [935, 517] on button "Create your map" at bounding box center [903, 514] width 111 height 28
